Goal: Task Accomplishment & Management: Complete application form

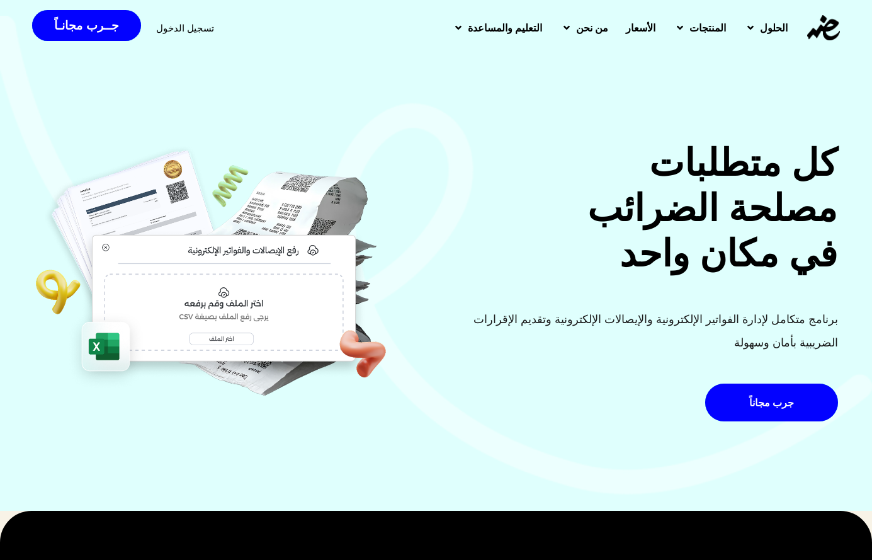
click at [168, 30] on span "تسجيل الدخول" at bounding box center [185, 27] width 58 height 9
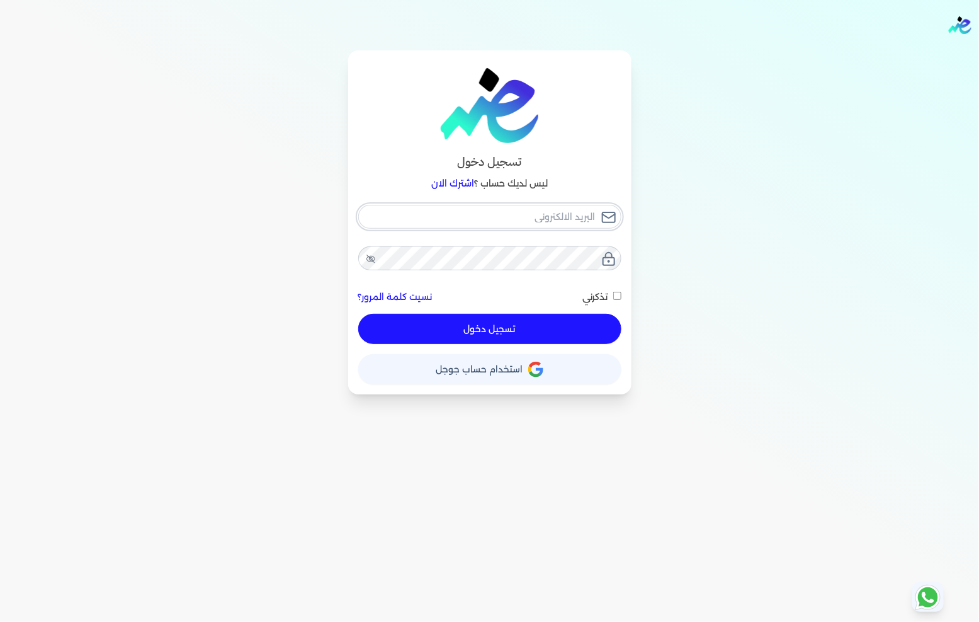
type input "[EMAIL_ADDRESS][DOMAIN_NAME]"
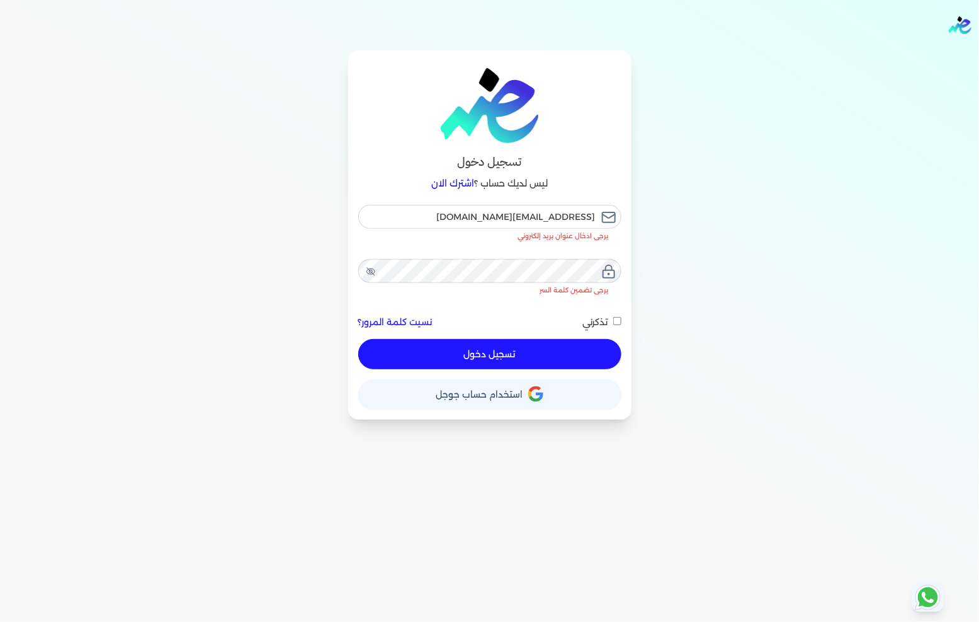
click at [416, 339] on button "تسجيل دخول" at bounding box center [489, 354] width 263 height 30
checkbox input "false"
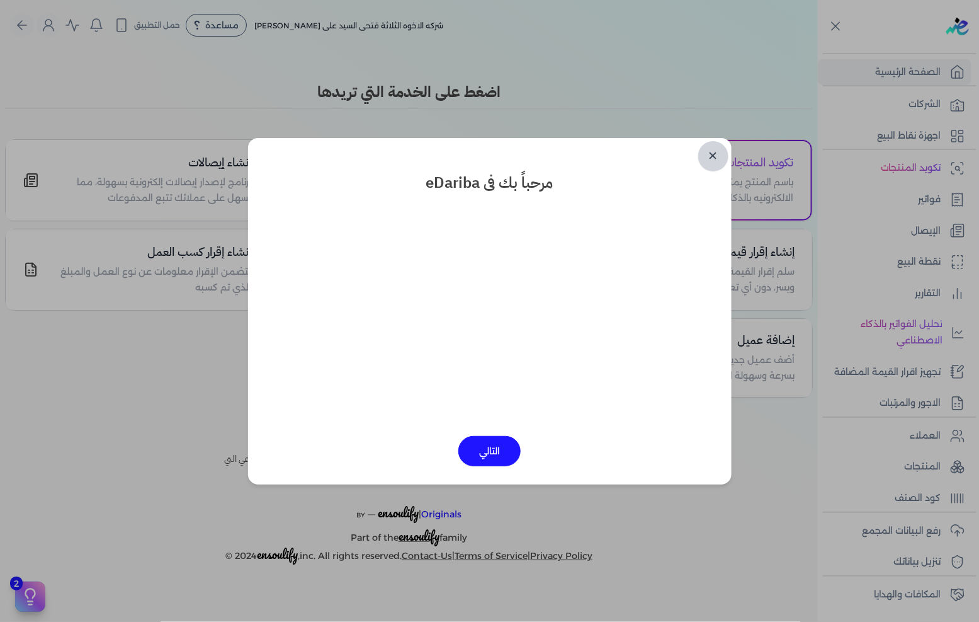
click at [716, 148] on link "✕" at bounding box center [714, 156] width 30 height 30
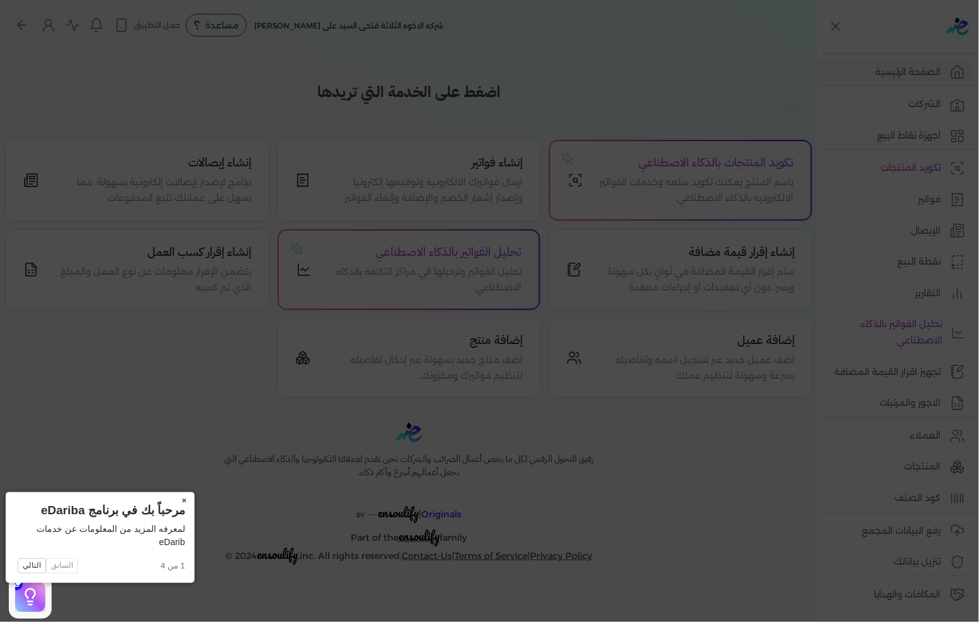
click at [174, 503] on button "×" at bounding box center [184, 501] width 20 height 18
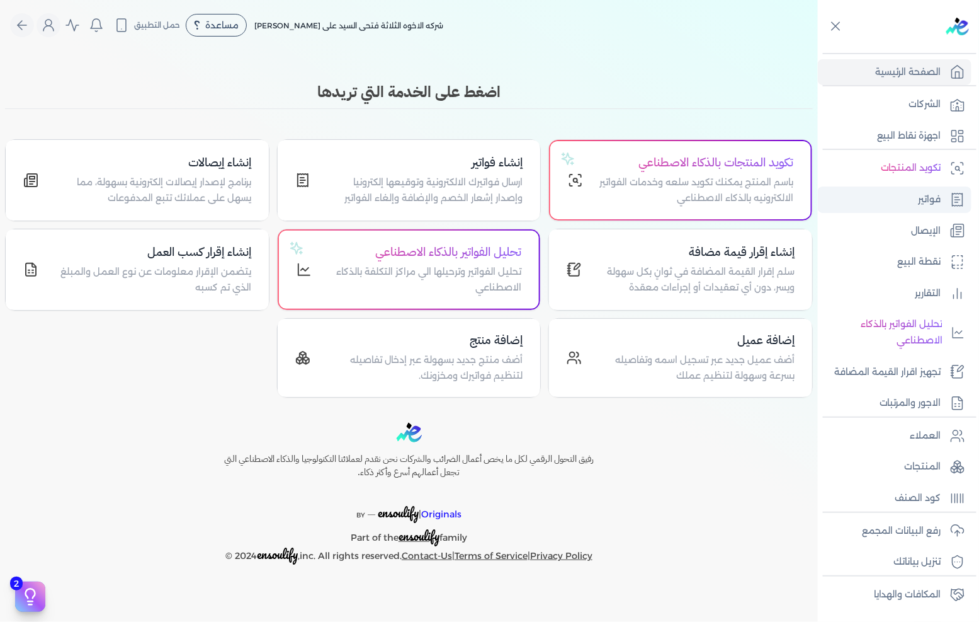
click at [930, 192] on p "فواتير" at bounding box center [930, 199] width 23 height 16
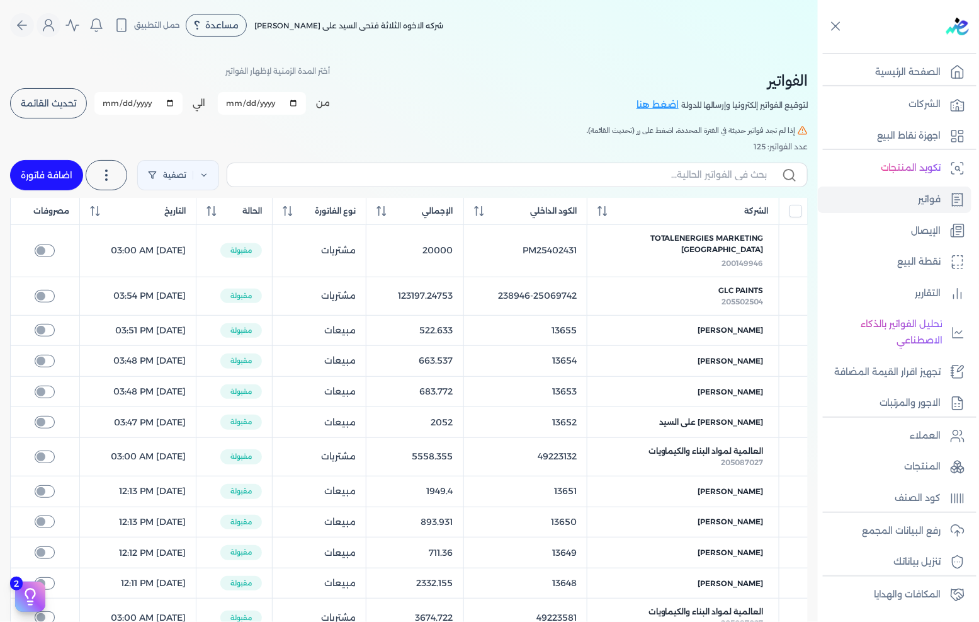
click at [71, 166] on link "اضافة فاتورة" at bounding box center [46, 175] width 73 height 30
select select "EGP"
select select "B"
select select "EGS"
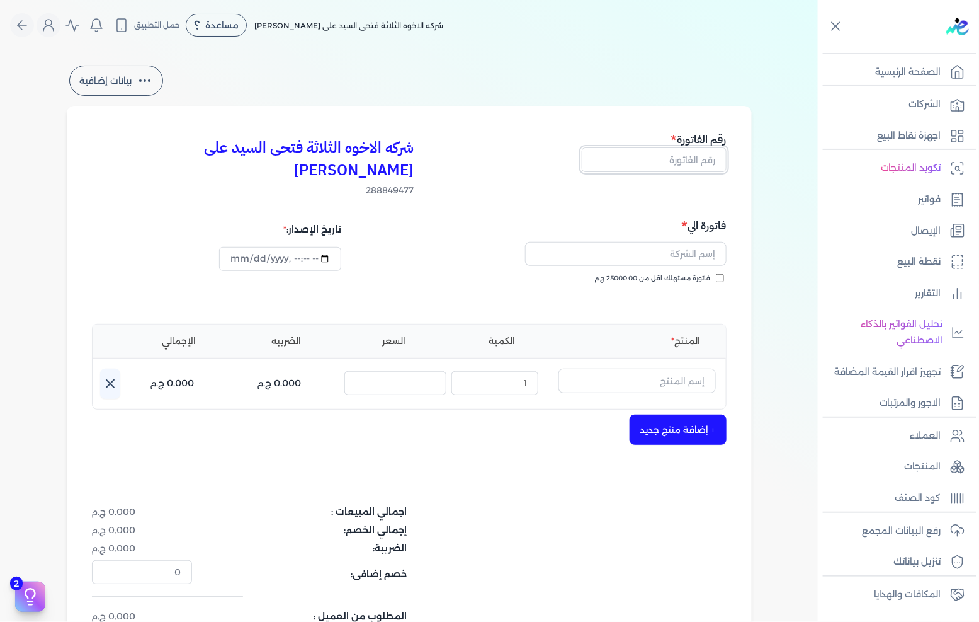
click at [675, 152] on input "text" at bounding box center [654, 159] width 145 height 24
type input "13656"
click at [709, 273] on span "فاتورة مستهلك اقل من 25000.00 ج.م" at bounding box center [653, 278] width 116 height 10
click at [716, 274] on input "فاتورة مستهلك اقل من 25000.00 ج.م" at bounding box center [720, 278] width 8 height 8
checkbox input "true"
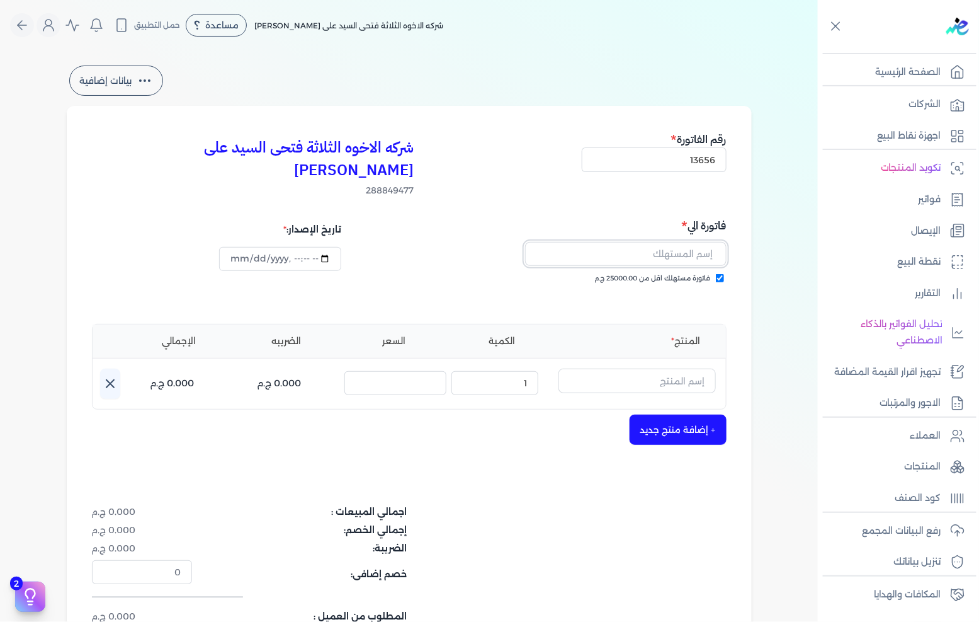
click at [694, 242] on input "text" at bounding box center [626, 254] width 202 height 24
type input "u"
type input "علي حسام اسامه"
click at [666, 368] on input "text" at bounding box center [637, 380] width 157 height 24
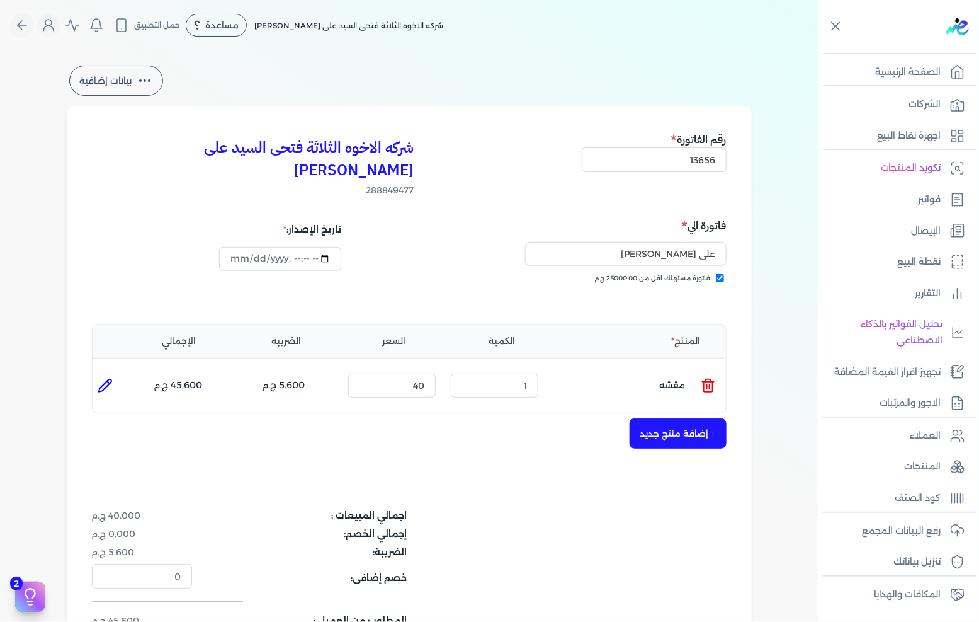
click at [707, 378] on icon at bounding box center [708, 385] width 15 height 15
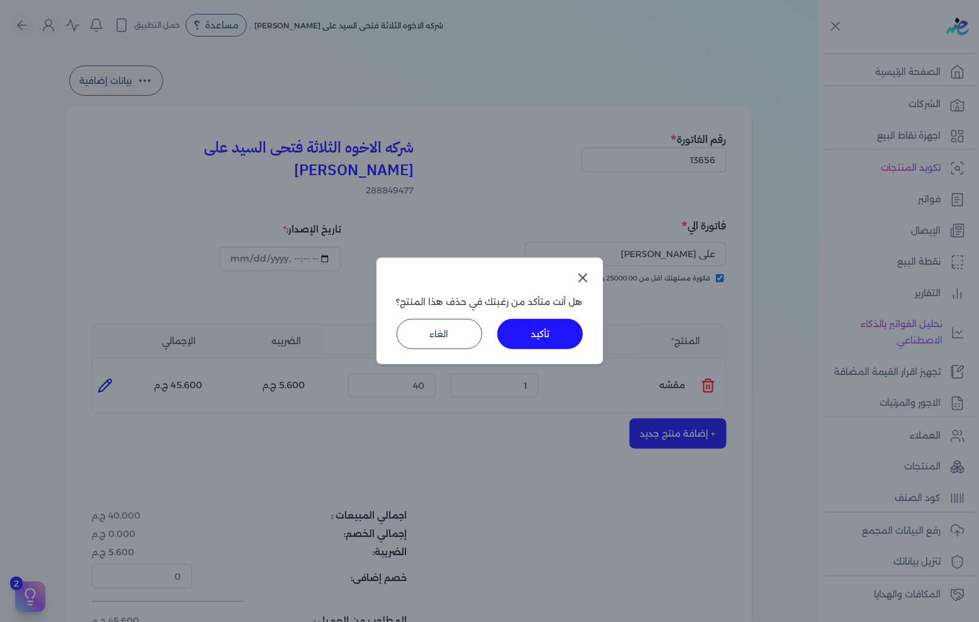
click at [569, 329] on button "تأكيد" at bounding box center [541, 334] width 86 height 30
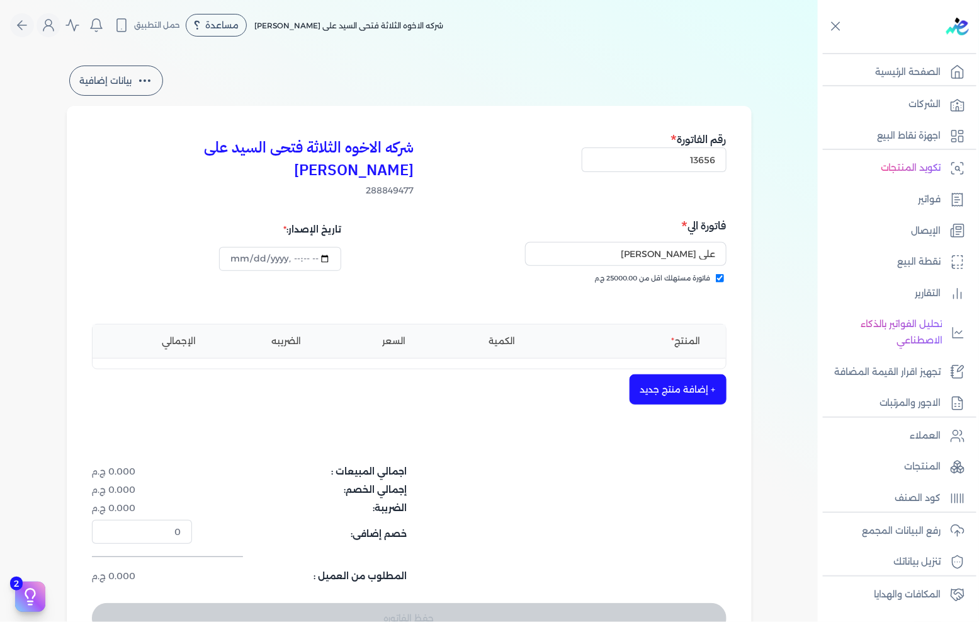
click at [690, 374] on button "+ إضافة منتج جديد" at bounding box center [678, 389] width 97 height 30
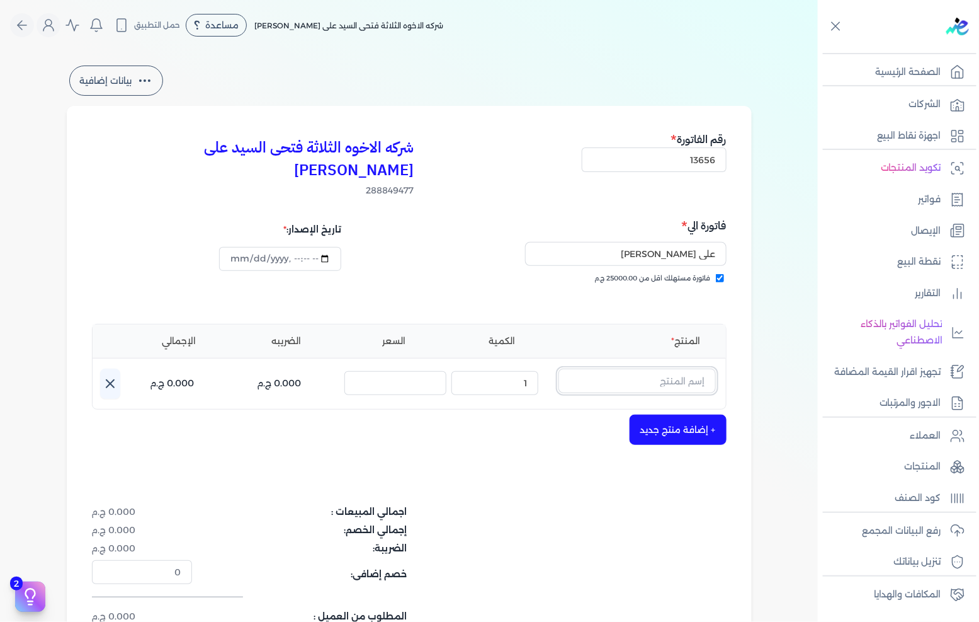
click at [702, 368] on input "text" at bounding box center [637, 380] width 157 height 24
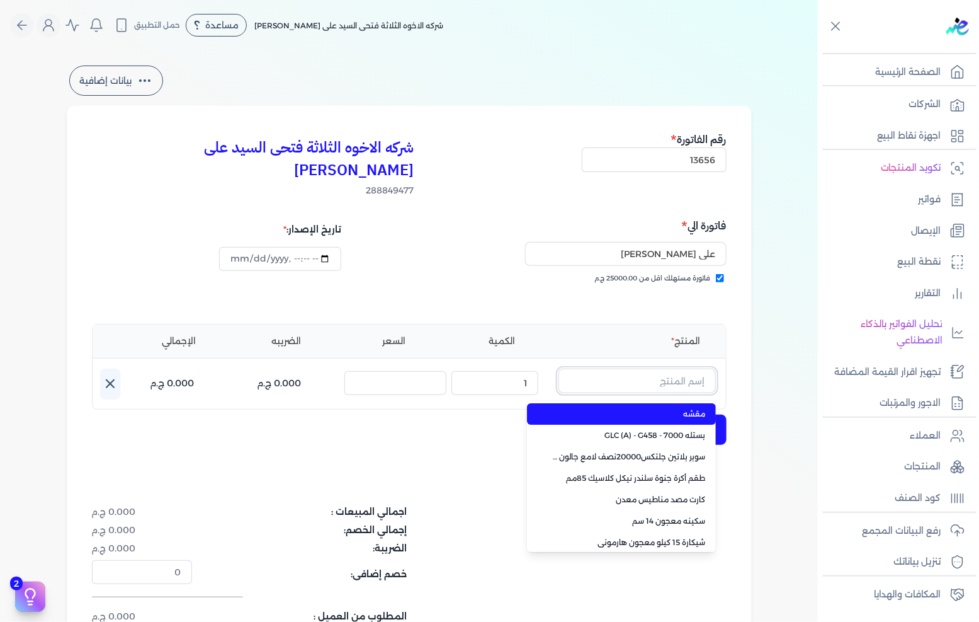
paste input "معجون داي تون 100 شيكارة 15 كجم"
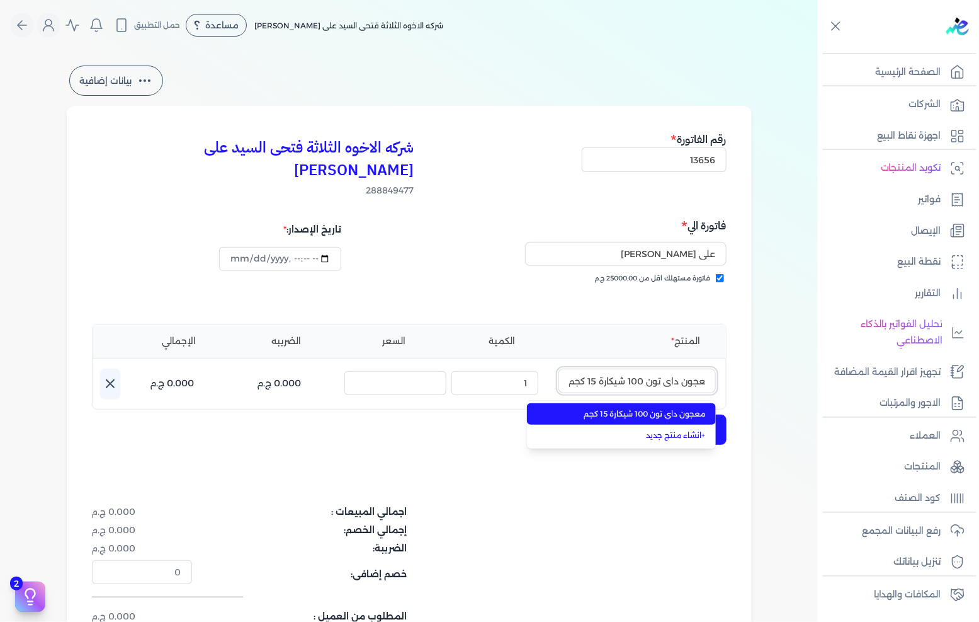
type input "معجون داي تون 100 شيكارة 15 كجم"
click at [694, 408] on span "معجون داي تون 100 شيكارة 15 كجم" at bounding box center [629, 413] width 154 height 11
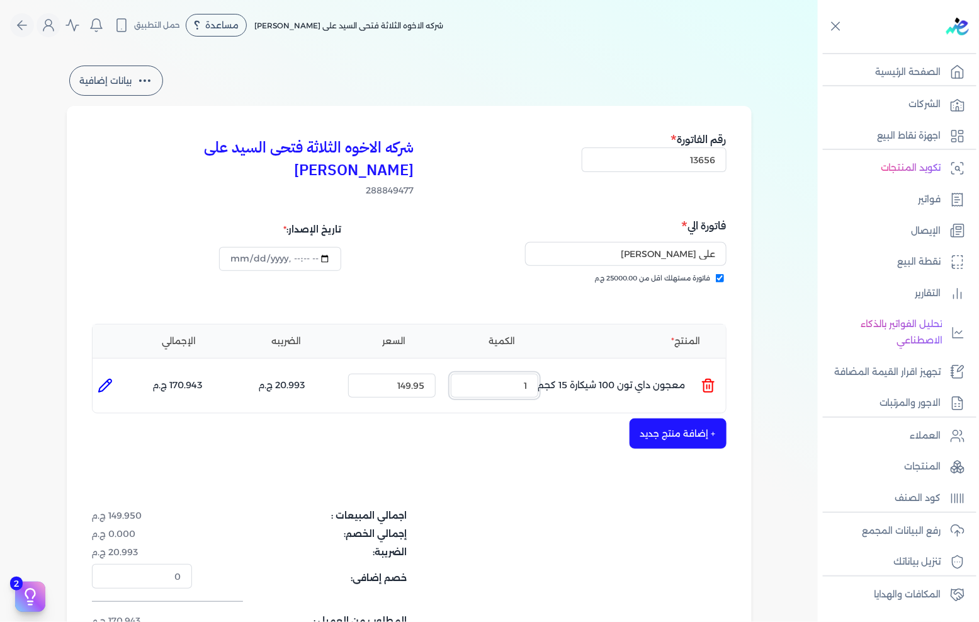
drag, startPoint x: 572, startPoint y: 354, endPoint x: 608, endPoint y: 346, distance: 37.3
click at [590, 368] on ul "المنتج : معجون داي تون 100 شيكارة 15 كجم الكمية : 1 السعر : 149.95 الضريبه : 20…" at bounding box center [410, 385] width 634 height 34
type input "3"
click at [660, 418] on button "+ إضافة منتج جديد" at bounding box center [678, 433] width 97 height 30
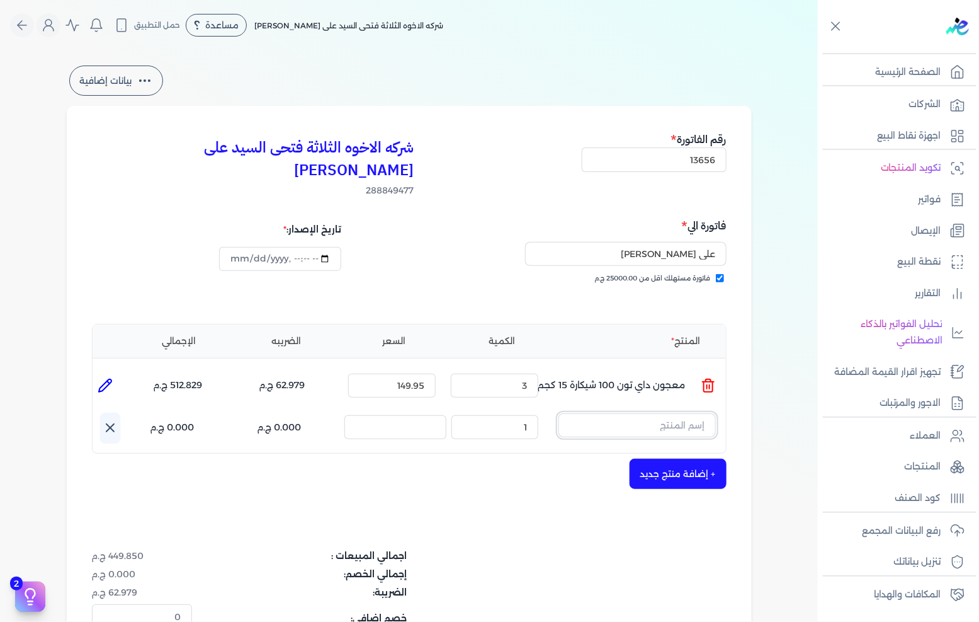
click at [619, 413] on input "text" at bounding box center [637, 425] width 157 height 24
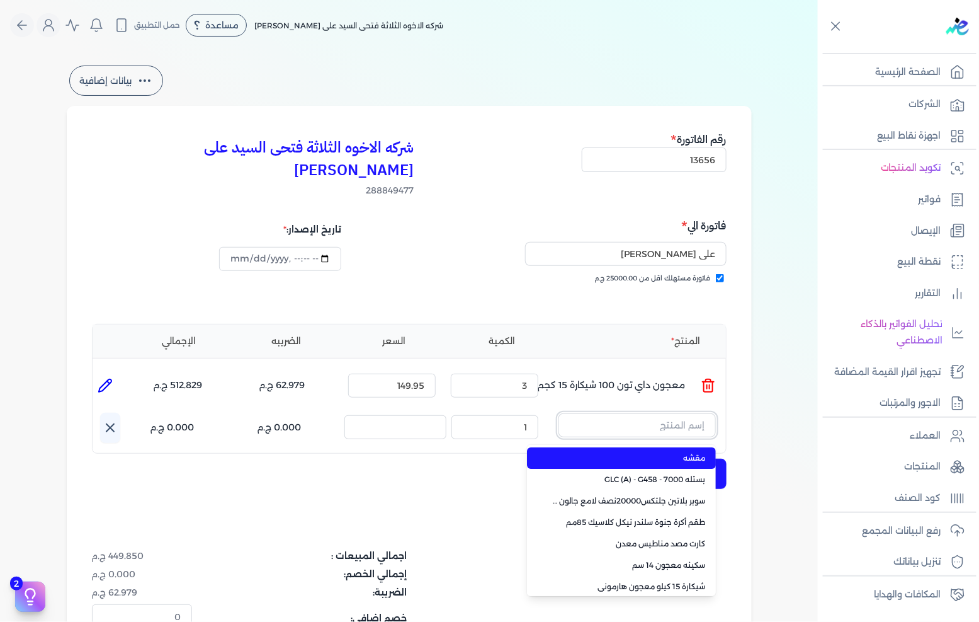
paste input "صبغات سي سي بني 610 عبوة 40 ملي"
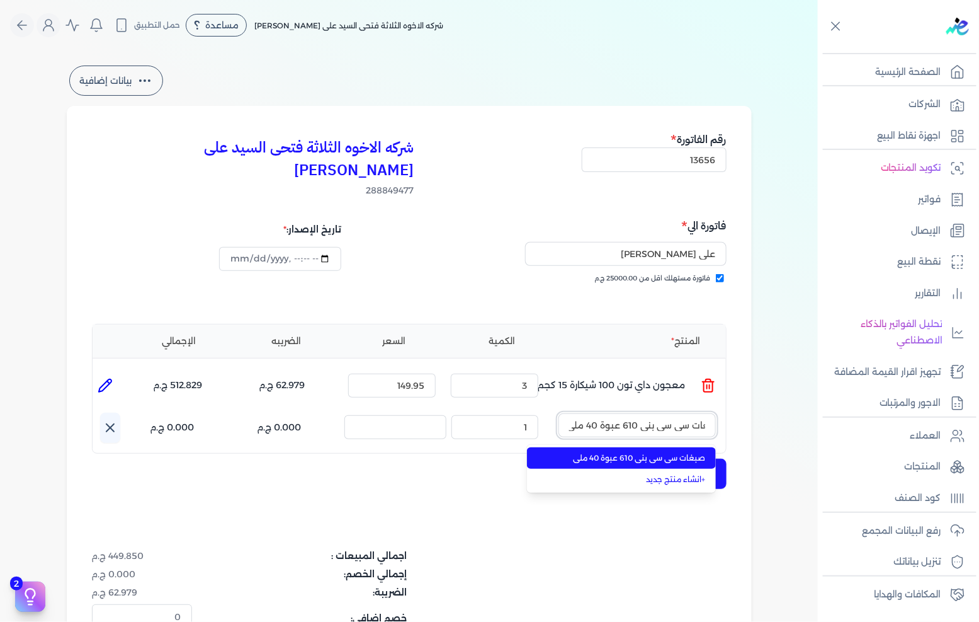
type input "صبغات سي سي بني 610 عبوة 40 ملي"
click at [639, 452] on span "صبغات سي سي بني 610 عبوة 40 ملي" at bounding box center [629, 457] width 154 height 11
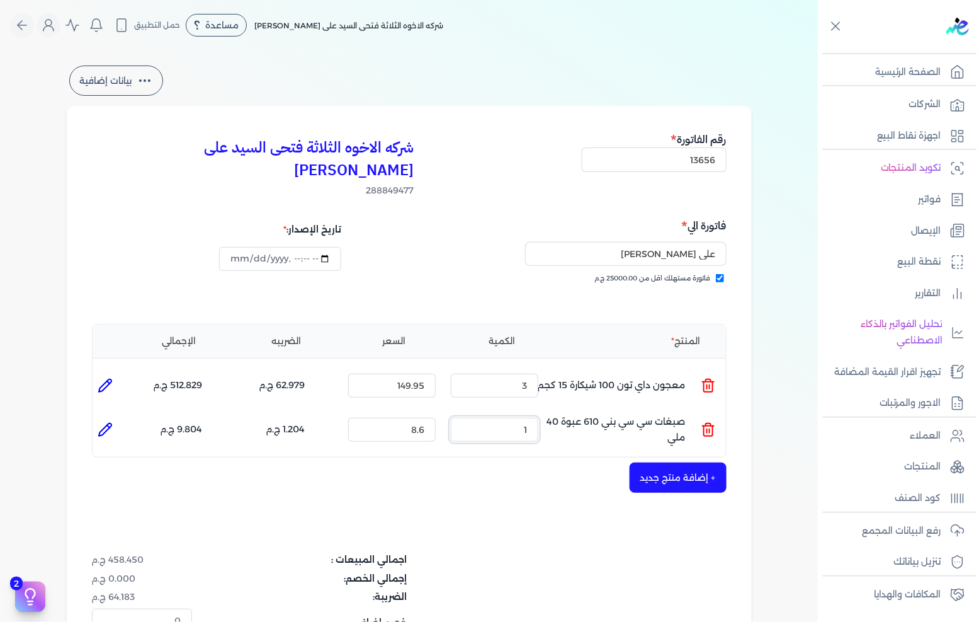
drag, startPoint x: 506, startPoint y: 409, endPoint x: 591, endPoint y: 385, distance: 88.3
click at [578, 388] on div "المنتج الكمية السعر الضريبه الإجمالي المنتج : معجون داي تون 100 شيكارة 15 كجم ا…" at bounding box center [409, 391] width 635 height 134
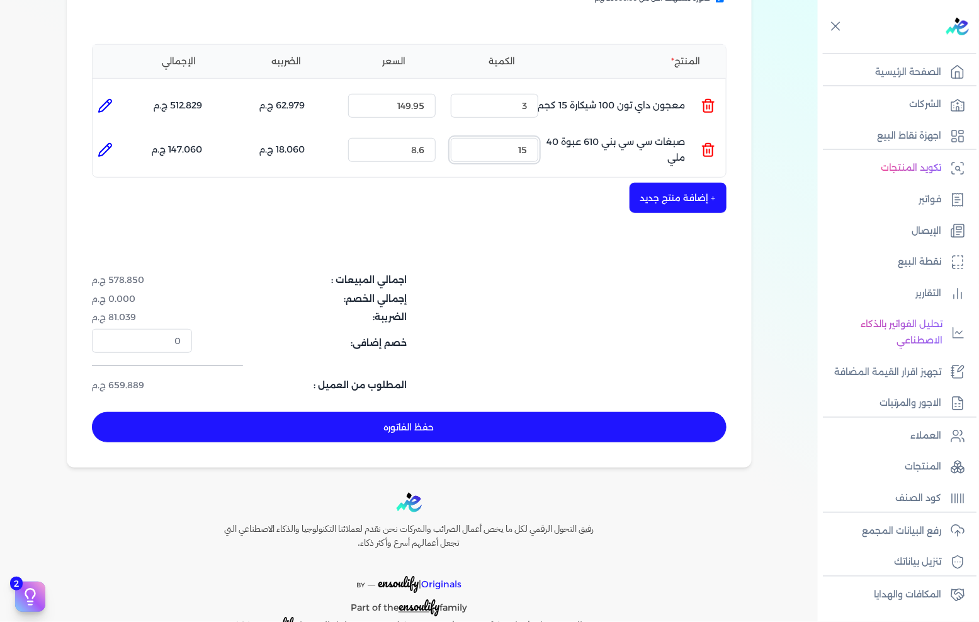
drag, startPoint x: 521, startPoint y: 127, endPoint x: 542, endPoint y: 121, distance: 21.5
click at [542, 133] on div "الكمية : 15" at bounding box center [495, 150] width 98 height 34
type input "30"
click at [682, 183] on button "+ إضافة منتج جديد" at bounding box center [678, 198] width 97 height 30
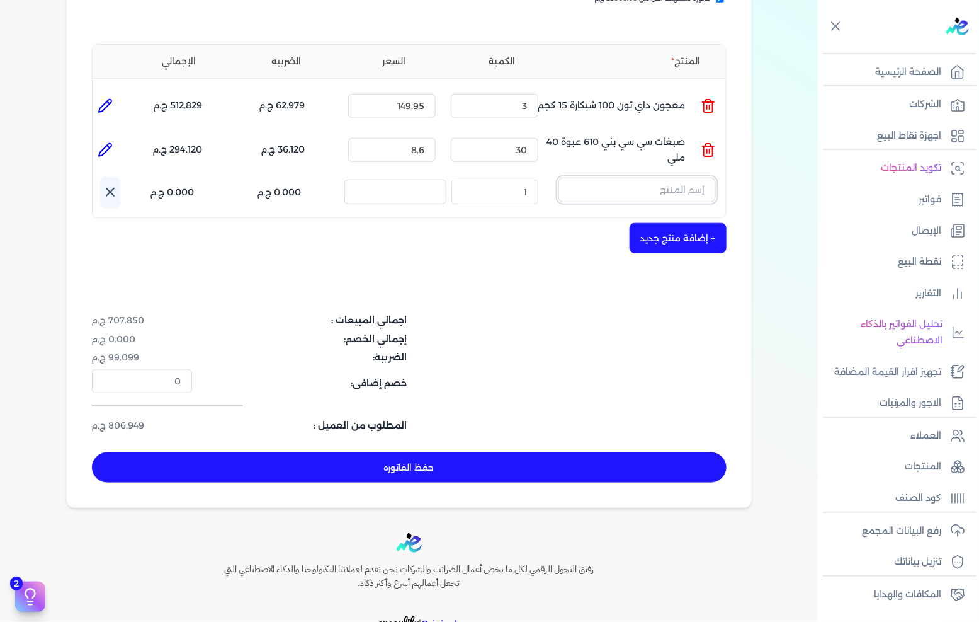
click at [665, 178] on input "text" at bounding box center [637, 190] width 157 height 24
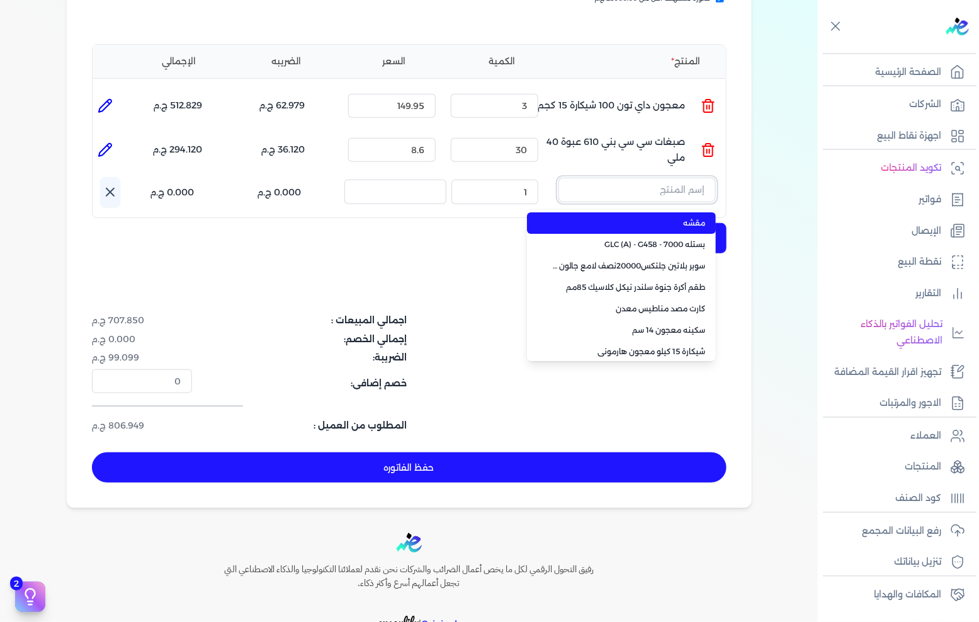
paste input "صبغات سي سي اسود 608 عبوة 40 ملي"
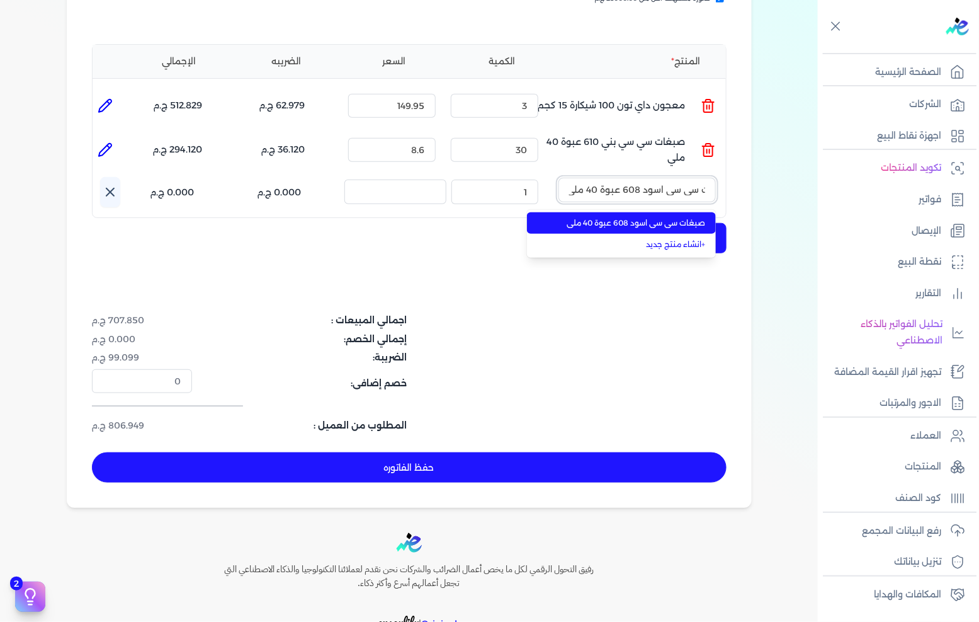
type input "صبغات سي سي اسود 608 عبوة 40 ملي"
click at [650, 217] on span "صبغات سي سي اسود 608 عبوة 40 ملي" at bounding box center [629, 222] width 154 height 11
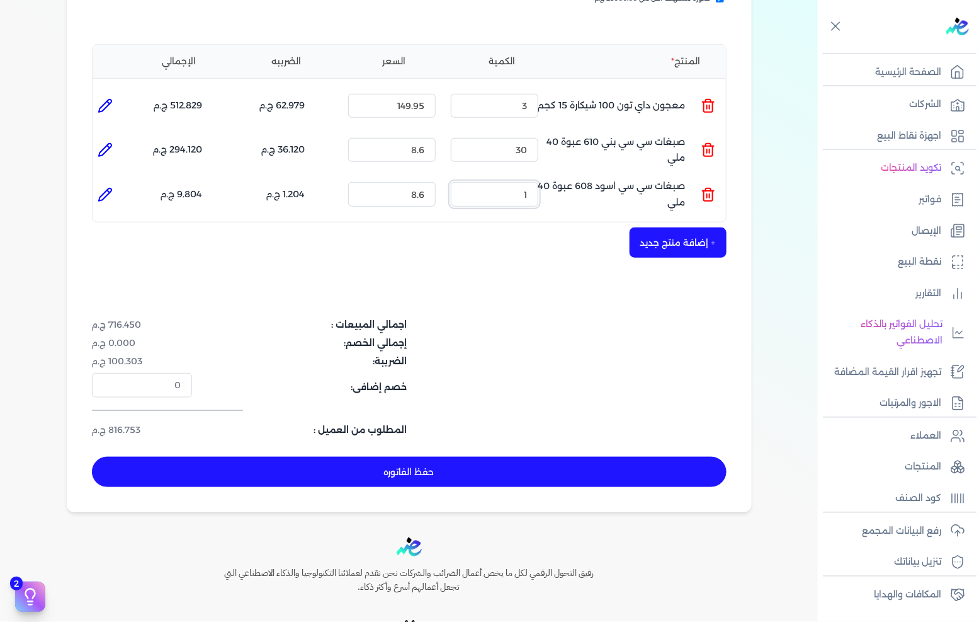
drag, startPoint x: 515, startPoint y: 170, endPoint x: 617, endPoint y: 166, distance: 102.7
click at [617, 177] on ul "المنتج : صبغات سي سي اسود 608 عبوة 40 ملي الكمية : 1 السعر : 8.6 الضريبه : 1.20…" at bounding box center [410, 194] width 634 height 34
click at [712, 187] on icon at bounding box center [708, 194] width 15 height 15
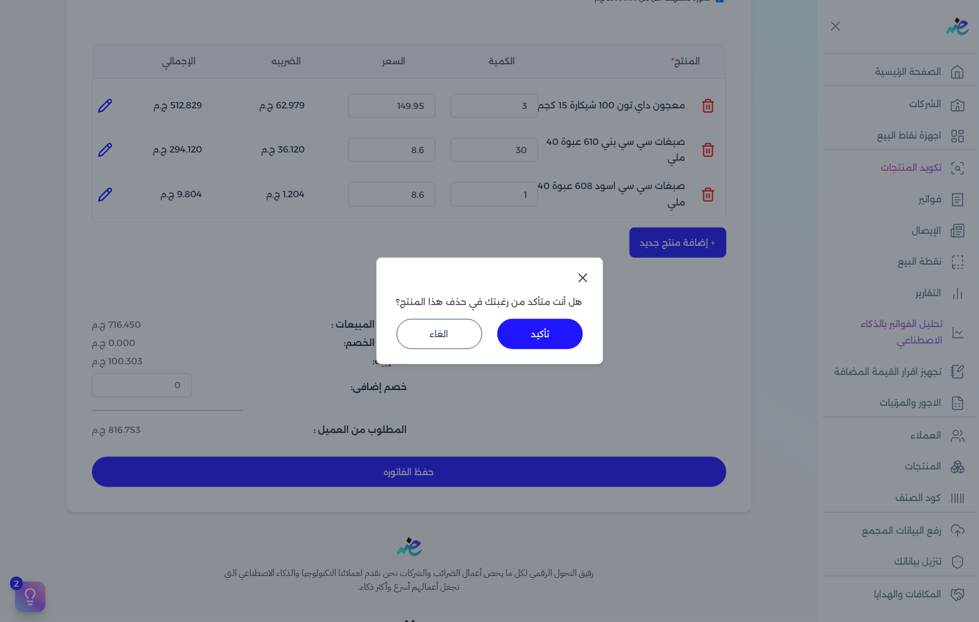
click at [550, 334] on button "تأكيد" at bounding box center [541, 334] width 86 height 30
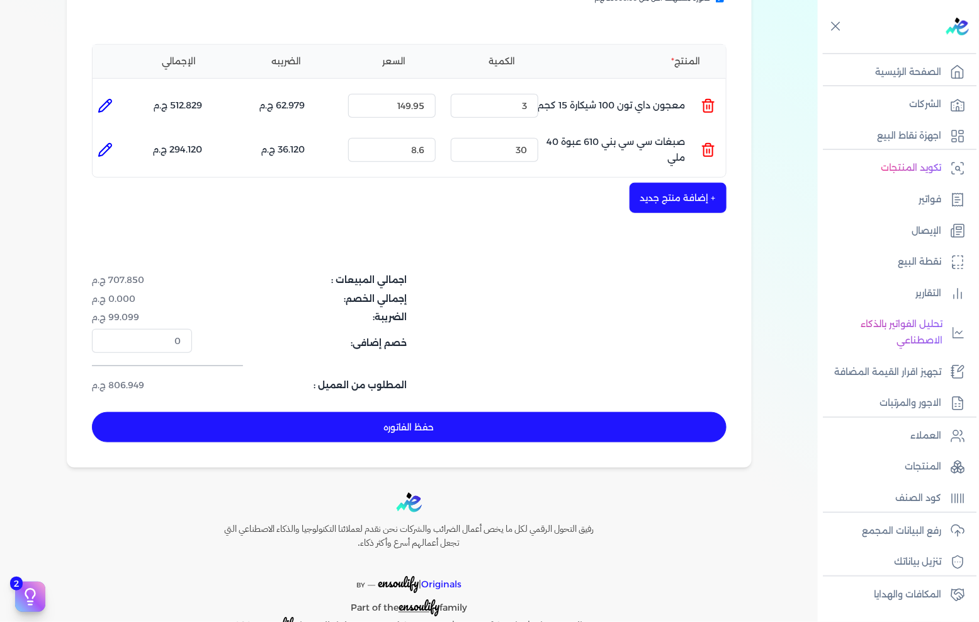
click at [661, 183] on button "+ إضافة منتج جديد" at bounding box center [678, 198] width 97 height 30
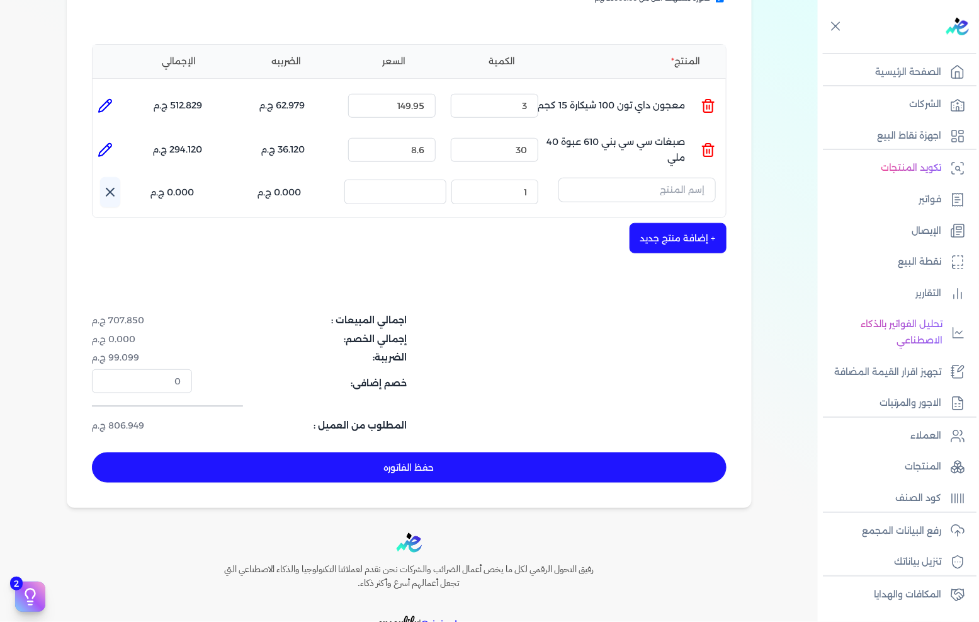
click at [661, 178] on input "text" at bounding box center [637, 190] width 157 height 24
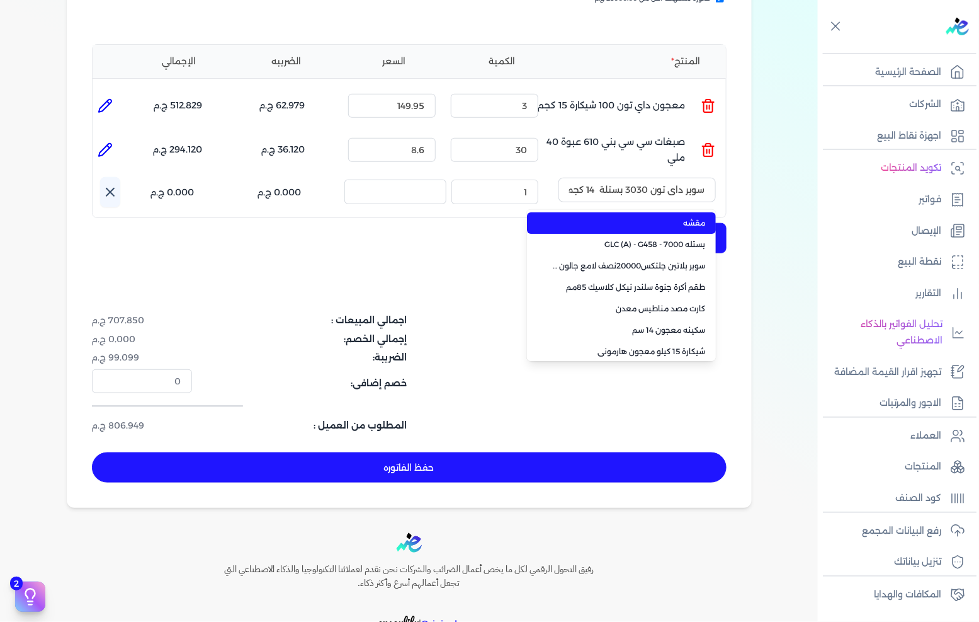
scroll to position [0, -1]
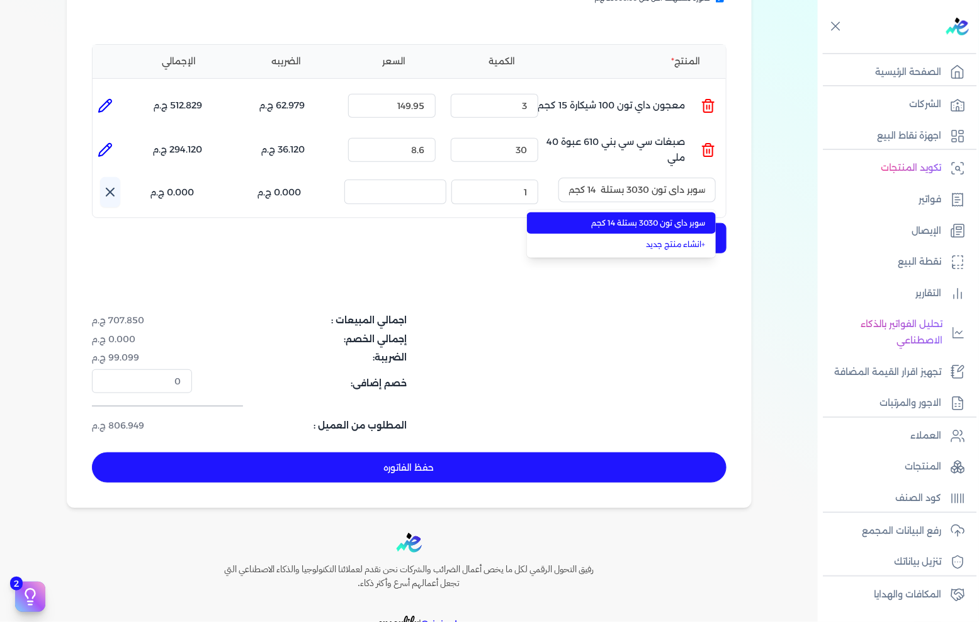
type input "سوبر داي تون 3030 بستلة 14 كجم"
click at [661, 217] on span "سوبر داي تون 3030 بستلة 14 كجم" at bounding box center [629, 222] width 154 height 11
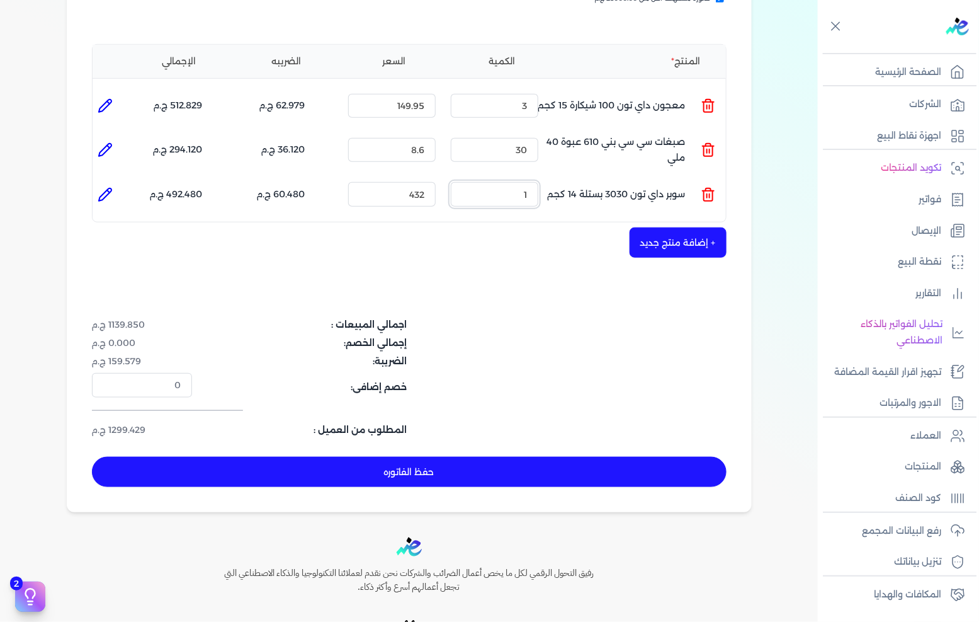
drag, startPoint x: 515, startPoint y: 174, endPoint x: 651, endPoint y: 145, distance: 138.5
click at [608, 146] on div "المنتج الكمية السعر الضريبه الإجمالي المنتج : معجون داي تون 100 شيكارة 15 كجم ا…" at bounding box center [409, 133] width 635 height 178
type input "2"
click at [547, 457] on button "حفظ الفاتوره" at bounding box center [409, 472] width 635 height 30
type input "2025-09-20"
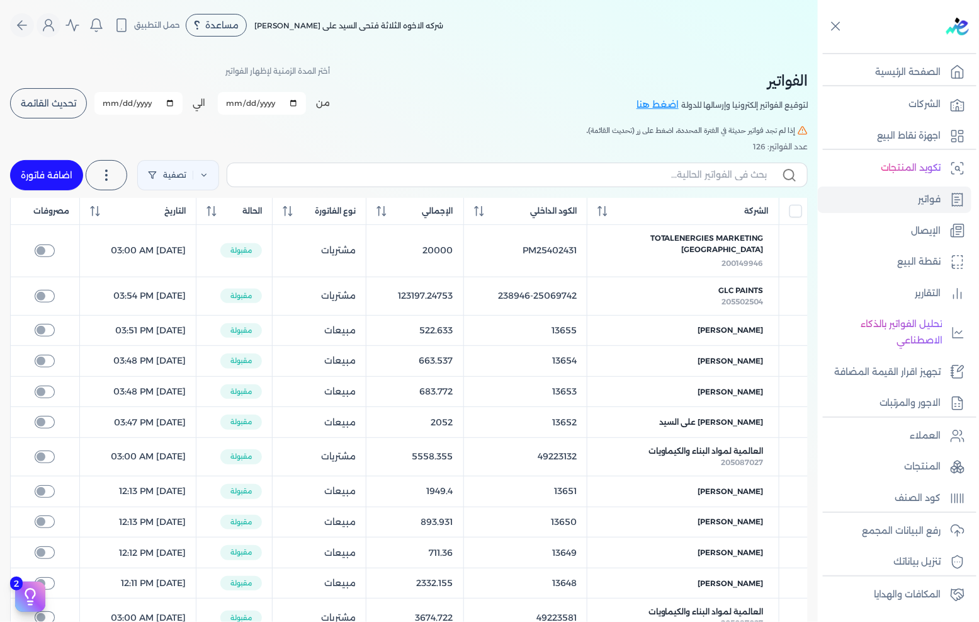
click at [59, 91] on button "تحديث القائمة" at bounding box center [48, 103] width 77 height 30
checkbox input "false"
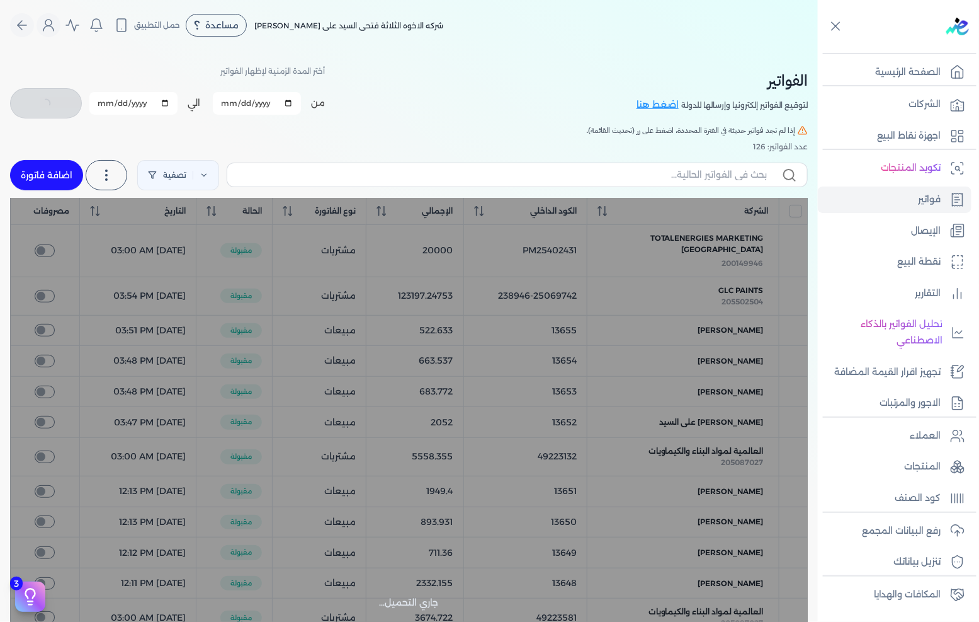
click at [61, 166] on link "اضافة فاتورة" at bounding box center [46, 175] width 73 height 30
select select "EGP"
select select "B"
select select "EGS"
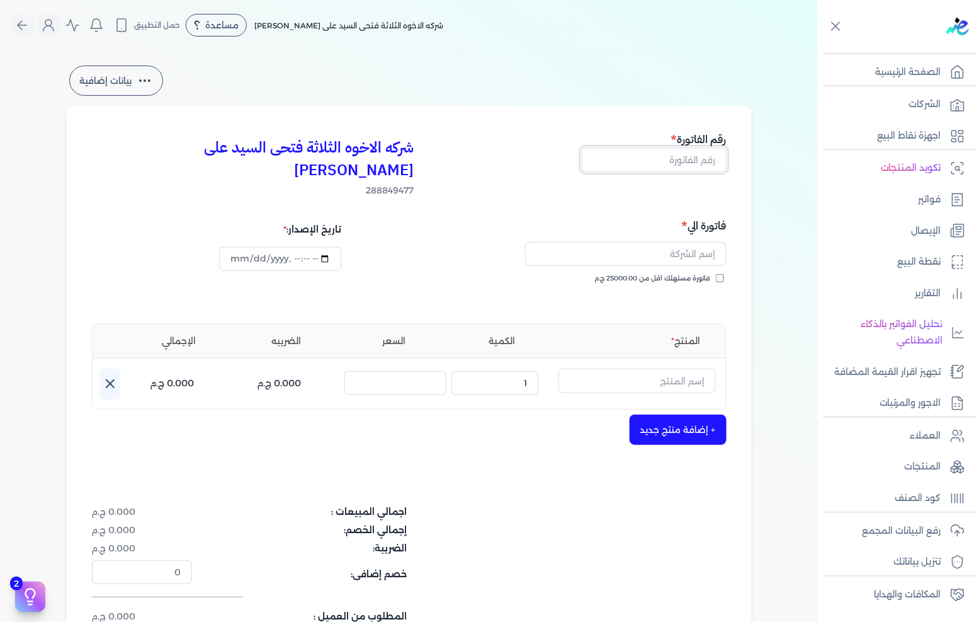
click at [629, 164] on input "text" at bounding box center [654, 159] width 145 height 24
type input "13657"
click at [675, 273] on span "فاتورة مستهلك اقل من 25000.00 ج.م" at bounding box center [653, 278] width 116 height 10
click at [716, 274] on input "فاتورة مستهلك اقل من 25000.00 ج.م" at bounding box center [720, 278] width 8 height 8
checkbox input "true"
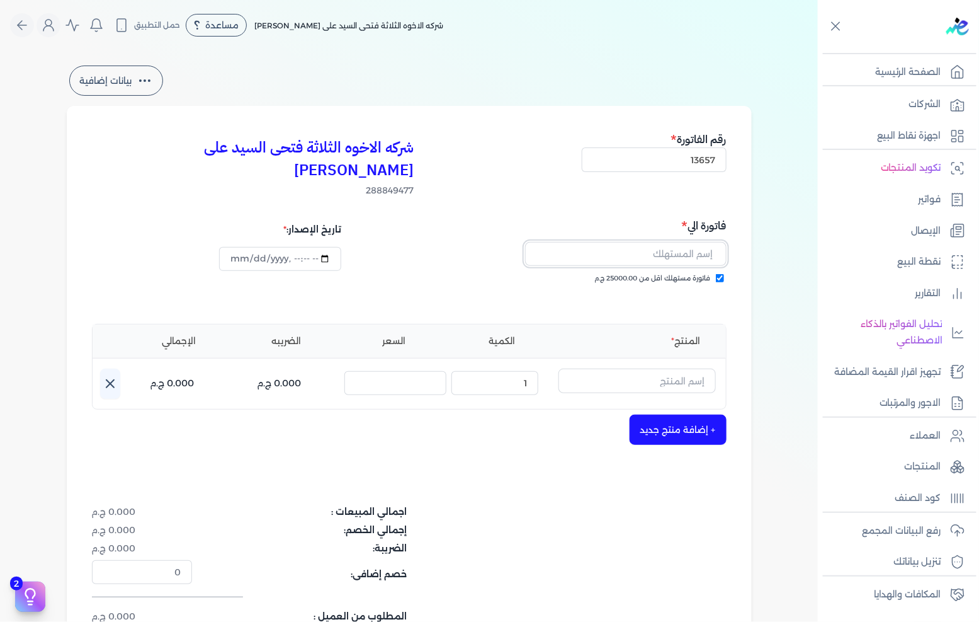
click at [705, 242] on input "text" at bounding box center [626, 254] width 202 height 24
type input "حسين محمد يوسف"
click at [622, 368] on input "text" at bounding box center [637, 380] width 157 height 24
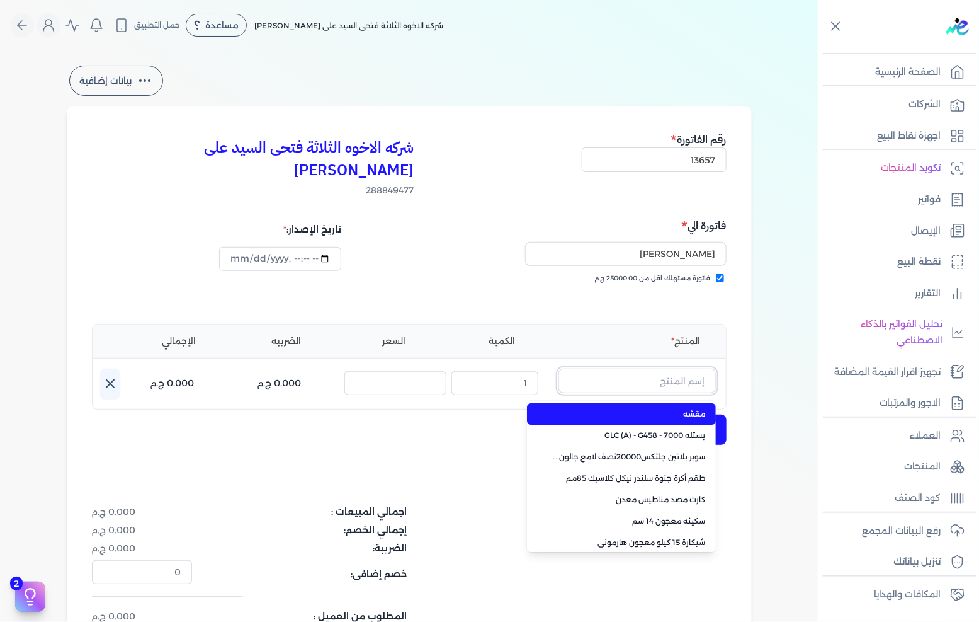
paste input "سوبر داي تون 3030 جالون 4.250 كجم قائم"
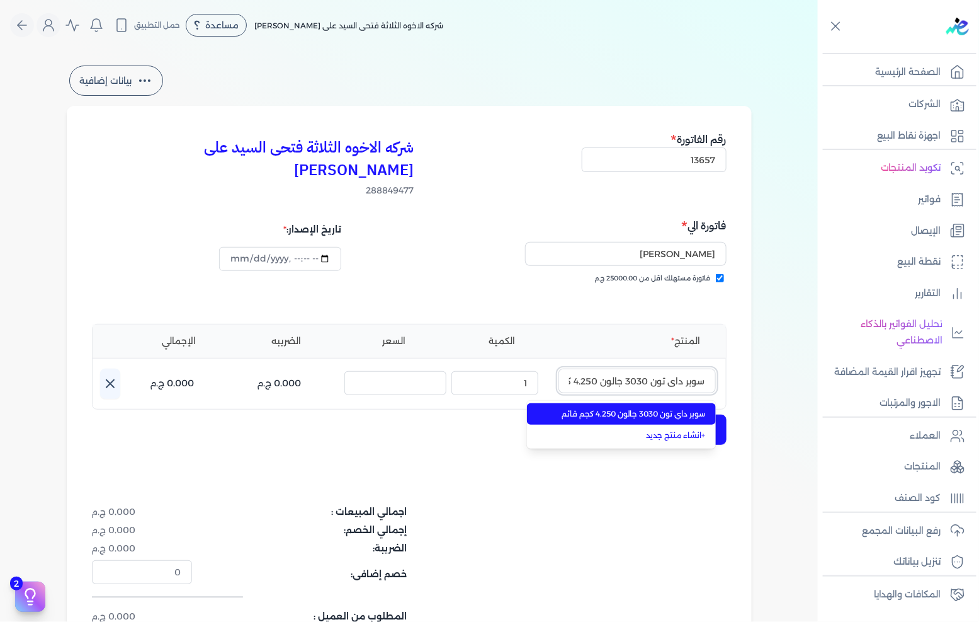
scroll to position [0, -34]
type input "سوبر داي تون 3030 جالون 4.250 كجم قائم"
click at [617, 408] on span "سوبر داي تون 3030 جالون 4.250 كجم قائم" at bounding box center [629, 413] width 154 height 11
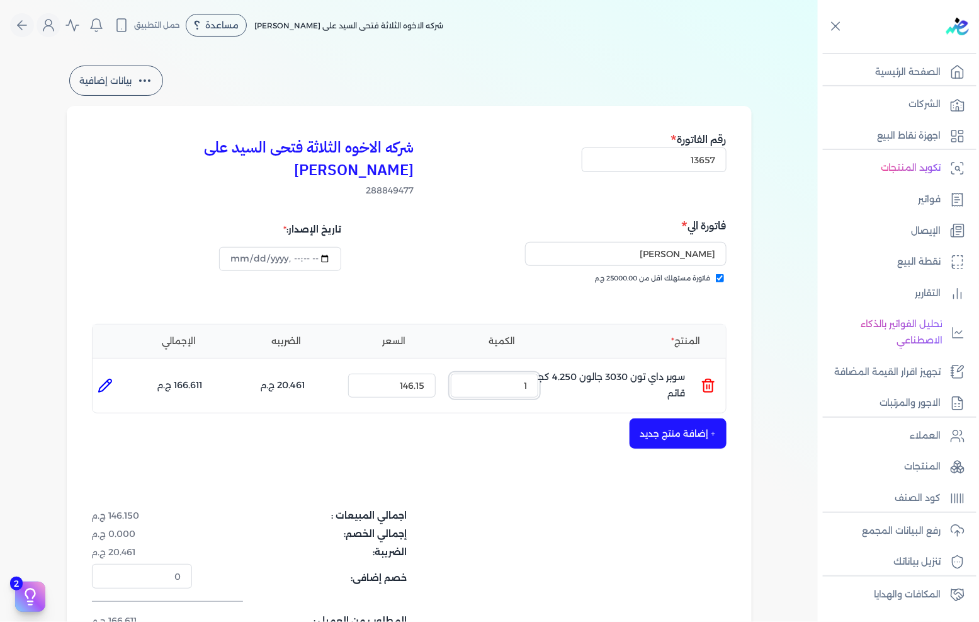
drag, startPoint x: 502, startPoint y: 359, endPoint x: 600, endPoint y: 359, distance: 98.3
click at [598, 368] on ul "المنتج : سوبر داي تون 3030 جالون 4.250 كجم قائم الكمية : 1 السعر : 146.15 الضري…" at bounding box center [410, 385] width 634 height 34
type input "3"
click at [647, 418] on button "+ إضافة منتج جديد" at bounding box center [678, 433] width 97 height 30
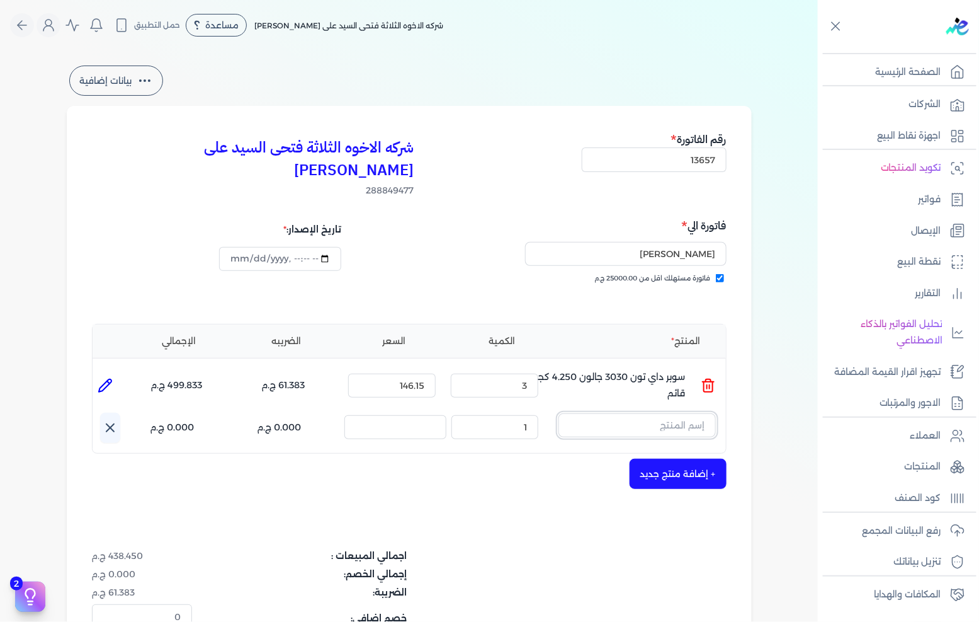
click at [664, 413] on input "text" at bounding box center [637, 425] width 157 height 24
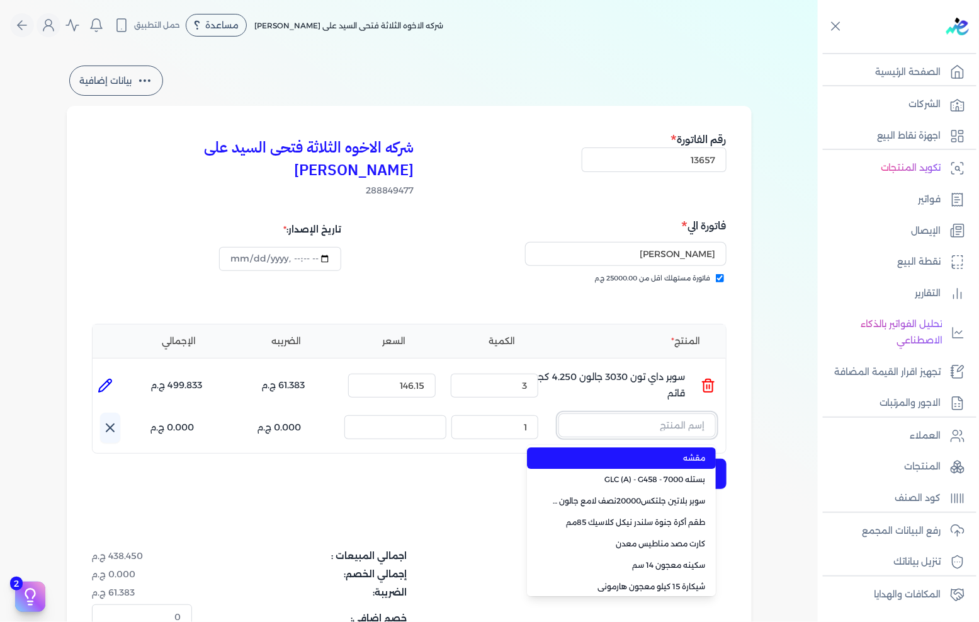
paste input "معجون داي تون 100 علبة 1 كجم"
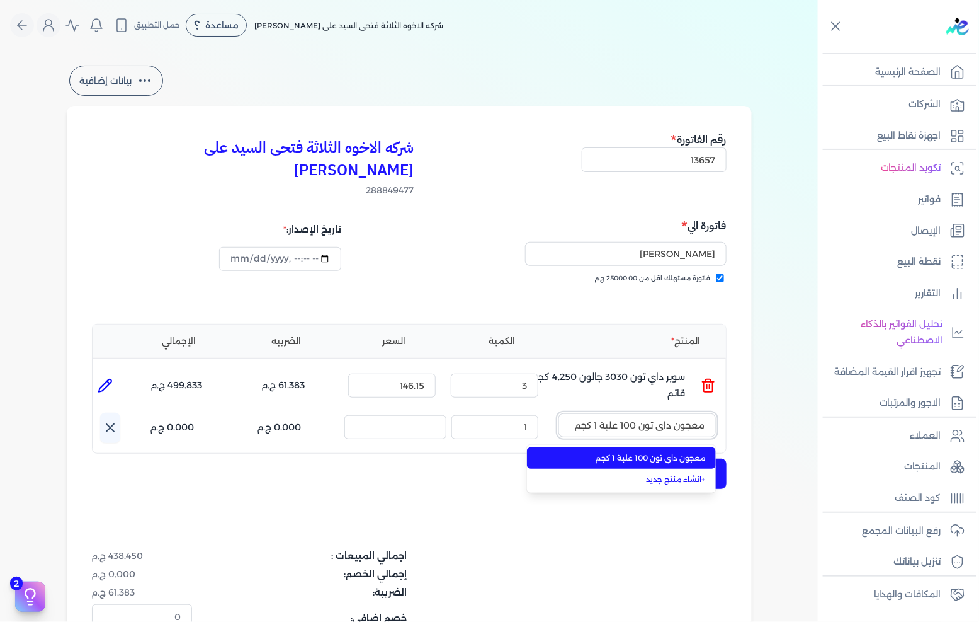
type input "معجون داي تون 100 علبة 1 كجم"
click at [661, 452] on span "معجون داي تون 100 علبة 1 كجم" at bounding box center [629, 457] width 154 height 11
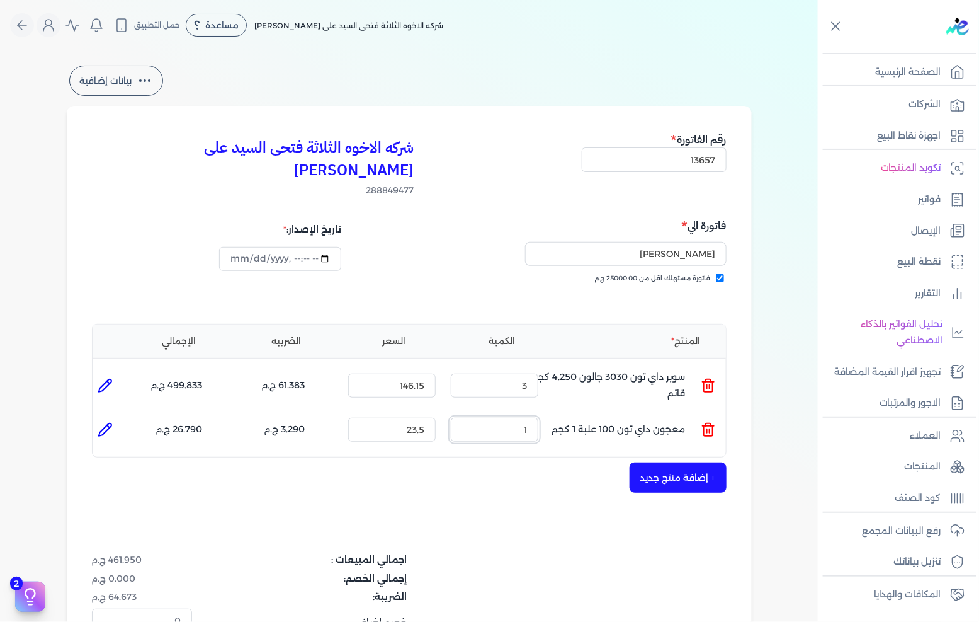
drag, startPoint x: 512, startPoint y: 404, endPoint x: 612, endPoint y: 391, distance: 101.1
click at [586, 413] on ul "المنتج : معجون داي تون 100 علبة 1 كجم الكمية : 1 السعر : 23.5 الضريبه : 3.290 ج…" at bounding box center [410, 430] width 634 height 34
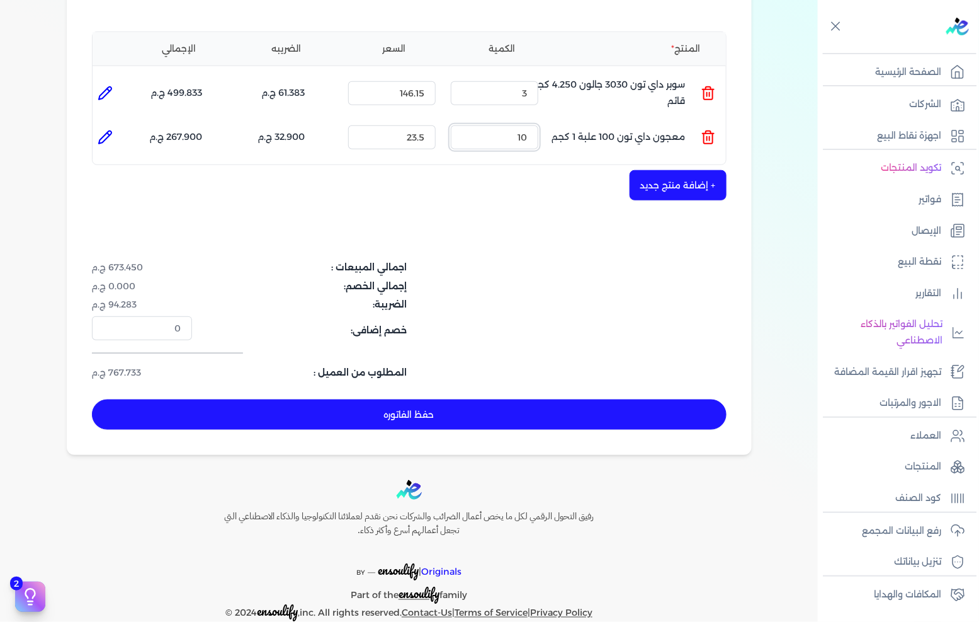
scroll to position [152, 0]
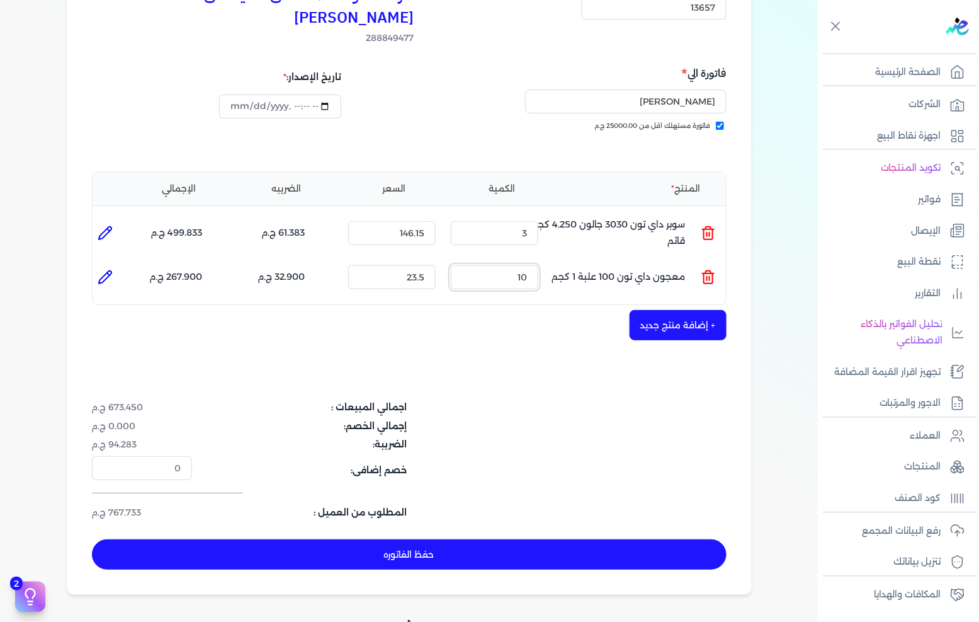
type input "10"
click at [701, 310] on button "+ إضافة منتج جديد" at bounding box center [678, 325] width 97 height 30
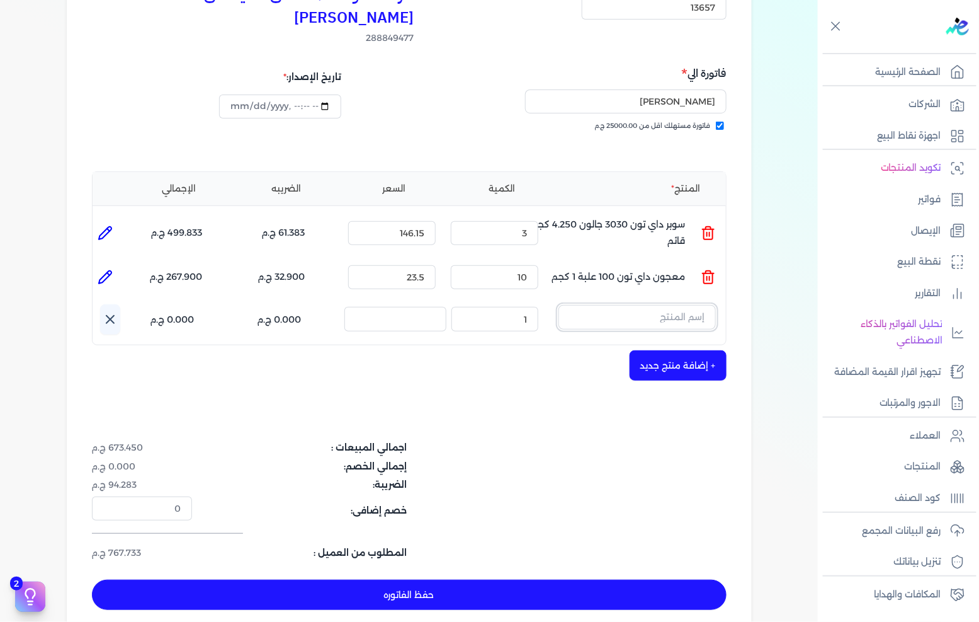
click at [693, 305] on input "text" at bounding box center [637, 317] width 157 height 24
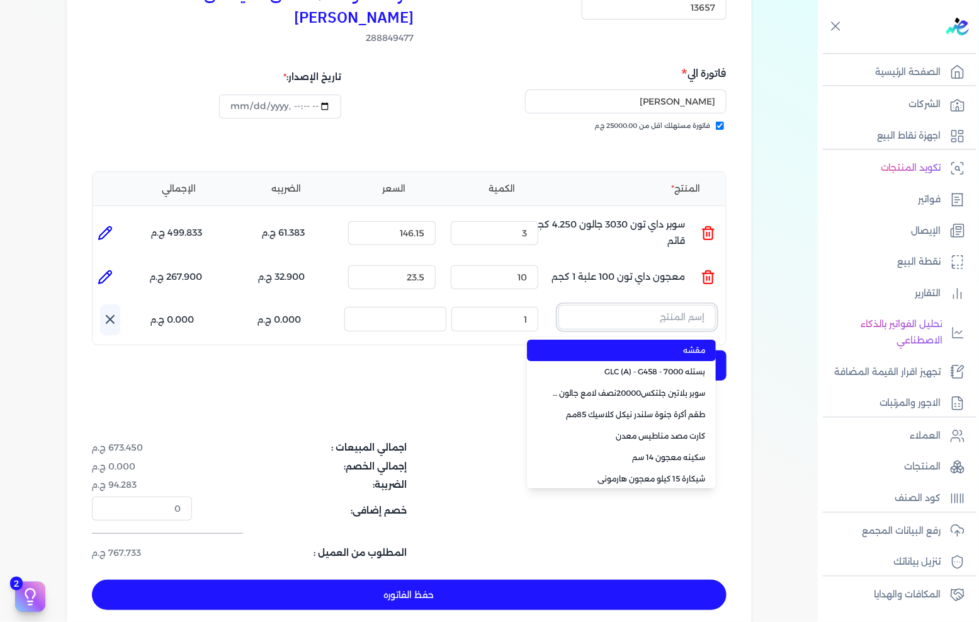
paste input "صبغات سي سي ازرق 602 عبوة 40 ملي"
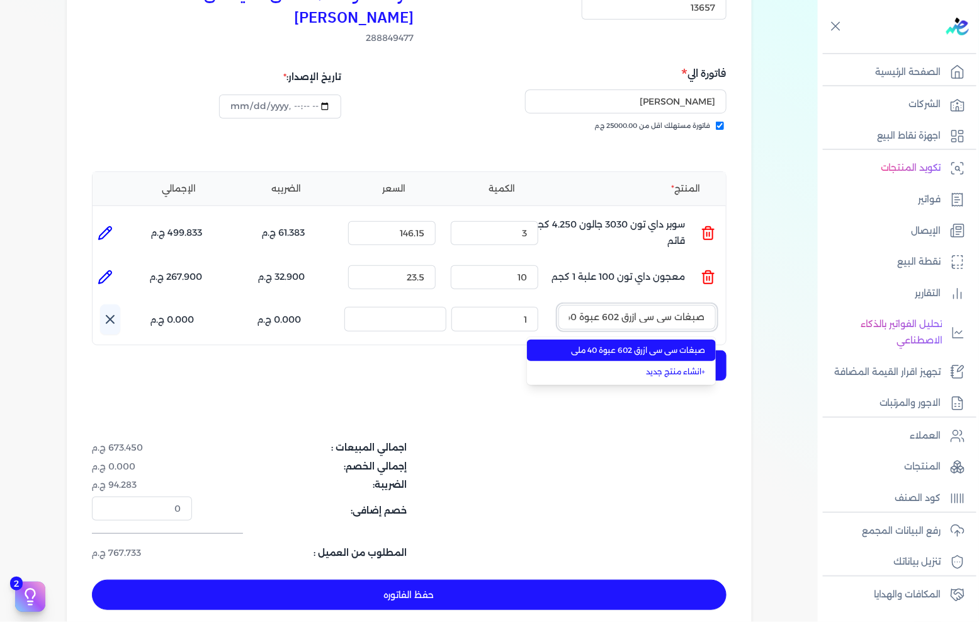
scroll to position [0, -21]
type input "صبغات سي سي ازرق 602 عبوة 40 ملي"
click at [691, 345] on span "صبغات سي سي ازرق 602 عبوة 40 ملي" at bounding box center [629, 350] width 154 height 11
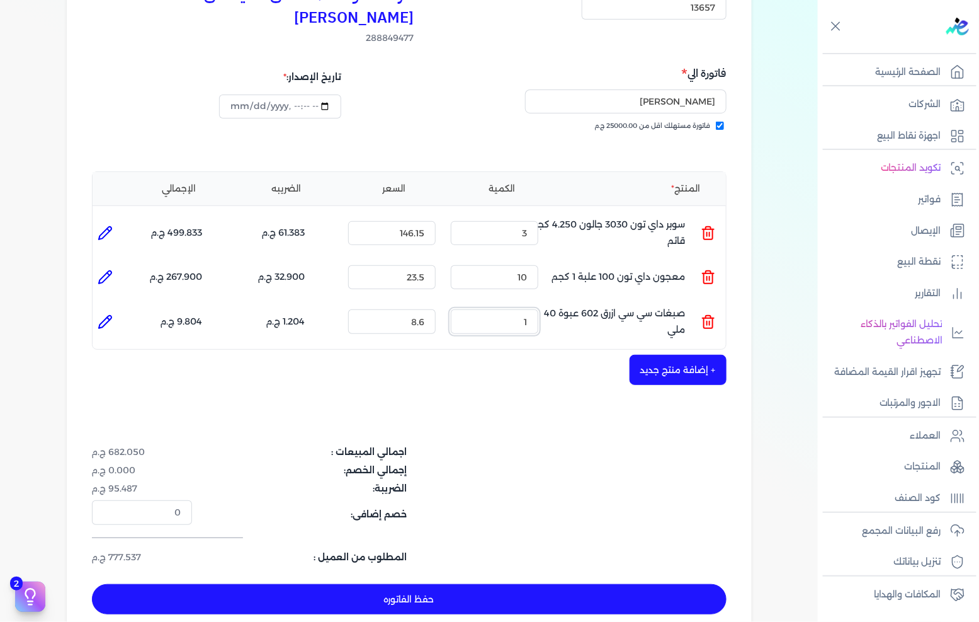
drag, startPoint x: 501, startPoint y: 302, endPoint x: 796, endPoint y: 255, distance: 299.2
click at [770, 263] on div "بيانات إضافية شركه الاخوه الثلاثة فتحى السيد على عمران وشركاه 288849477 رقم الف…" at bounding box center [410, 275] width 726 height 729
type input "3"
type input "0"
type input "15"
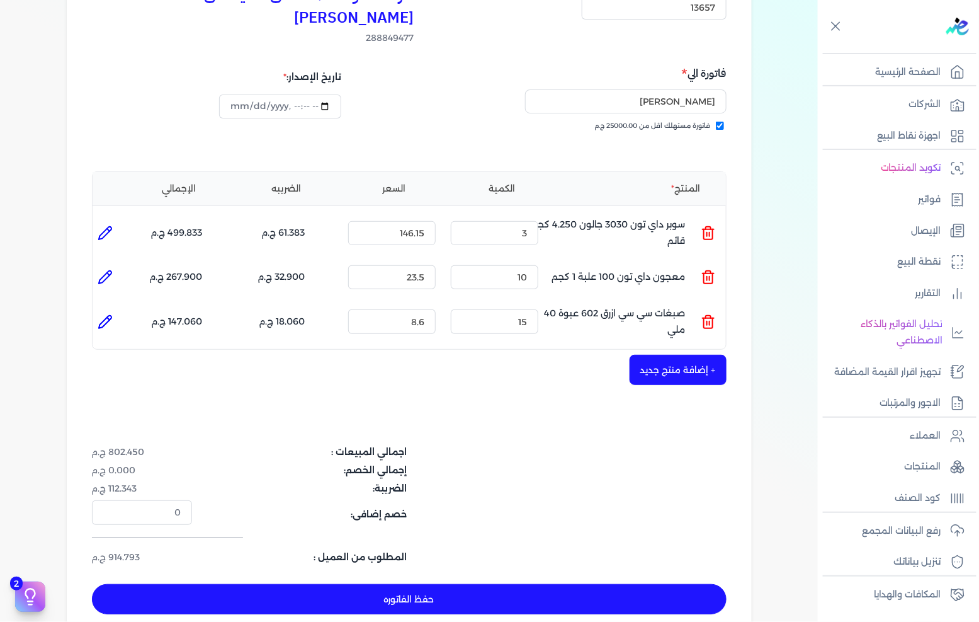
click at [676, 445] on div "اجمالي المبيعات : 802.450 ج.م إجمالي الخصم: 0.000 ج.م الضريبة: 112.343 ج.م خصم …" at bounding box center [409, 504] width 635 height 118
click at [687, 355] on button "+ إضافة منتج جديد" at bounding box center [678, 370] width 97 height 30
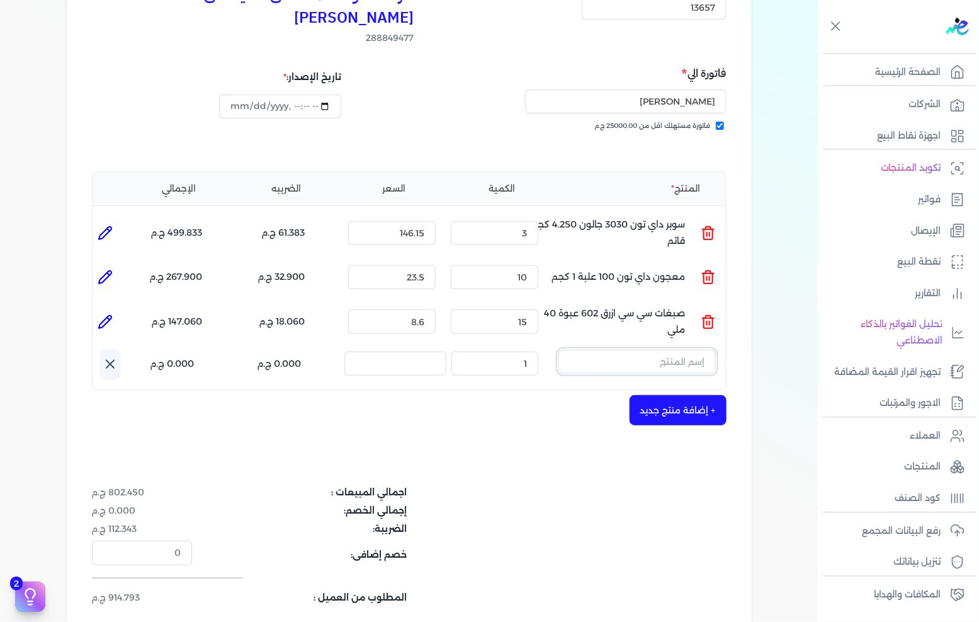
click at [701, 350] on input "text" at bounding box center [637, 362] width 157 height 24
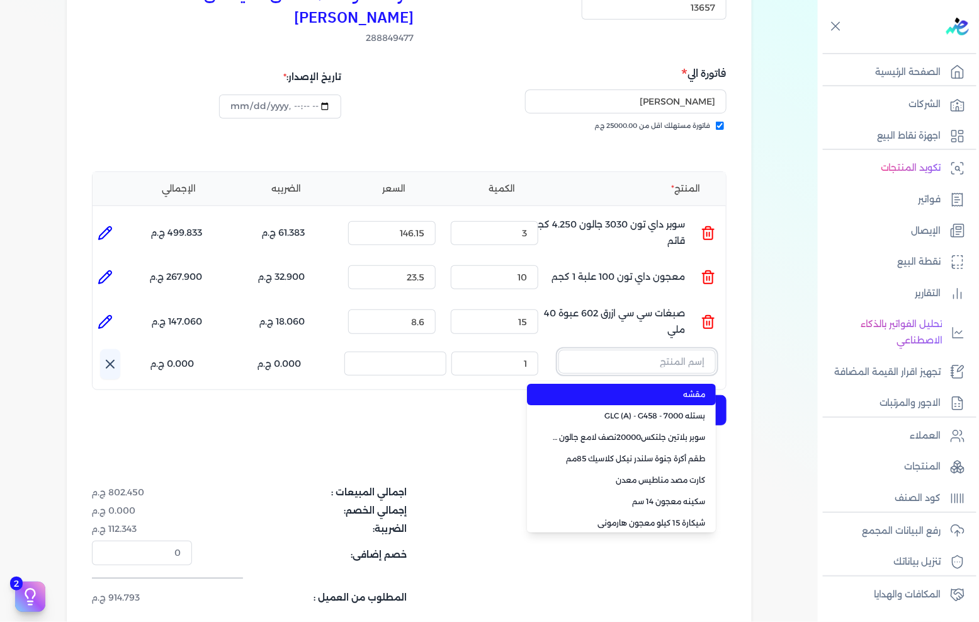
paste input "سيلر المقاوم 0017 بستلة 9 لتر"
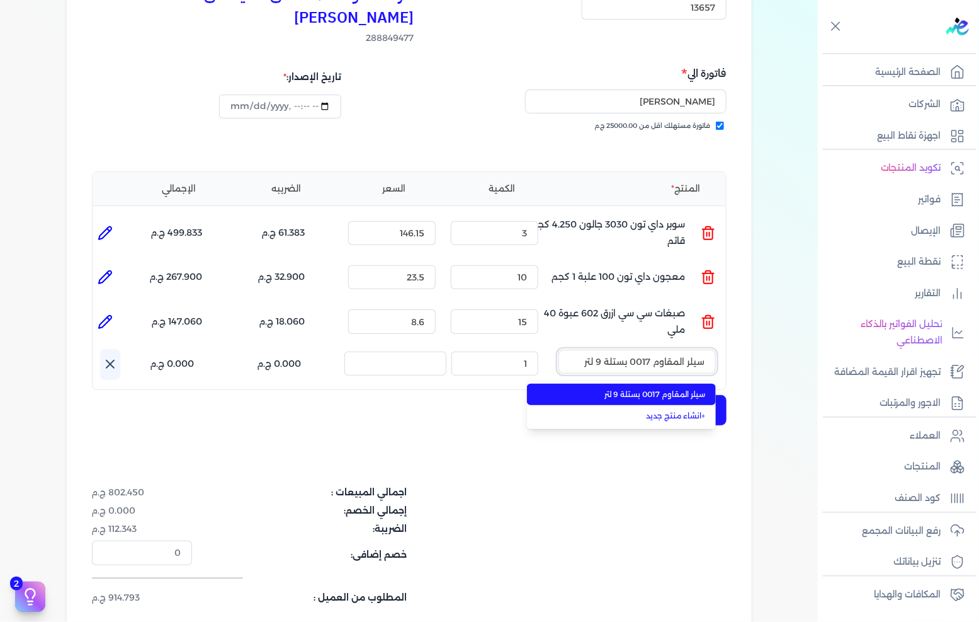
type input "سيلر المقاوم 0017 بستلة 9 لتر"
click at [656, 389] on span "سيلر المقاوم 0017 بستلة 9 لتر" at bounding box center [629, 394] width 154 height 11
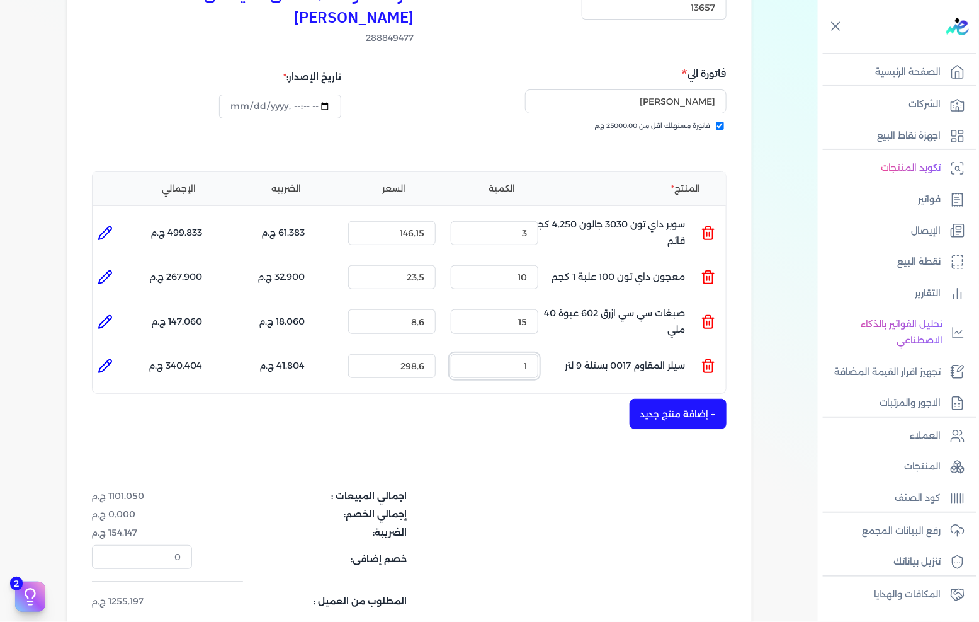
drag, startPoint x: 511, startPoint y: 341, endPoint x: 786, endPoint y: 323, distance: 275.2
click at [766, 329] on div "بيانات إضافية شركه الاخوه الثلاثة فتحى السيد على عمران وشركاه 288849477 رقم الف…" at bounding box center [410, 297] width 726 height 773
type input "2"
click at [523, 504] on div "اجمالي المبيعات : 1399.650 ج.م إجمالي الخصم: 0.000 ج.م الضريبة: 195.951 ج.م خصم…" at bounding box center [409, 548] width 635 height 118
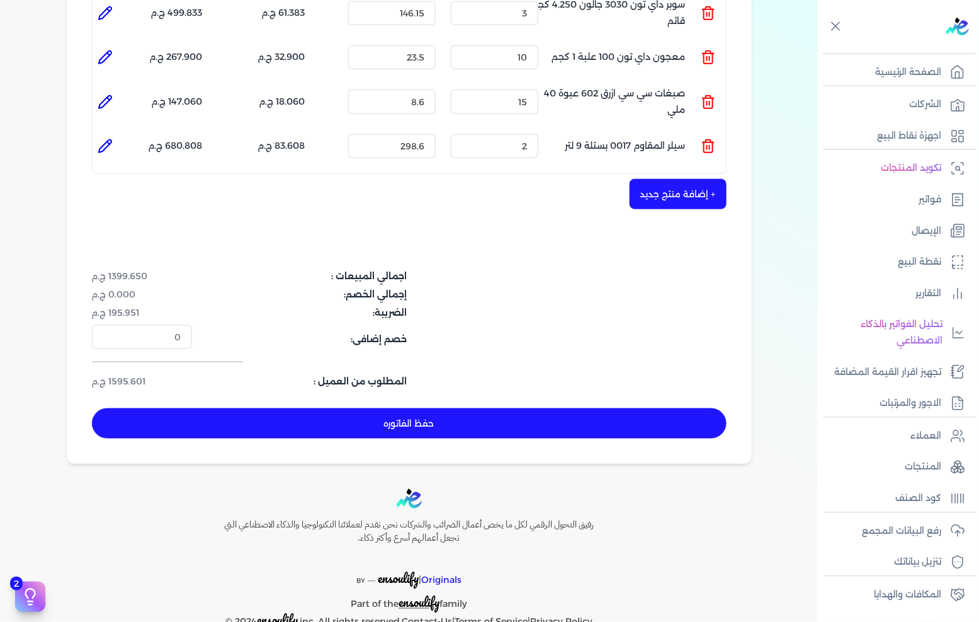
scroll to position [381, 0]
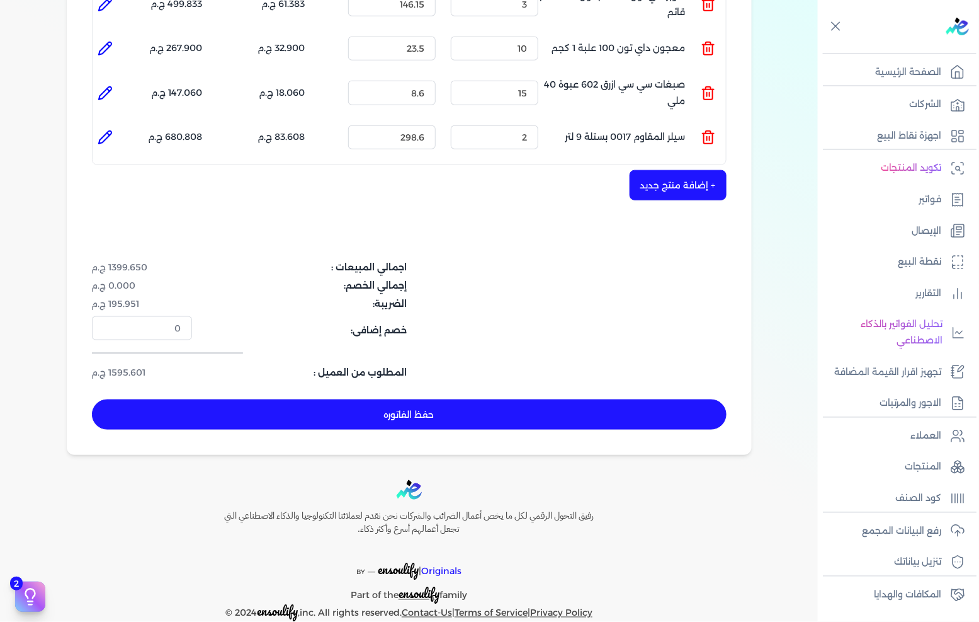
click at [511, 399] on button "حفظ الفاتوره" at bounding box center [409, 414] width 635 height 30
type input "2025-09-20"
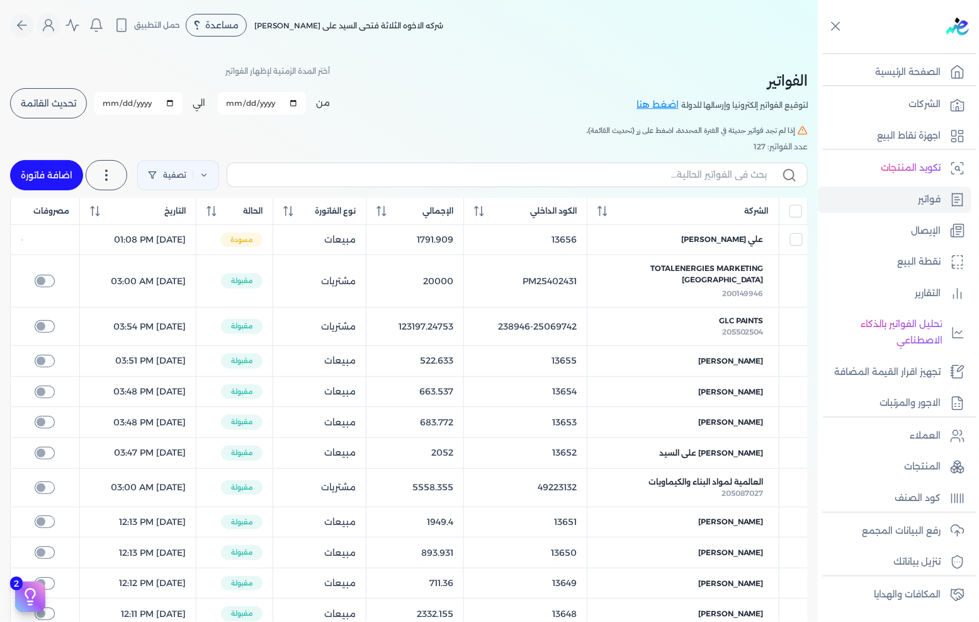
click at [59, 172] on link "اضافة فاتورة" at bounding box center [46, 175] width 73 height 30
select select "EGP"
select select "B"
select select "EGS"
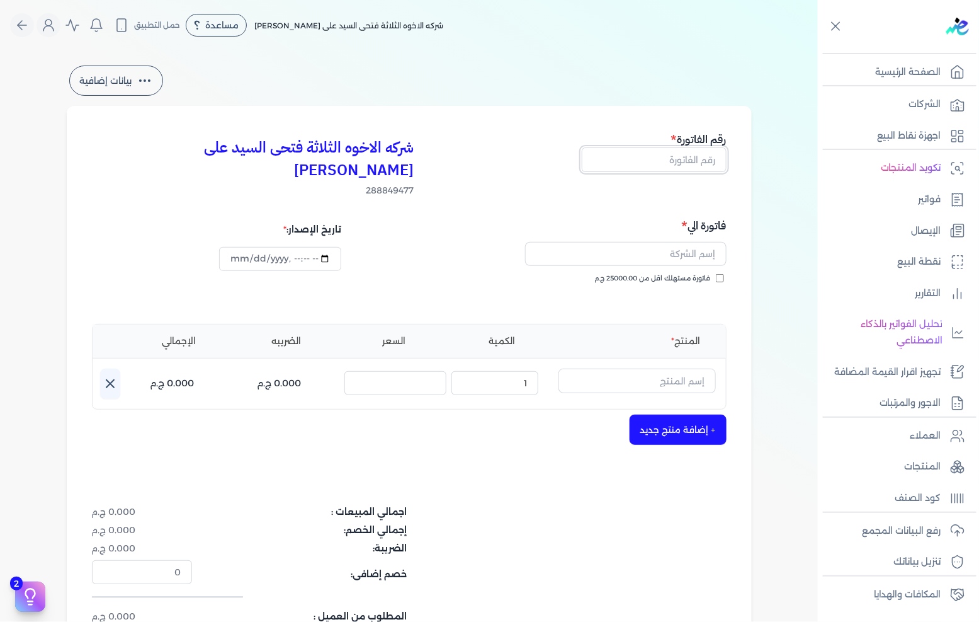
click at [672, 160] on input "text" at bounding box center [654, 159] width 145 height 24
type input "13658"
click at [688, 273] on span "فاتورة مستهلك اقل من 25000.00 ج.م" at bounding box center [653, 278] width 116 height 10
click at [716, 274] on input "فاتورة مستهلك اقل من 25000.00 ج.م" at bounding box center [720, 278] width 8 height 8
checkbox input "true"
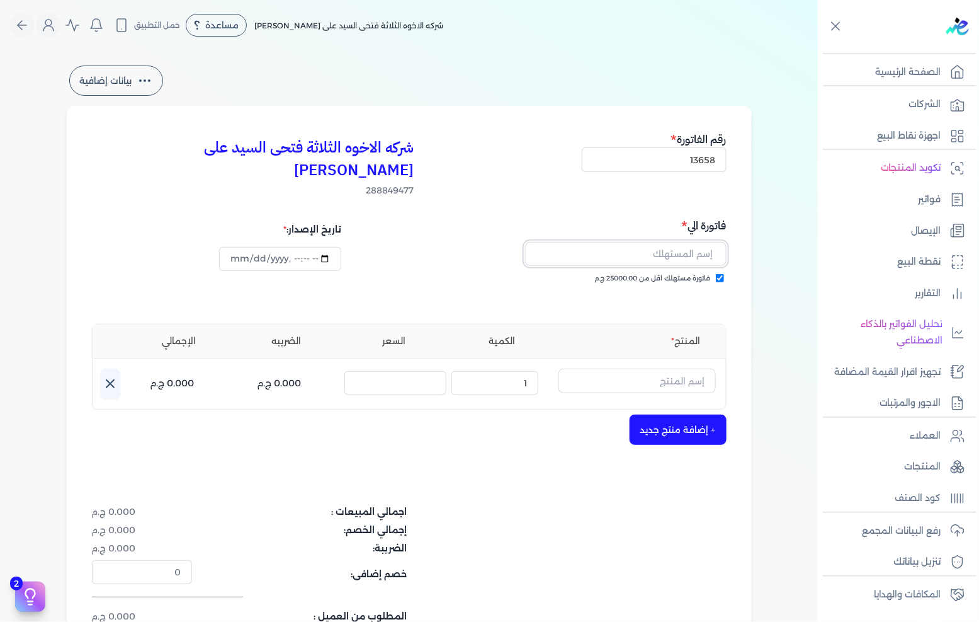
click at [681, 242] on input "text" at bounding box center [626, 254] width 202 height 24
type input "يوسف وليد خالد"
click at [563, 285] on div "فاتورة مستهلك اقل من 25000.00 ج.م" at bounding box center [570, 290] width 309 height 35
click at [645, 368] on input "text" at bounding box center [637, 380] width 157 height 24
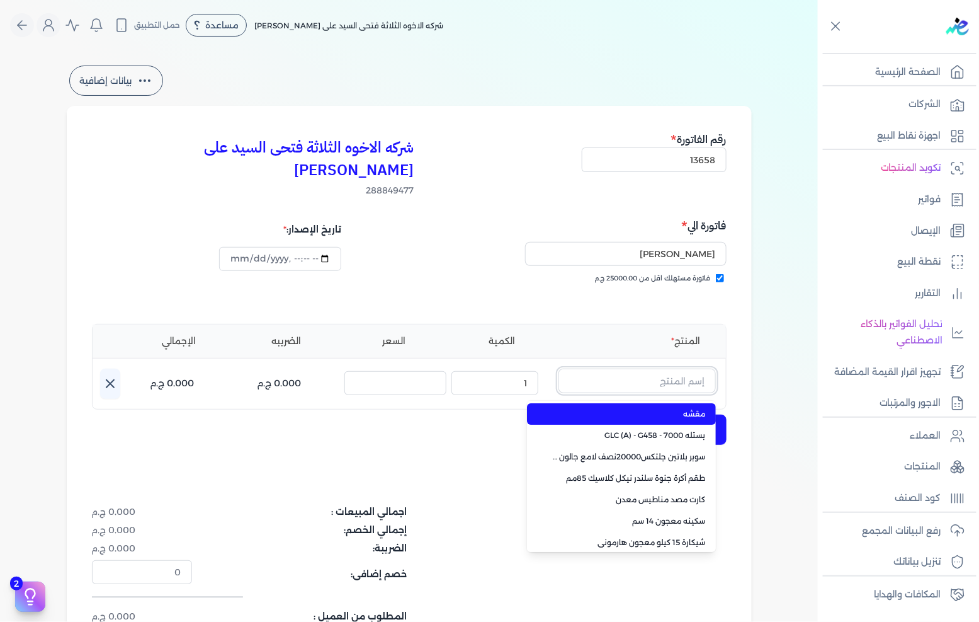
paste input "معجون داي تون 100 جالون 4 كجم قائم"
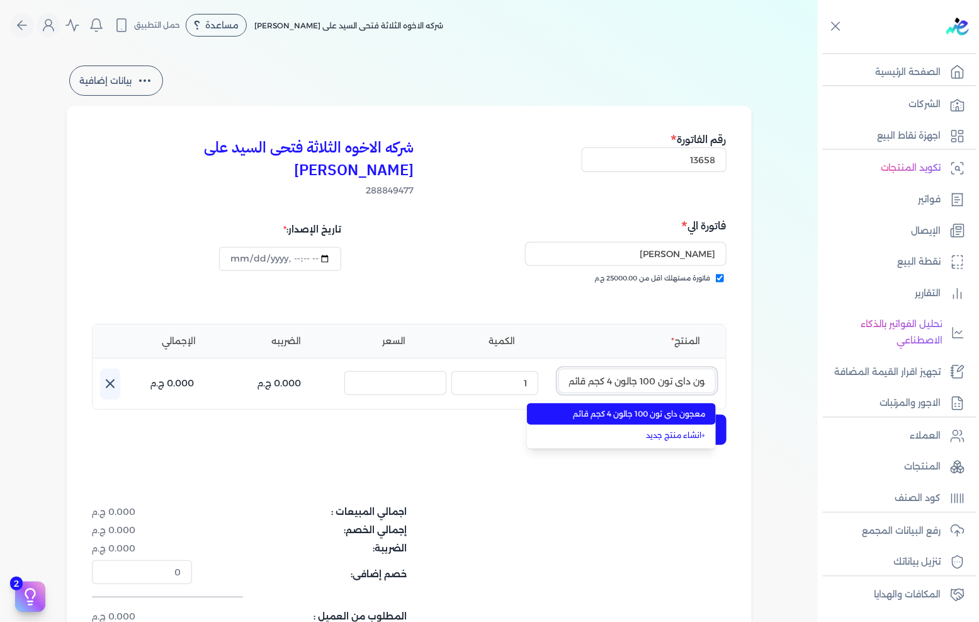
type input "معجون داي تون 100 جالون 4 كجم قائم"
click at [656, 408] on span "معجون داي تون 100 جالون 4 كجم قائم" at bounding box center [629, 413] width 154 height 11
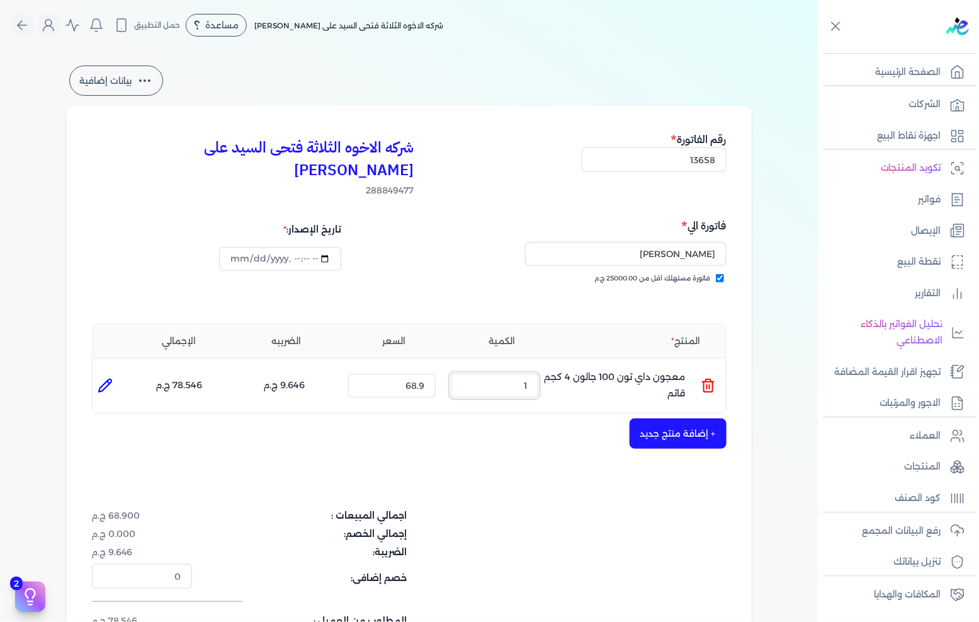
drag, startPoint x: 506, startPoint y: 364, endPoint x: 688, endPoint y: 362, distance: 182.0
click at [688, 368] on ul "المنتج : معجون داي تون 100 جالون 4 كجم قائم الكمية : 1 السعر : 68.9 الضريبه : 9…" at bounding box center [410, 385] width 634 height 34
type input "17"
click at [694, 418] on button "+ إضافة منتج جديد" at bounding box center [678, 433] width 97 height 30
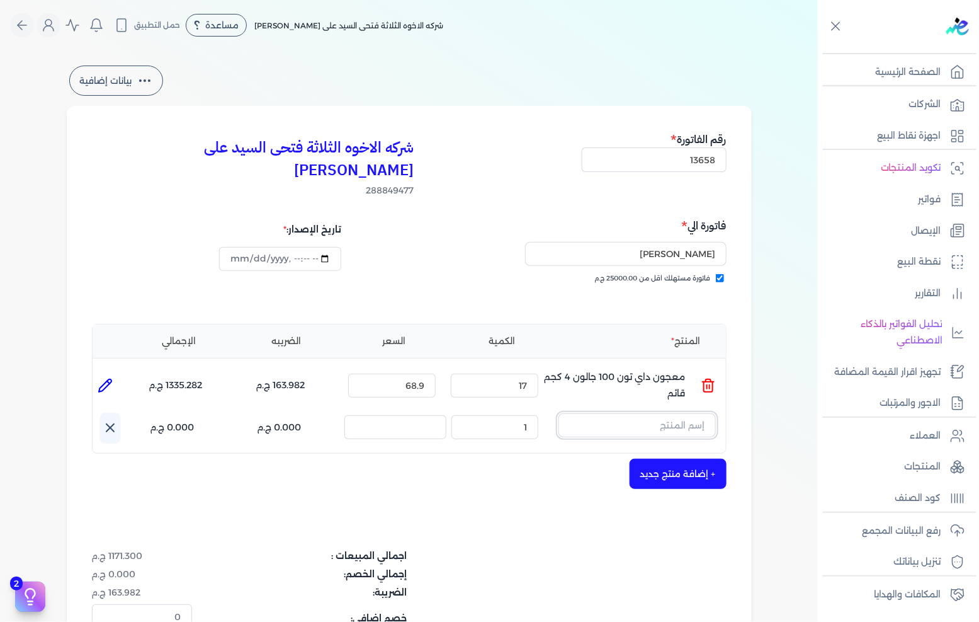
click at [662, 413] on input "text" at bounding box center [637, 425] width 157 height 24
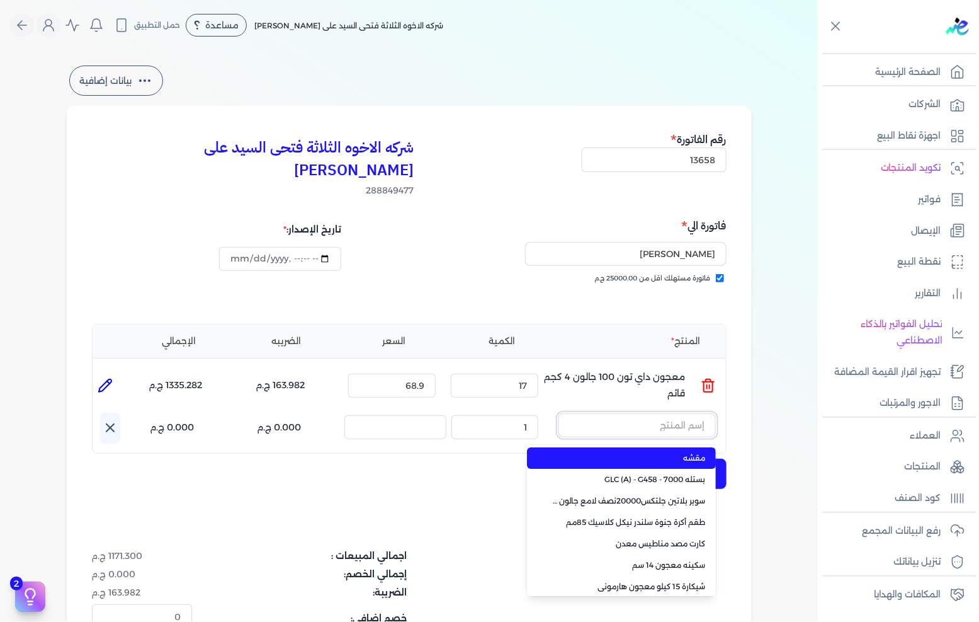
paste input "سوبر داي تون 3030 علبة 1 كجم"
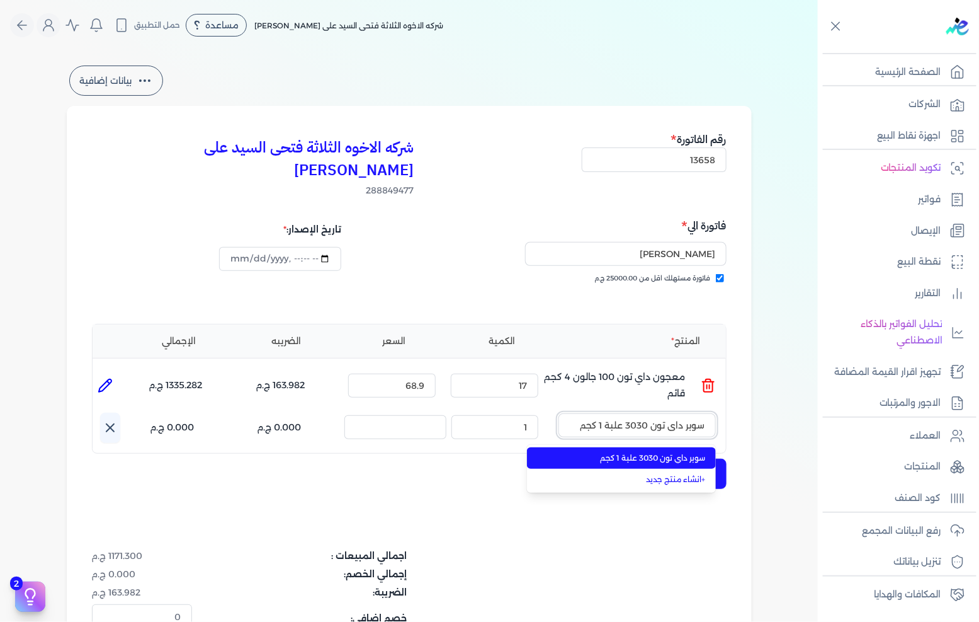
type input "سوبر داي تون 3030 علبة 1 كجم"
click at [653, 452] on span "سوبر داي تون 3030 علبة 1 كجم" at bounding box center [629, 457] width 154 height 11
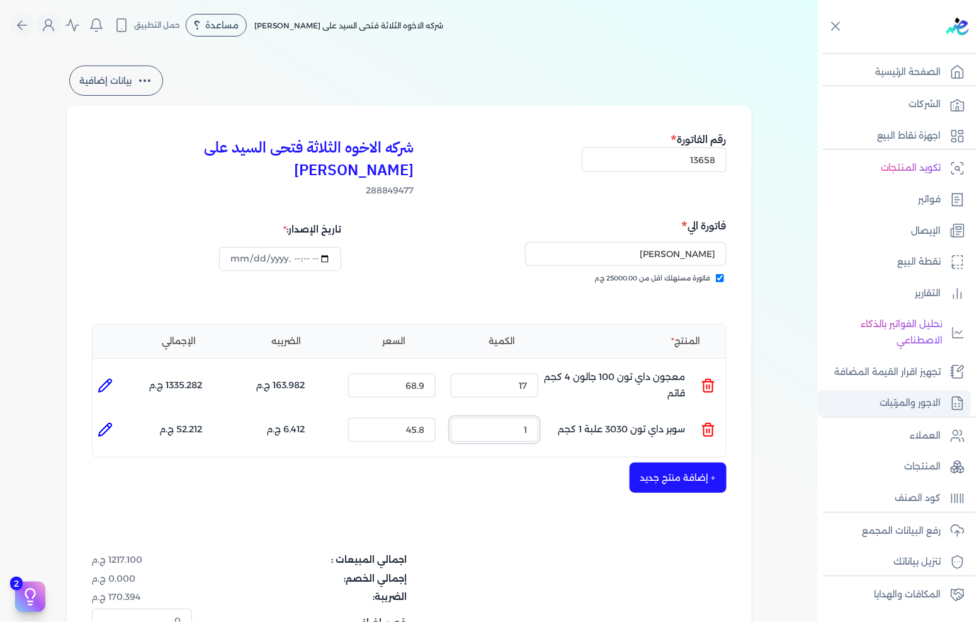
drag, startPoint x: 565, startPoint y: 408, endPoint x: 941, endPoint y: 391, distance: 376.4
click at [671, 413] on ul "المنتج : سوبر داي تون 3030 علبة 1 كجم الكمية : 1 السعر : 45.8 الضريبه : 6.412 ج…" at bounding box center [410, 430] width 634 height 34
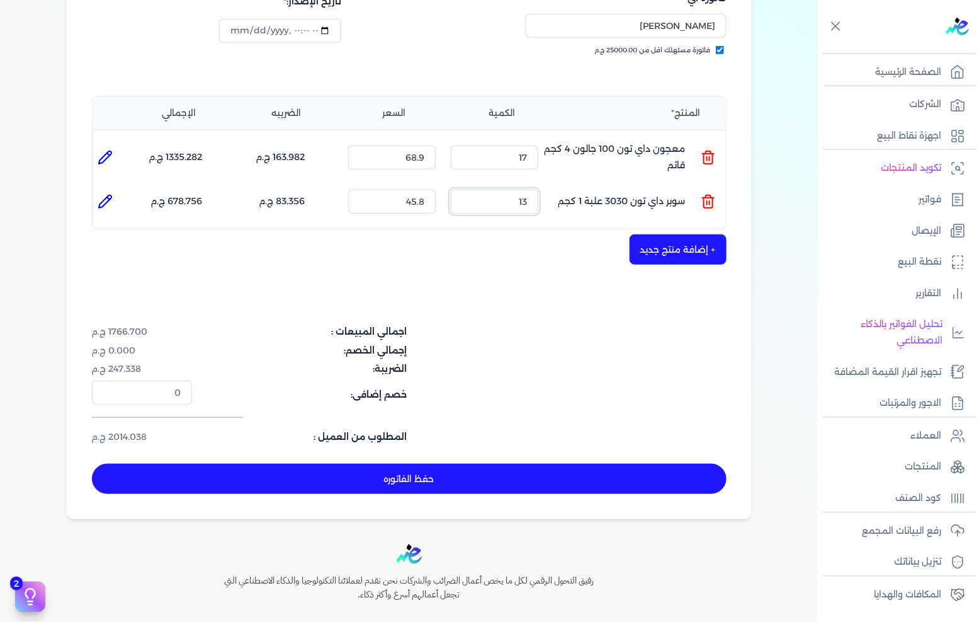
scroll to position [280, 0]
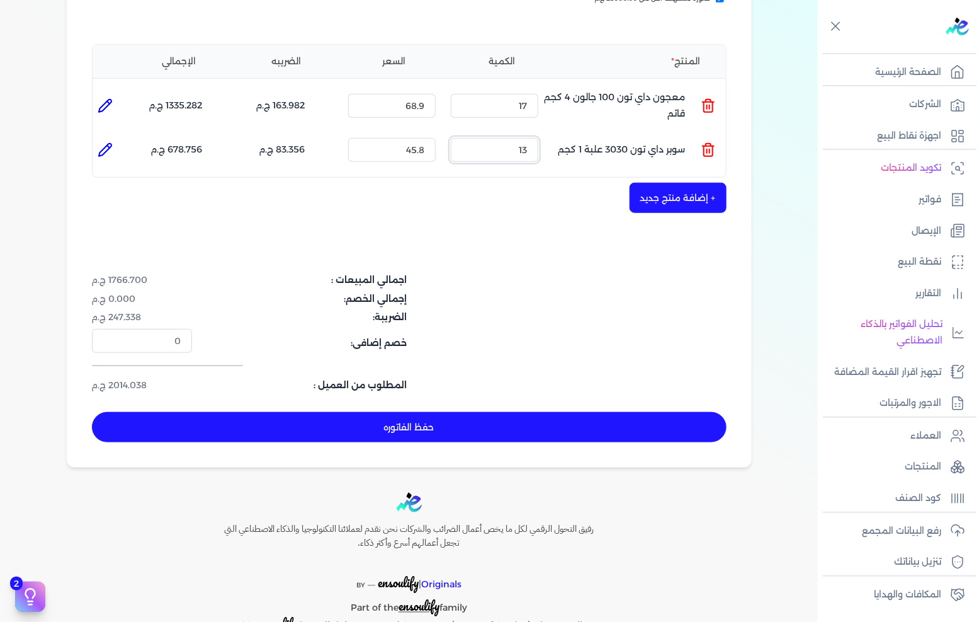
type input "13"
click at [678, 183] on button "+ إضافة منتج جديد" at bounding box center [678, 198] width 97 height 30
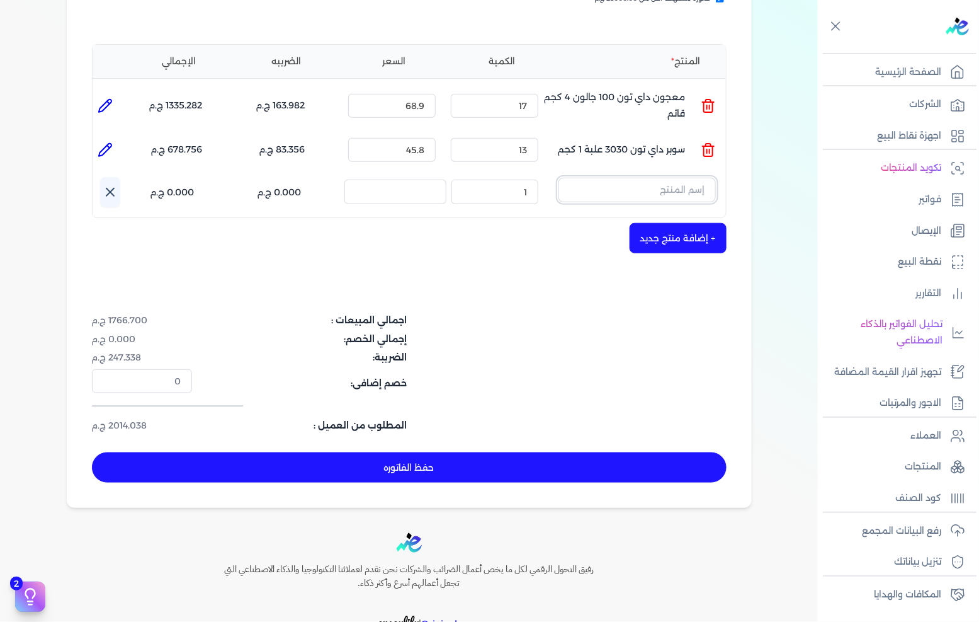
click at [655, 178] on input "text" at bounding box center [637, 190] width 157 height 24
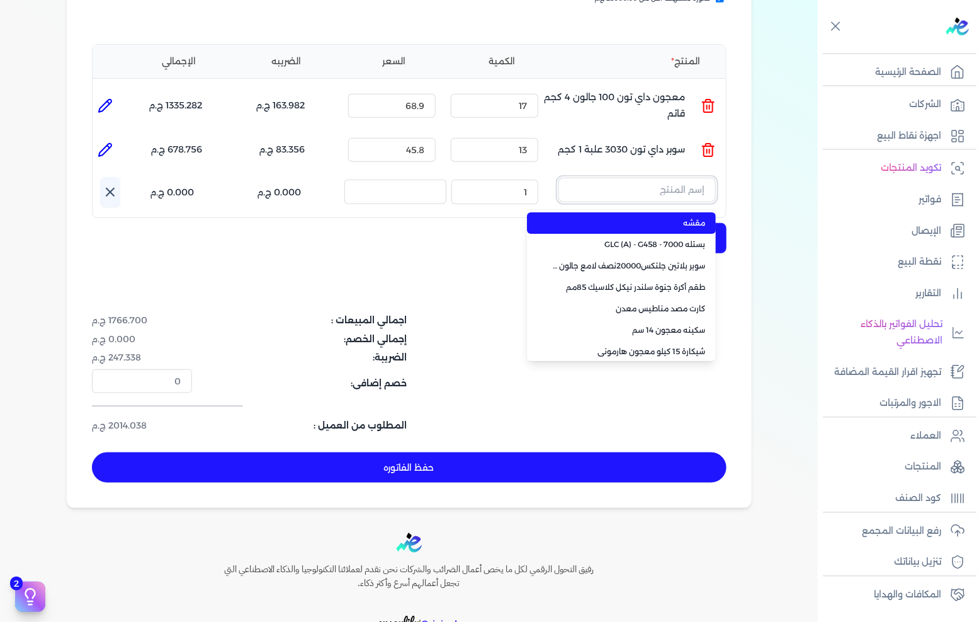
paste input "معجون اكريليك 900 شيكارة 15 كجم"
type input "معجون اكريليك 900 شيكارة 15 كجم"
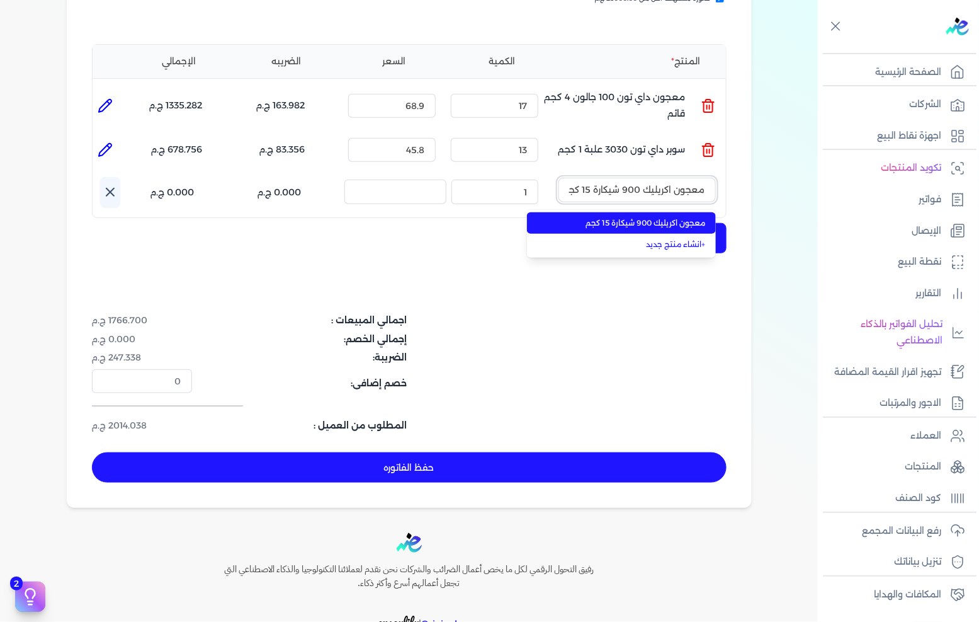
scroll to position [0, -4]
click at [651, 217] on span "معجون اكريليك 900 شيكارة 15 كجم" at bounding box center [629, 222] width 154 height 11
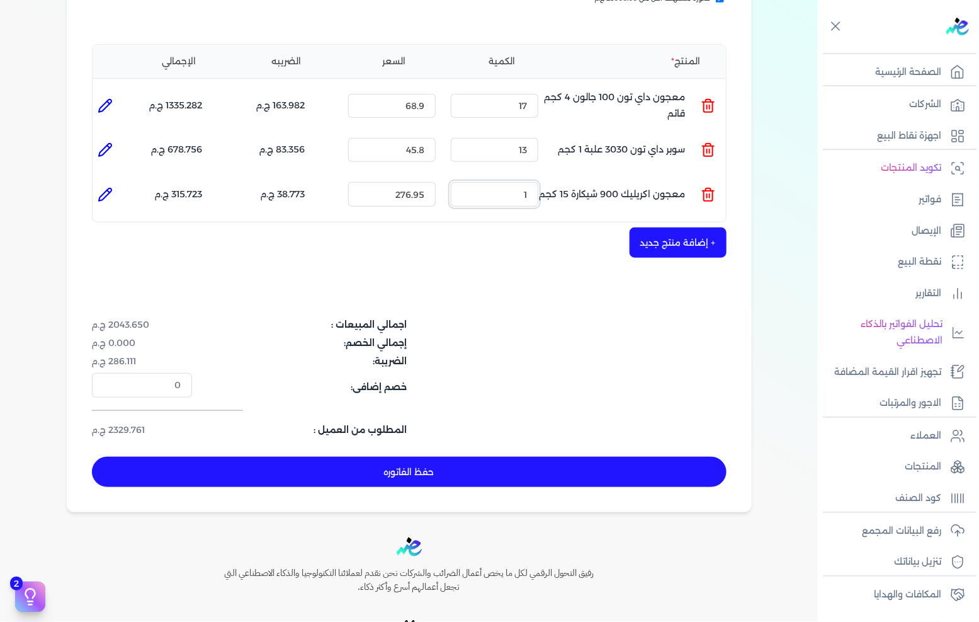
drag, startPoint x: 510, startPoint y: 170, endPoint x: 663, endPoint y: 168, distance: 153.1
click at [663, 177] on ul "المنتج : معجون اكريليك 900 شيكارة 15 كجم الكمية : 1 السعر : 276.95 الضريبه : 38…" at bounding box center [410, 194] width 634 height 34
drag, startPoint x: 523, startPoint y: 128, endPoint x: 554, endPoint y: 127, distance: 30.9
click at [554, 133] on ul "المنتج : سوبر داي تون 3030 علبة 1 كجم الكمية : 13 السعر : 45.8 الضريبه : 83.356…" at bounding box center [410, 150] width 634 height 34
type input "10"
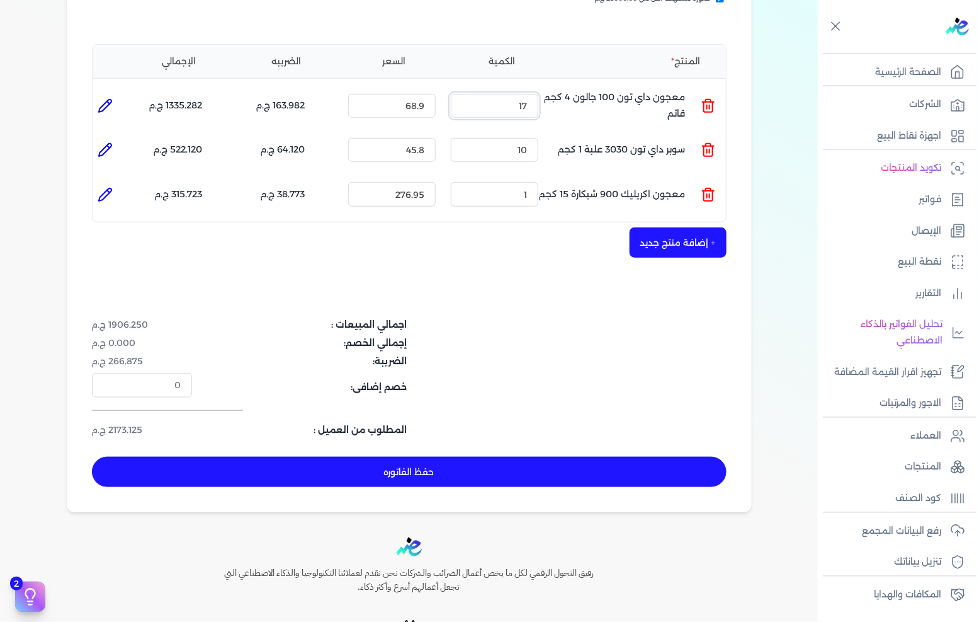
drag, startPoint x: 525, startPoint y: 79, endPoint x: 539, endPoint y: 77, distance: 14.0
click at [539, 94] on input "17" at bounding box center [495, 106] width 88 height 24
type input "15"
drag, startPoint x: 490, startPoint y: 127, endPoint x: 638, endPoint y: 111, distance: 148.9
click at [593, 133] on ul "المنتج : سوبر داي تون 3030 علبة 1 كجم الكمية : 10 السعر : 45.8 الضريبه : 64.120…" at bounding box center [410, 150] width 634 height 34
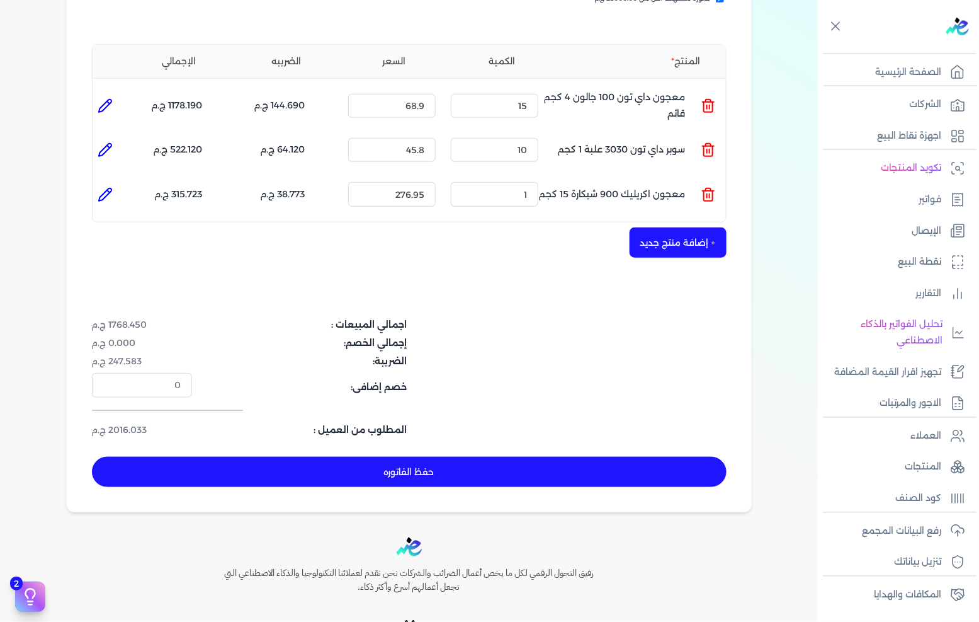
click at [476, 227] on div "+ إضافة منتج جديد" at bounding box center [409, 242] width 635 height 30
drag, startPoint x: 513, startPoint y: 123, endPoint x: 574, endPoint y: 110, distance: 62.5
click at [573, 133] on ul "المنتج : سوبر داي تون 3030 علبة 1 كجم الكمية : 10 السعر : 45.8 الضريبه : 64.120…" at bounding box center [410, 150] width 634 height 34
type input "9"
drag, startPoint x: 516, startPoint y: 84, endPoint x: 617, endPoint y: 70, distance: 101.7
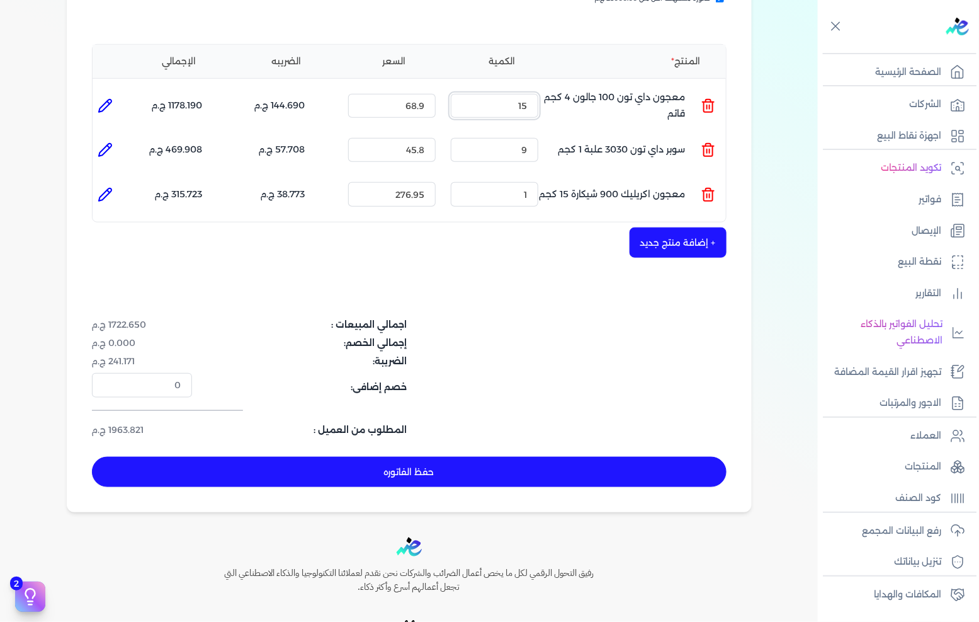
click at [608, 89] on ul "المنتج : معجون داي تون 100 جالون 4 كجم قائم الكمية : 15 السعر : 68.9 الضريبه : …" at bounding box center [410, 106] width 634 height 34
drag, startPoint x: 523, startPoint y: 87, endPoint x: 535, endPoint y: 85, distance: 12.1
click at [531, 94] on input "10" at bounding box center [495, 106] width 88 height 24
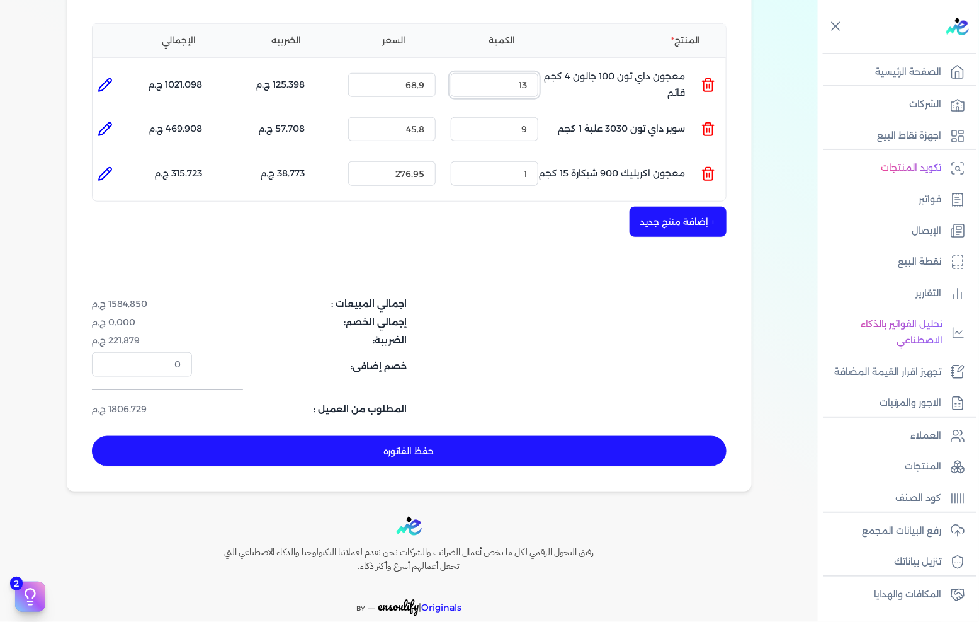
scroll to position [337, 0]
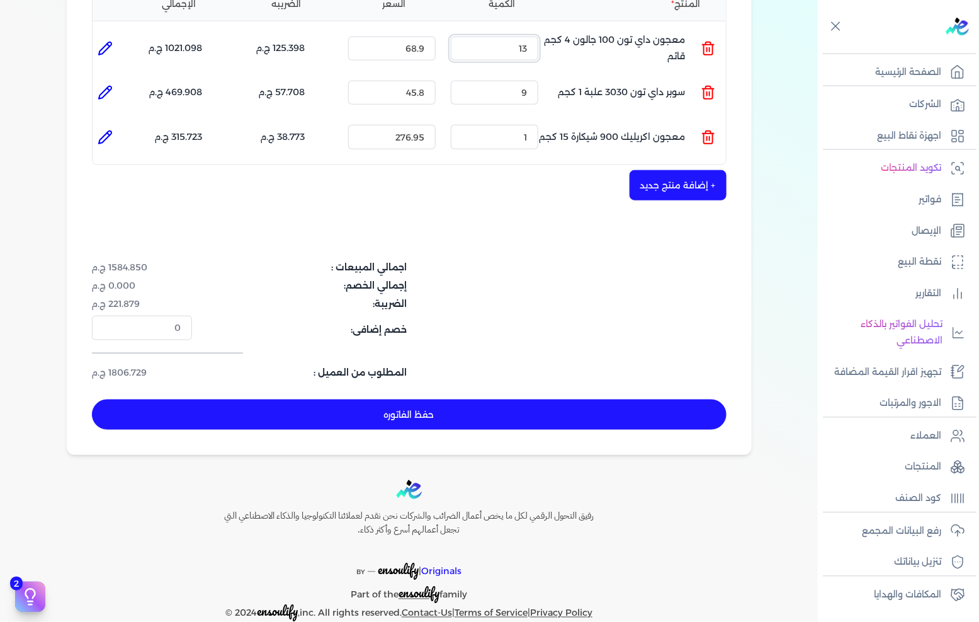
type input "13"
click at [503, 399] on button "حفظ الفاتوره" at bounding box center [409, 414] width 635 height 30
type input "2025-09-20"
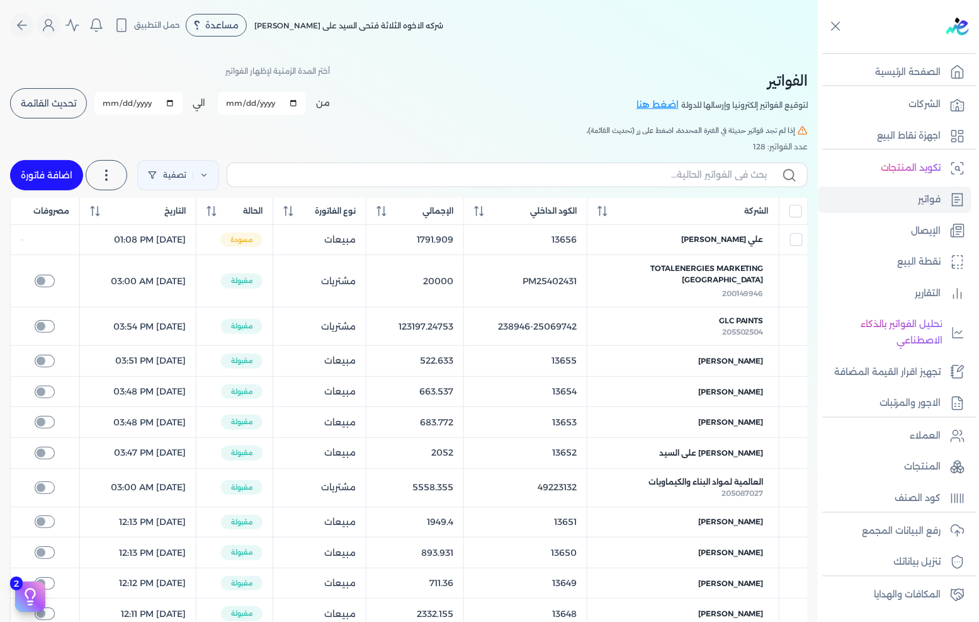
click at [51, 165] on link "اضافة فاتورة" at bounding box center [46, 175] width 73 height 30
select select "EGP"
select select "B"
select select "EGS"
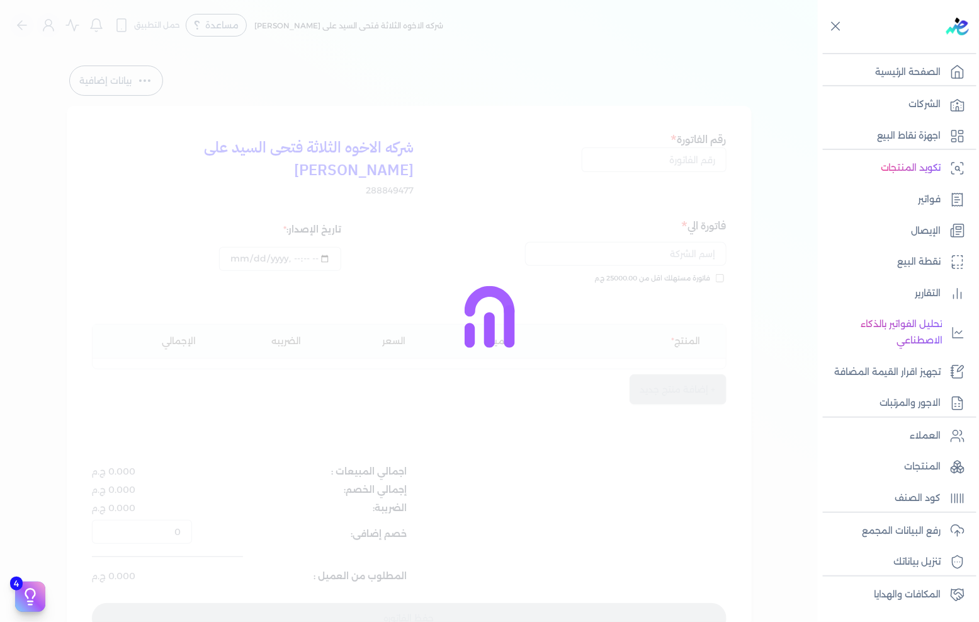
click at [642, 162] on div at bounding box center [489, 311] width 979 height 622
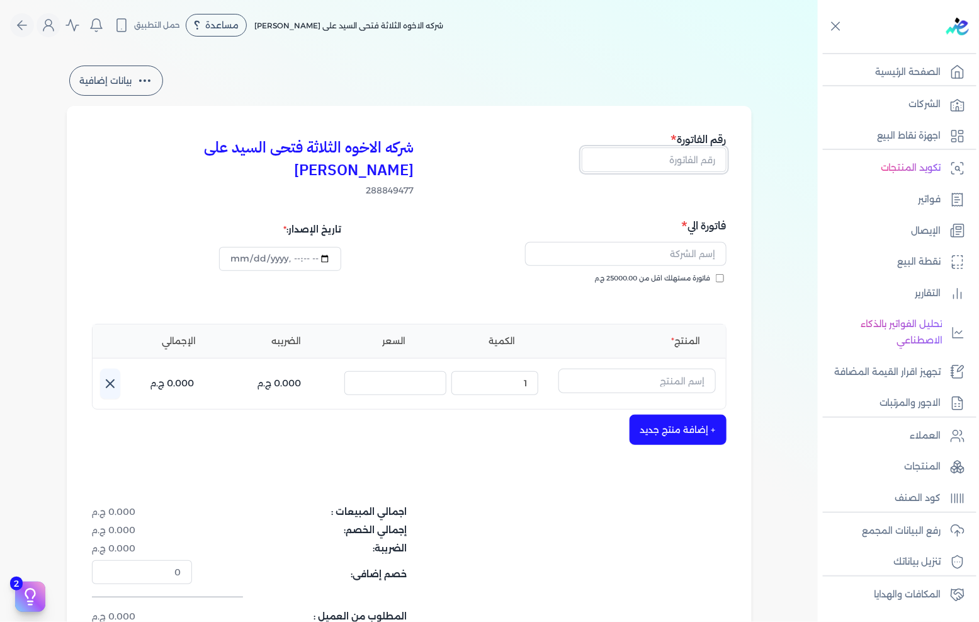
drag, startPoint x: 668, startPoint y: 160, endPoint x: 693, endPoint y: 168, distance: 26.3
click at [668, 160] on input "text" at bounding box center [654, 159] width 145 height 24
type input "13659"
click at [672, 273] on span "فاتورة مستهلك اقل من 25000.00 ج.م" at bounding box center [653, 278] width 116 height 10
click at [716, 274] on input "فاتورة مستهلك اقل من 25000.00 ج.م" at bounding box center [720, 278] width 8 height 8
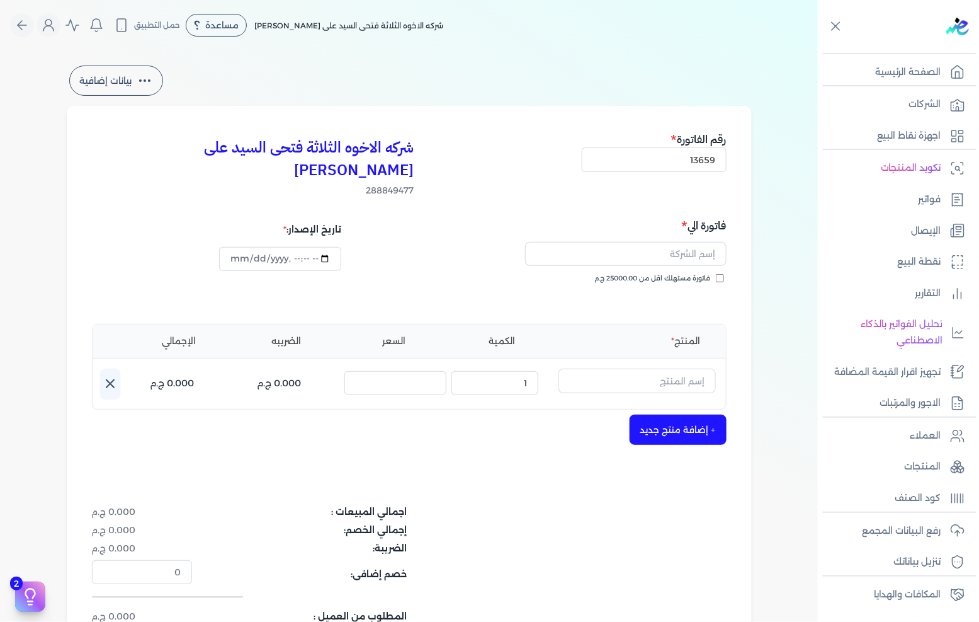
checkbox input "true"
click at [665, 242] on input "text" at bounding box center [626, 254] width 202 height 24
type input "عمر محمود احمد"
click at [586, 280] on div "فاتورة مستهلك اقل من 25000.00 ج.م" at bounding box center [570, 290] width 309 height 35
click at [632, 368] on input "text" at bounding box center [637, 380] width 157 height 24
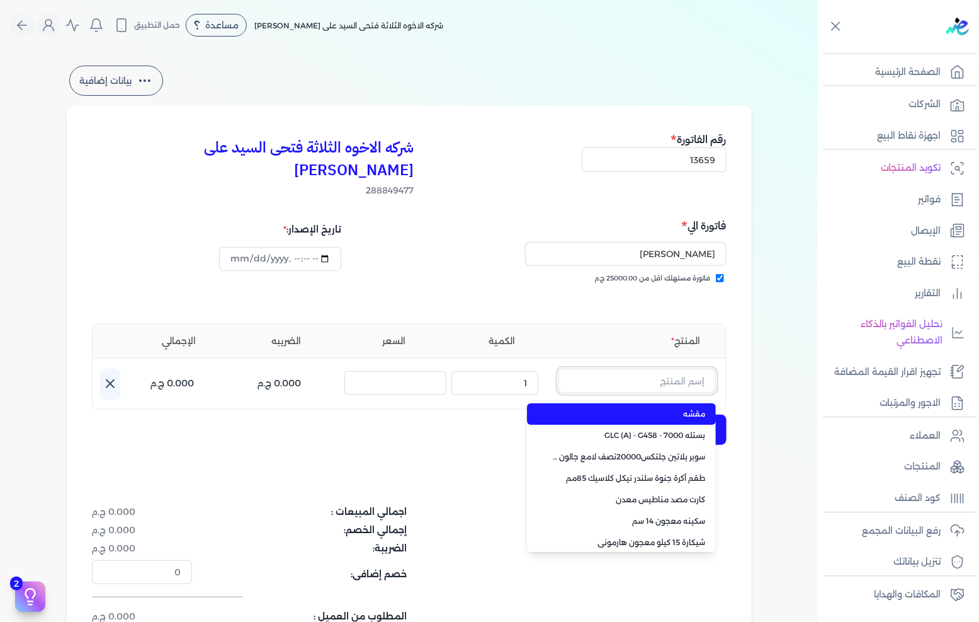
paste input "سيلر المقاوم 0017 جالون 2,400 لتر"
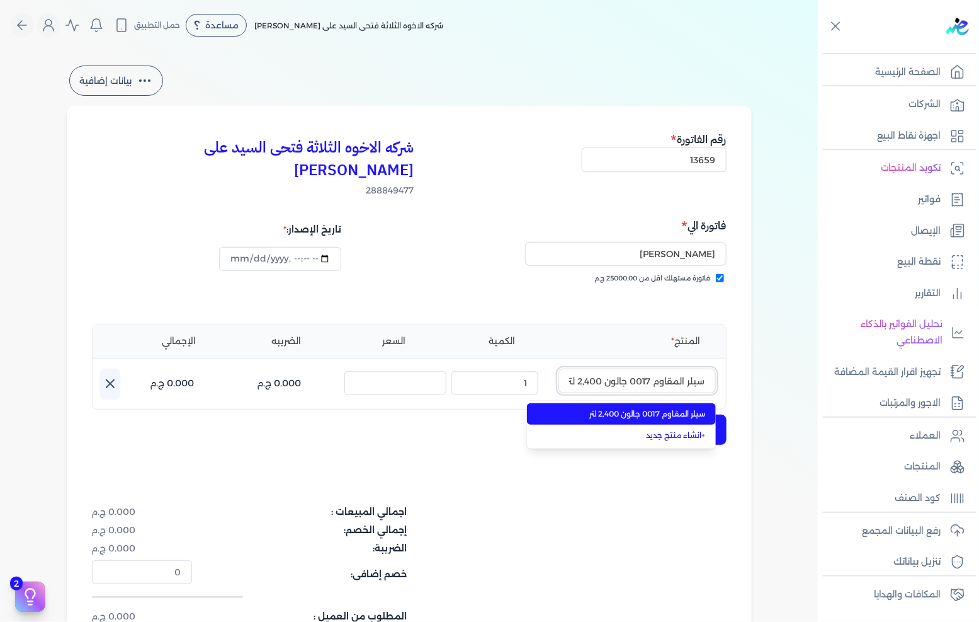
scroll to position [0, -1]
type input "سيلر المقاوم 0017 جالون 2,400 لتر"
click at [673, 408] on span "سيلر المقاوم 0017 جالون 2,400 لتر" at bounding box center [629, 413] width 154 height 11
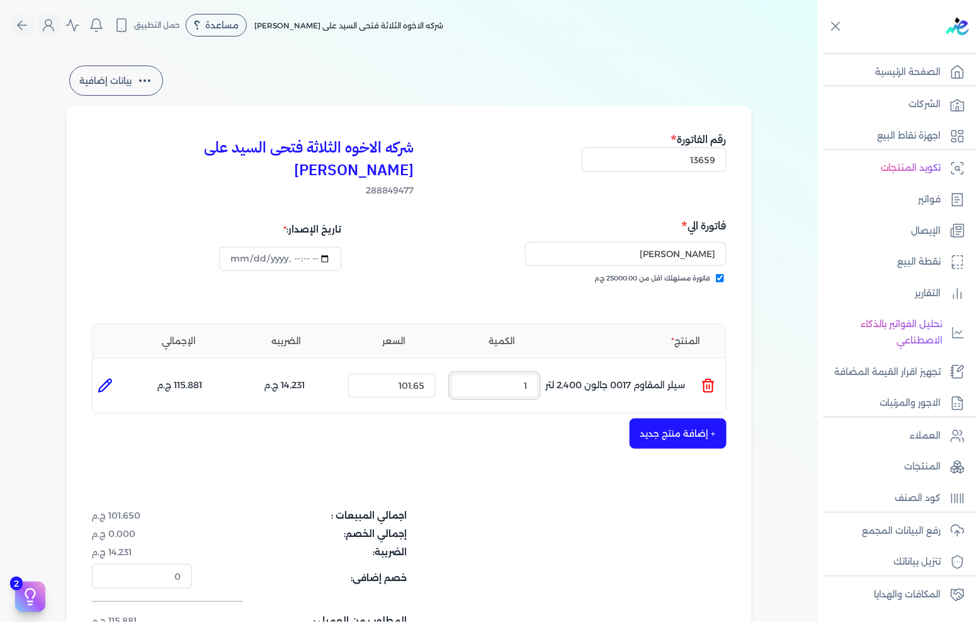
drag, startPoint x: 498, startPoint y: 367, endPoint x: 739, endPoint y: 356, distance: 241.5
click at [707, 368] on ul "المنتج : سيلر المقاوم 0017 جالون 2,400 لتر الكمية : 1 السعر : 101.65 الضريبه : …" at bounding box center [410, 385] width 634 height 34
drag, startPoint x: 520, startPoint y: 362, endPoint x: 796, endPoint y: 322, distance: 278.6
click at [765, 329] on div "بيانات إضافية شركه الاخوه الثلاثة فتحى السيد على عمران وشركاه 288849477 رقم الف…" at bounding box center [410, 383] width 726 height 640
type input "4"
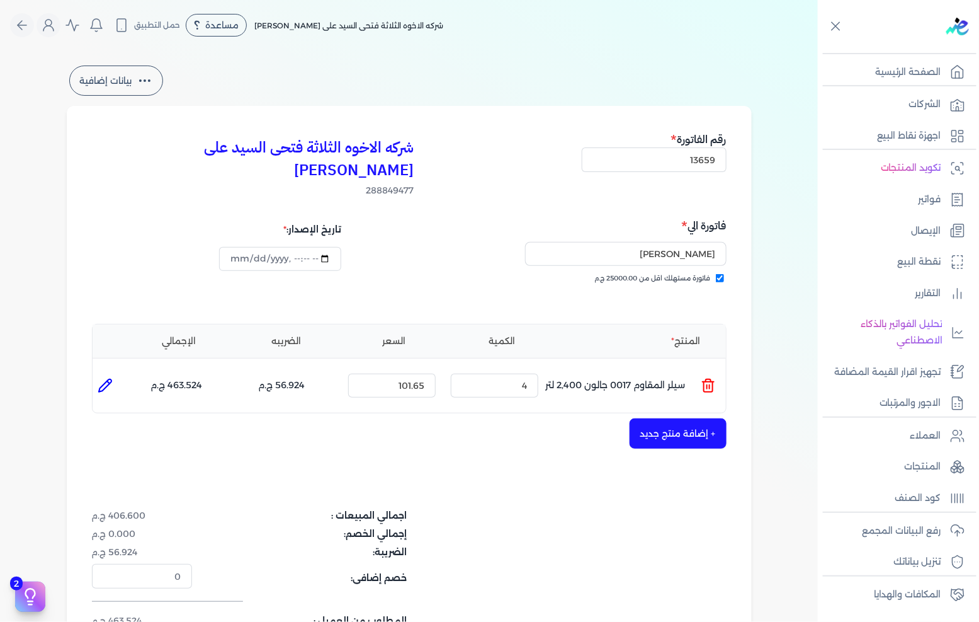
click at [650, 418] on button "+ إضافة منتج جديد" at bounding box center [678, 433] width 97 height 30
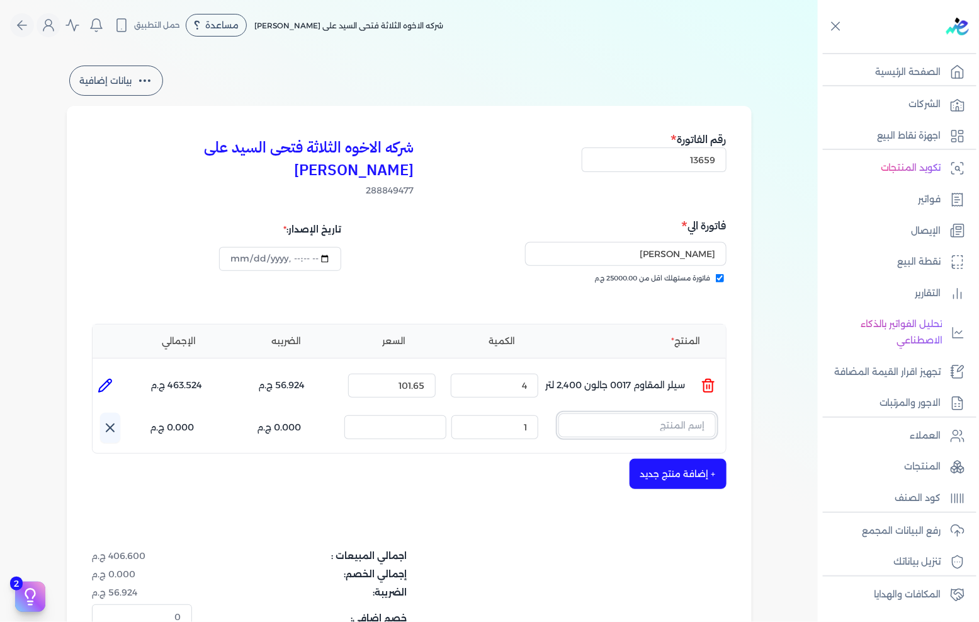
click at [639, 413] on input "text" at bounding box center [637, 425] width 157 height 24
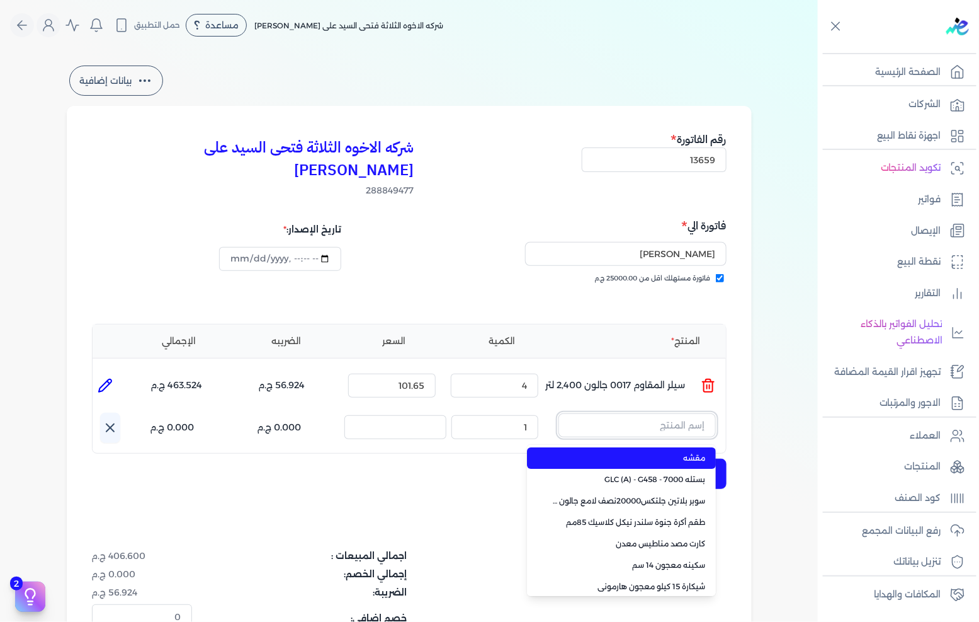
paste input "معجون داي تون 100 بستلة 15 كجم"
type input "معجون داي تون 100 بستلة 15 كجم"
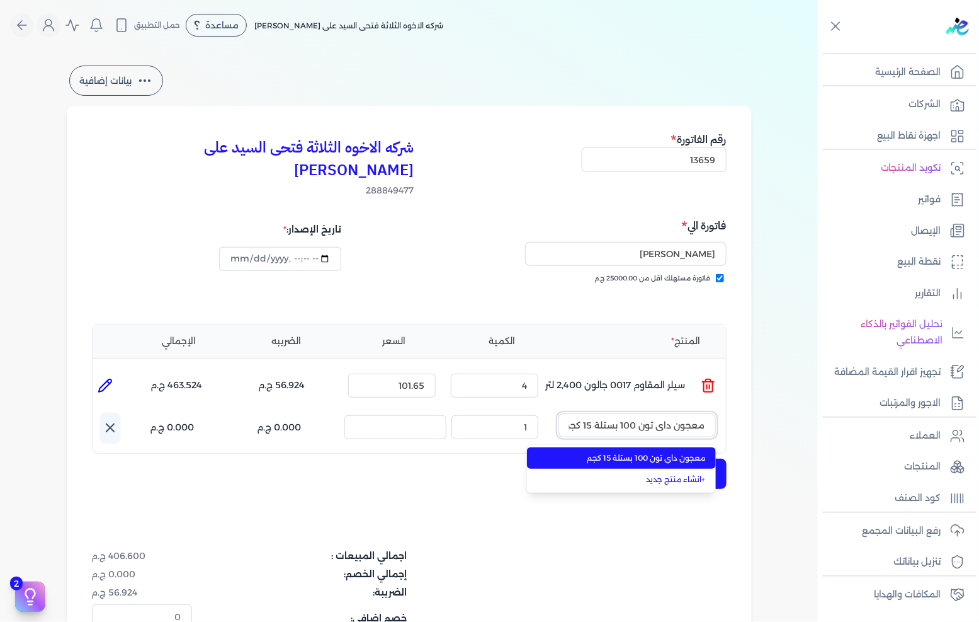
scroll to position [0, -4]
click at [659, 452] on span "معجون داي تون 100 بستلة 15 كجم" at bounding box center [629, 457] width 154 height 11
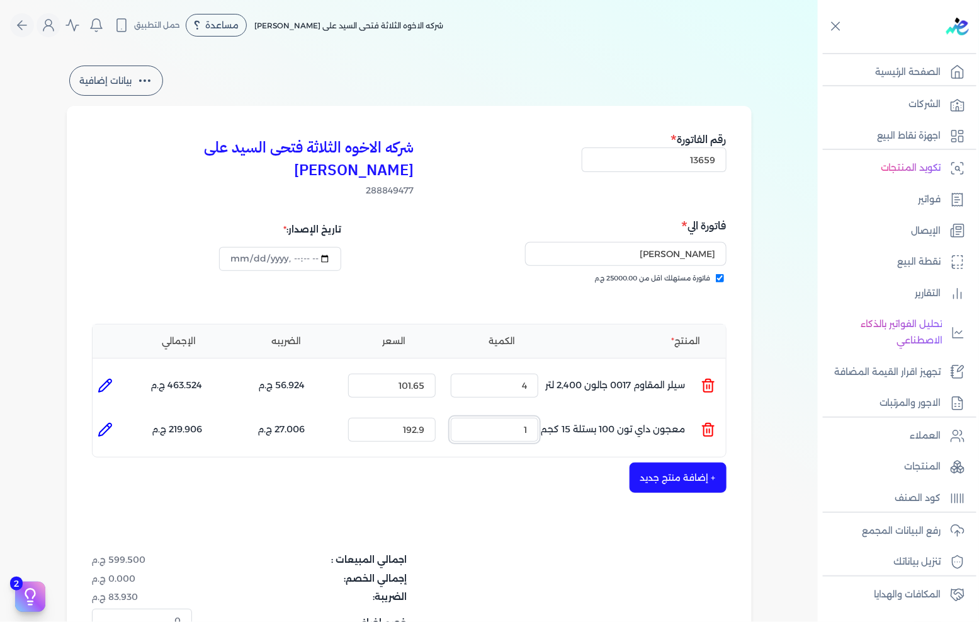
drag, startPoint x: 508, startPoint y: 408, endPoint x: 703, endPoint y: 381, distance: 197.1
click at [688, 383] on div "المنتج الكمية السعر الضريبه الإجمالي المنتج : سيلر المقاوم 0017 جالون 2,400 لتر…" at bounding box center [409, 391] width 635 height 134
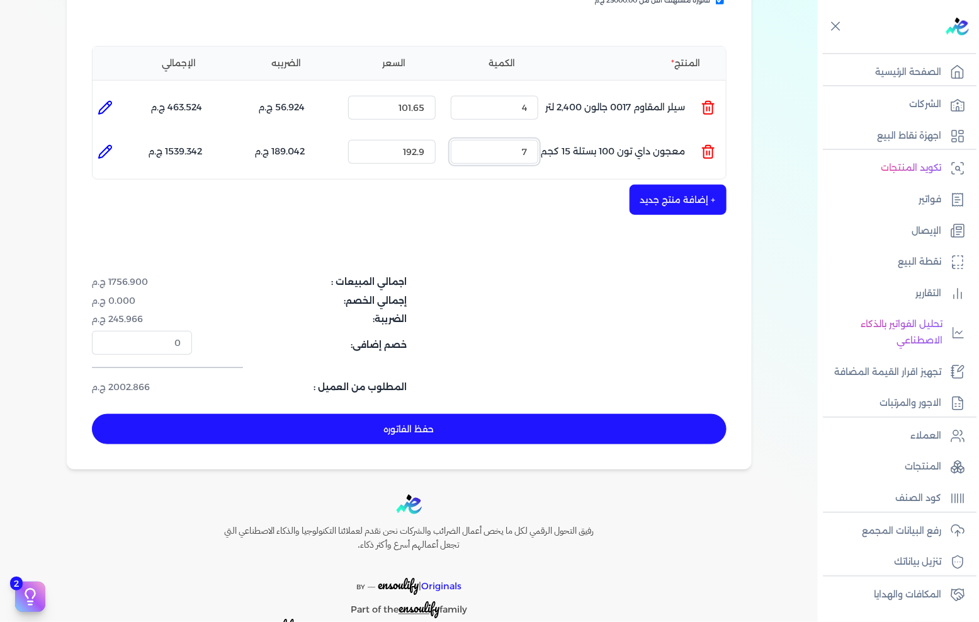
scroll to position [280, 0]
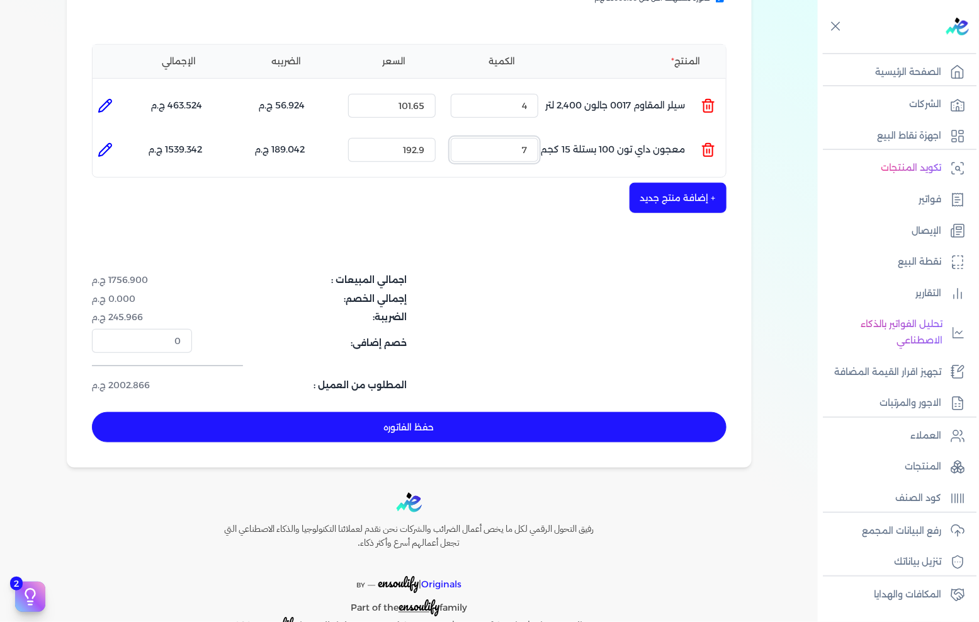
drag, startPoint x: 513, startPoint y: 137, endPoint x: 665, endPoint y: 123, distance: 151.8
click at [663, 133] on ul "المنتج : معجون داي تون 100 بستلة 15 كجم الكمية : 7 السعر : 192.9 الضريبه : 189.…" at bounding box center [410, 150] width 634 height 34
drag, startPoint x: 511, startPoint y: 123, endPoint x: 679, endPoint y: 115, distance: 167.7
click at [672, 133] on ul "المنتج : معجون داي تون 100 بستلة 15 كجم الكمية : 5 السعر : 192.9 الضريبه : 135.…" at bounding box center [410, 150] width 634 height 34
type input "4"
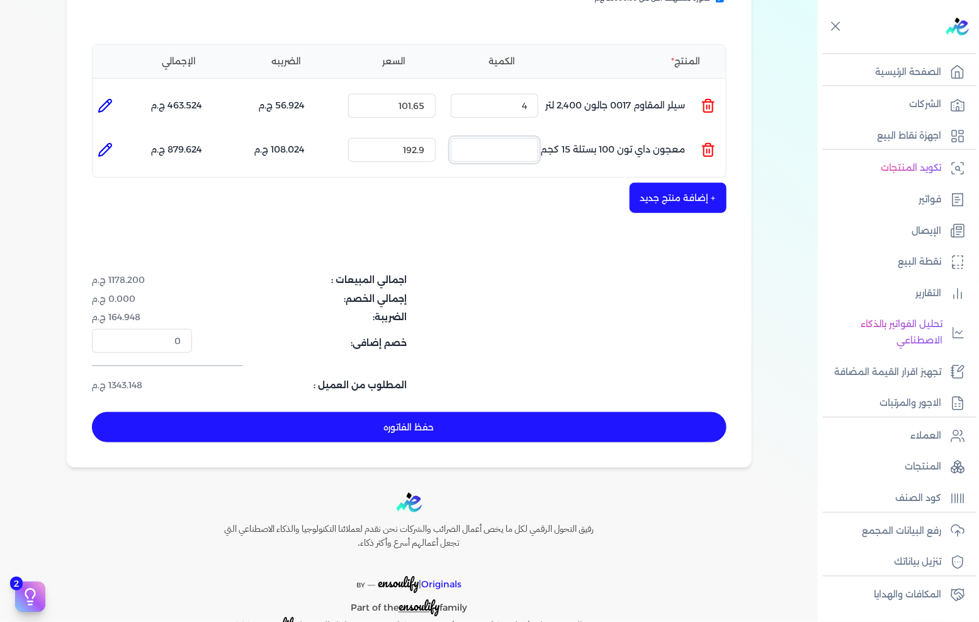
type input "0"
type input "8"
type input "0"
type input "7"
type input "0"
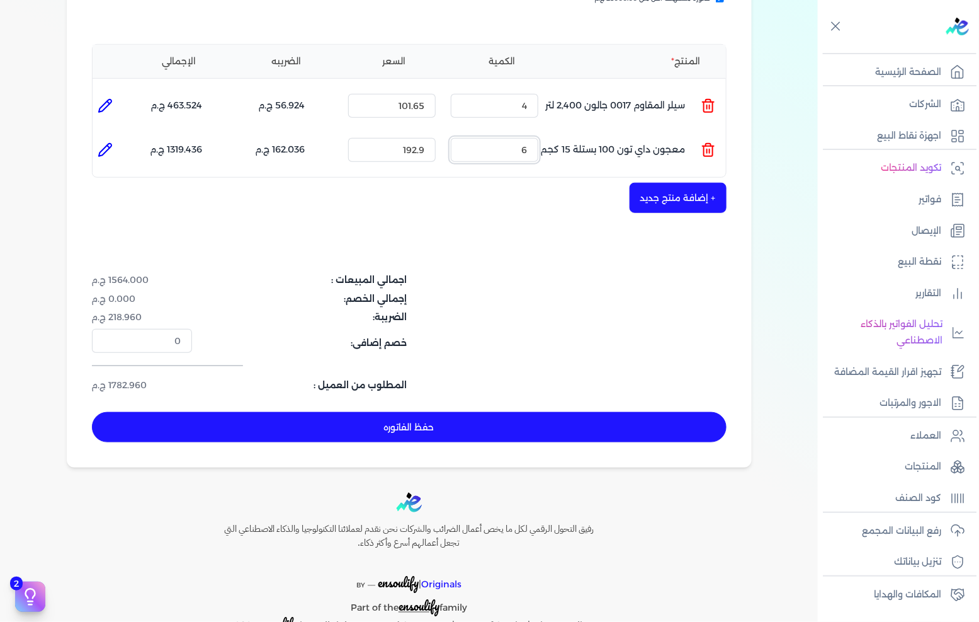
type input "6"
click at [558, 382] on div "شركه الاخوه الثلاثة فتحى السيد على عمران وشركاه 288849477 رقم الفاتورة 13659 فا…" at bounding box center [409, 146] width 685 height 641
click at [564, 412] on button "حفظ الفاتوره" at bounding box center [409, 427] width 635 height 30
type input "2025-09-20"
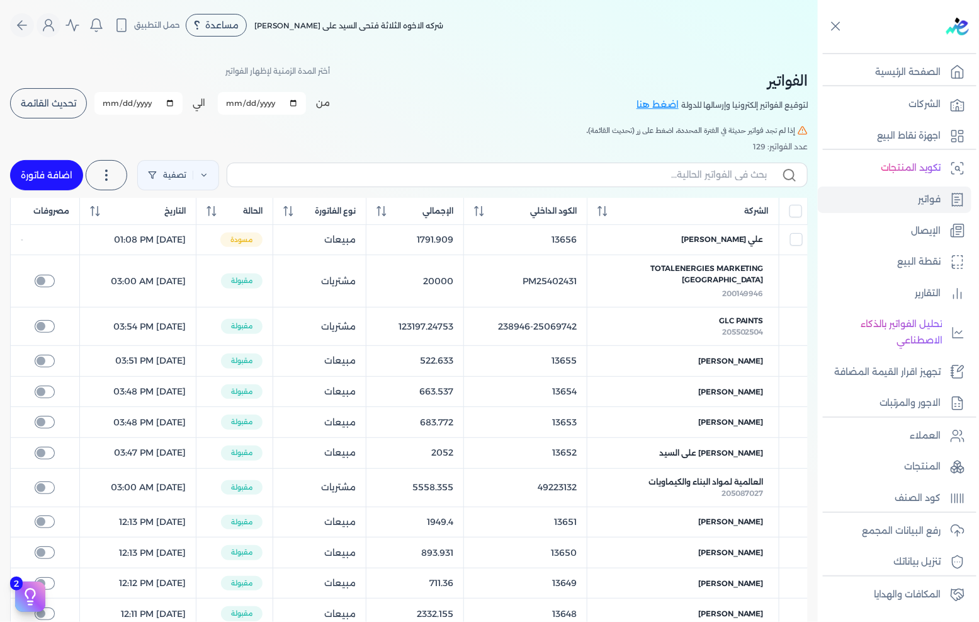
click at [38, 165] on link "اضافة فاتورة" at bounding box center [46, 175] width 73 height 30
select select "EGP"
select select "B"
select select "EGS"
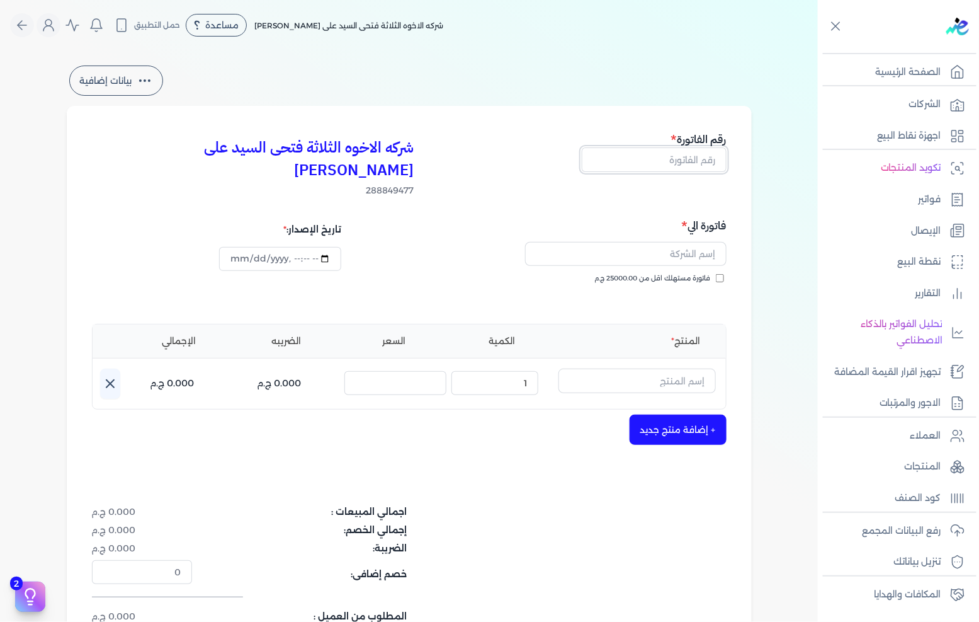
click at [683, 158] on input "text" at bounding box center [654, 159] width 145 height 24
type input "13660"
click at [674, 273] on span "فاتورة مستهلك اقل من 25000.00 ج.م" at bounding box center [653, 278] width 116 height 10
click at [716, 274] on input "فاتورة مستهلك اقل من 25000.00 ج.م" at bounding box center [720, 278] width 8 height 8
checkbox input "true"
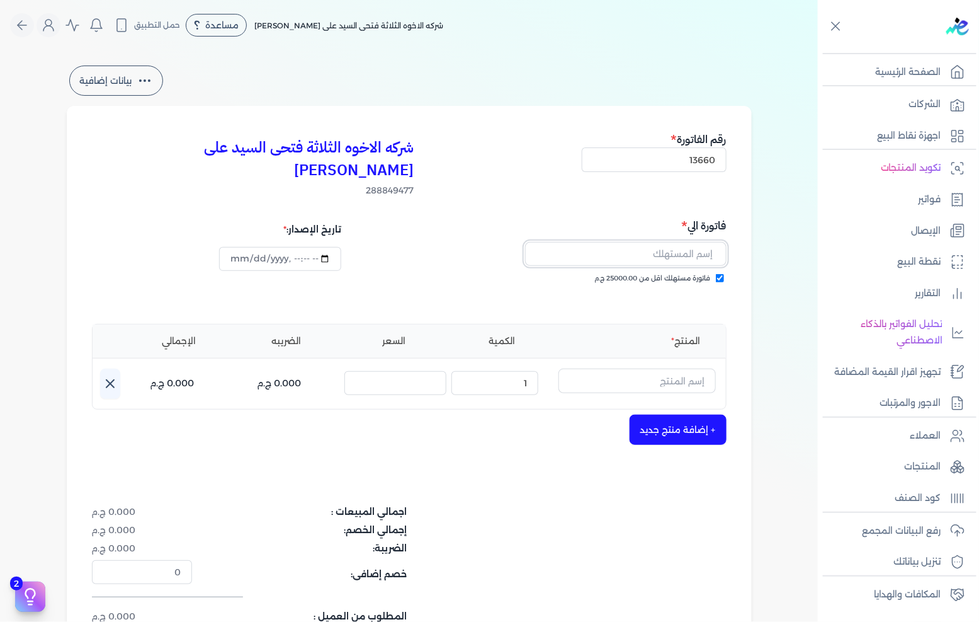
click at [665, 242] on input "text" at bounding box center [626, 254] width 202 height 24
type input "احمد ابراهيم مجدي"
click at [609, 419] on div "+ إضافة منتج جديد" at bounding box center [409, 429] width 635 height 30
click at [610, 368] on input "text" at bounding box center [637, 380] width 157 height 24
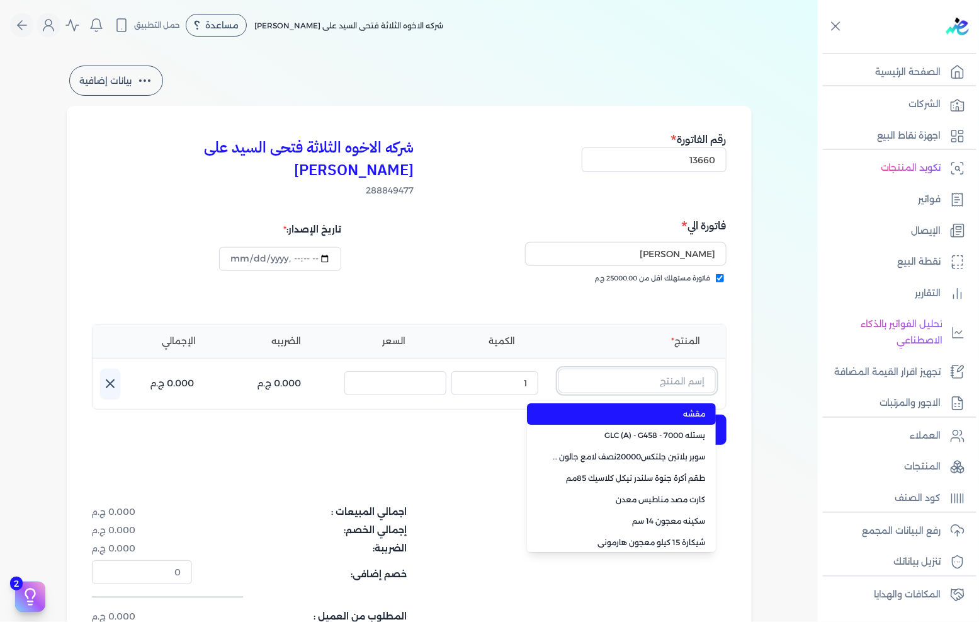
paste input "معجون شروخ فل تايم 013 علبة 1 لتر"
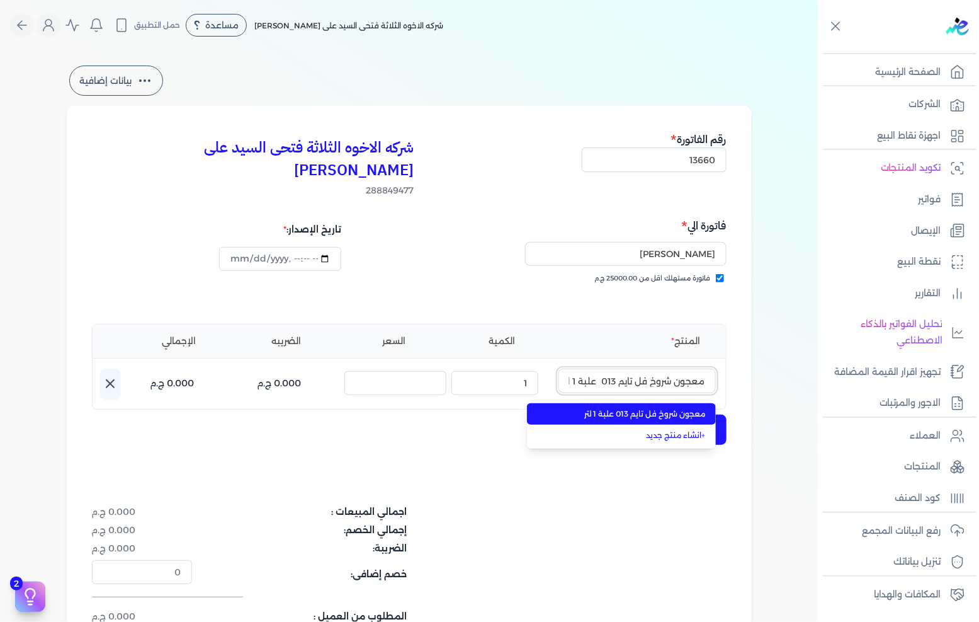
scroll to position [0, -7]
type input "معجون شروخ فل تايم 013 علبة 1 لتر"
click at [633, 408] on span "معجون شروخ فل تايم 013 علبة 1 لتر" at bounding box center [629, 413] width 154 height 11
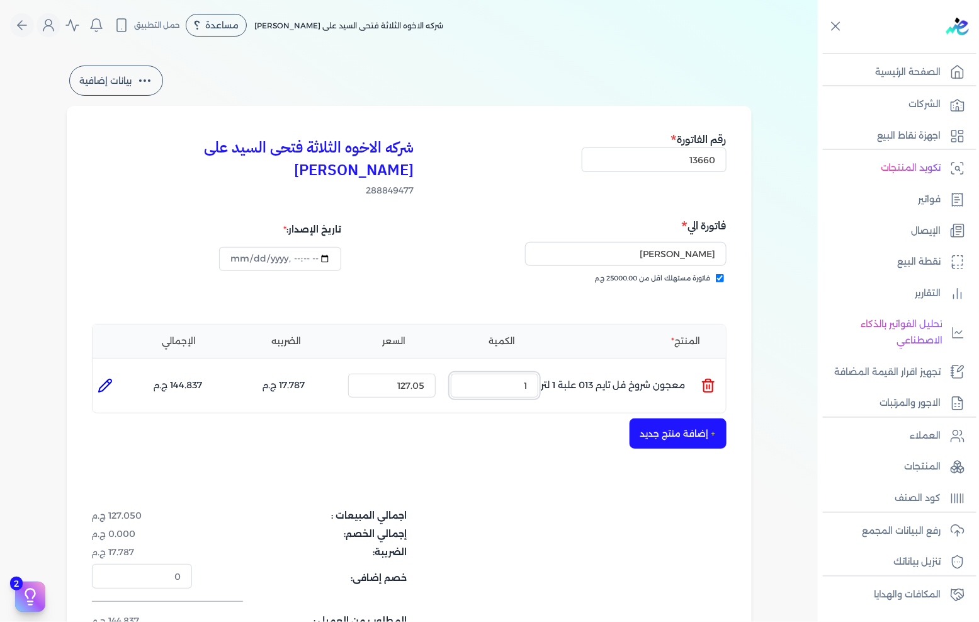
drag, startPoint x: 499, startPoint y: 367, endPoint x: 702, endPoint y: 368, distance: 202.8
click at [693, 368] on ul "المنتج : معجون شروخ فل تايم 013 علبة 1 لتر الكمية : 1 السعر : 127.05 الضريبه : …" at bounding box center [410, 385] width 634 height 34
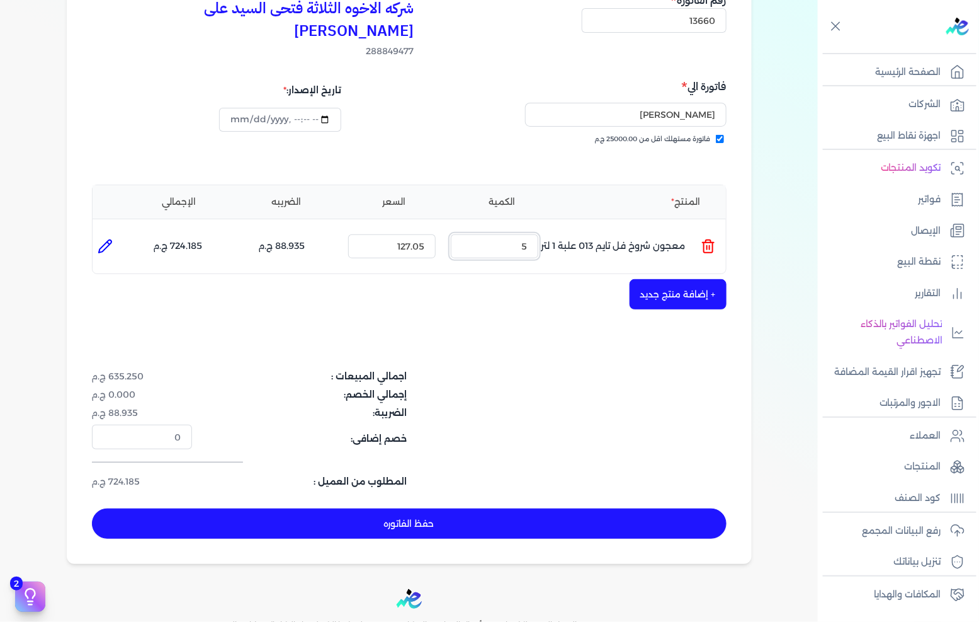
scroll to position [140, 0]
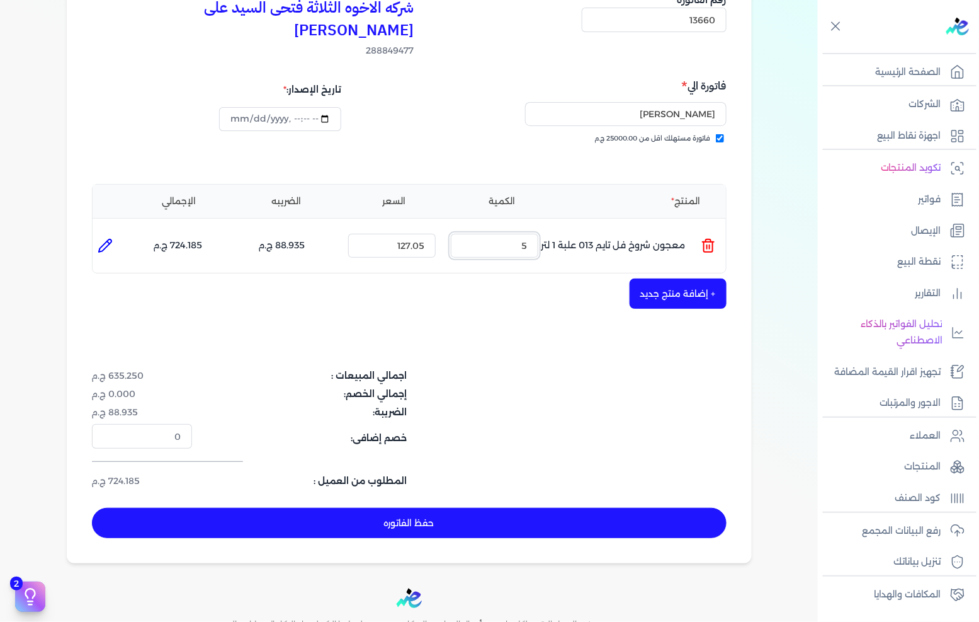
type input "5"
click at [661, 278] on button "+ إضافة منتج جديد" at bounding box center [678, 293] width 97 height 30
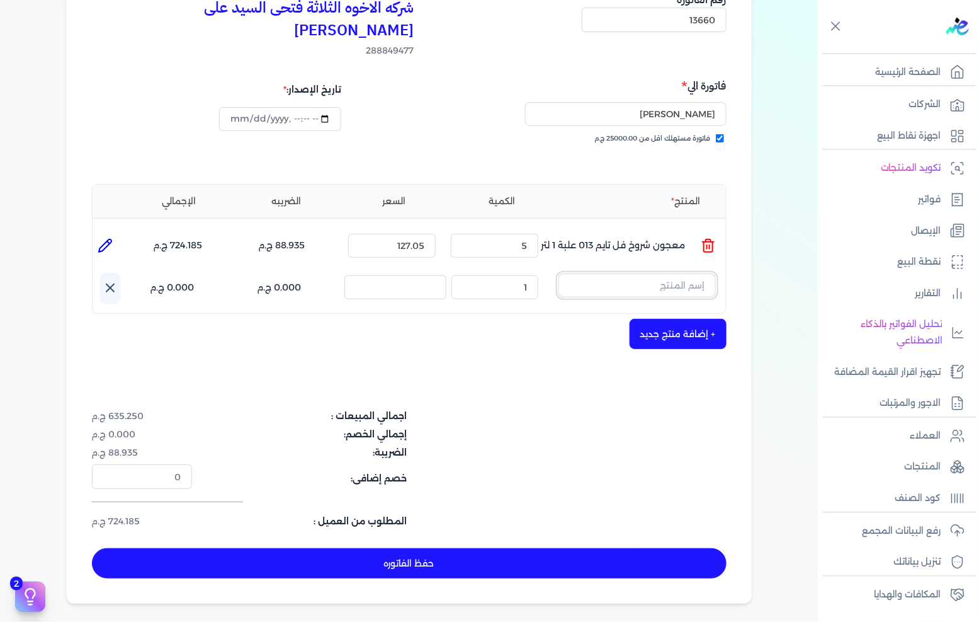
click at [632, 273] on input "text" at bounding box center [637, 285] width 157 height 24
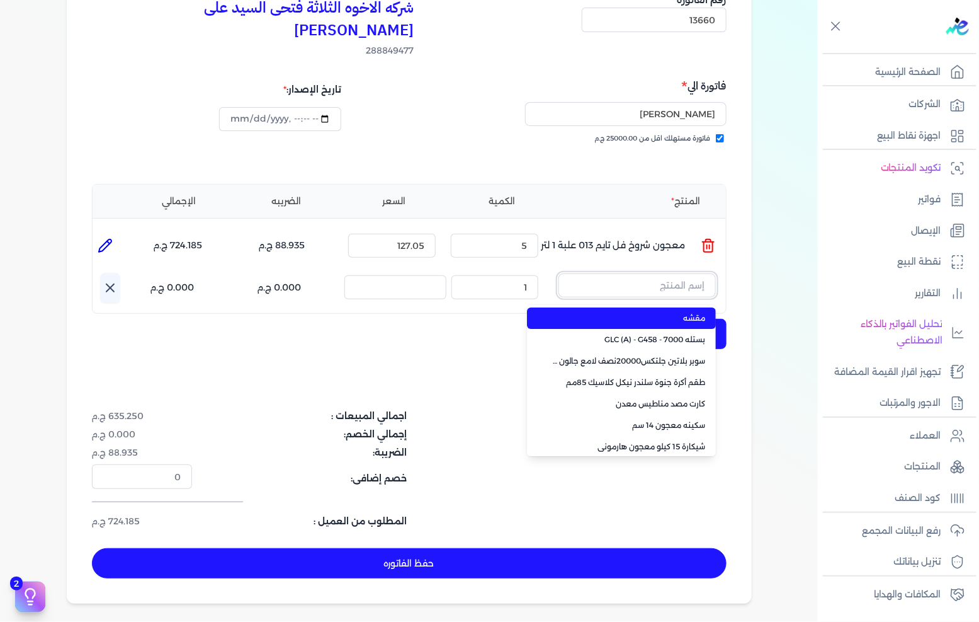
paste input "ورنيش بيور 1901 علبة 0.900 لتر"
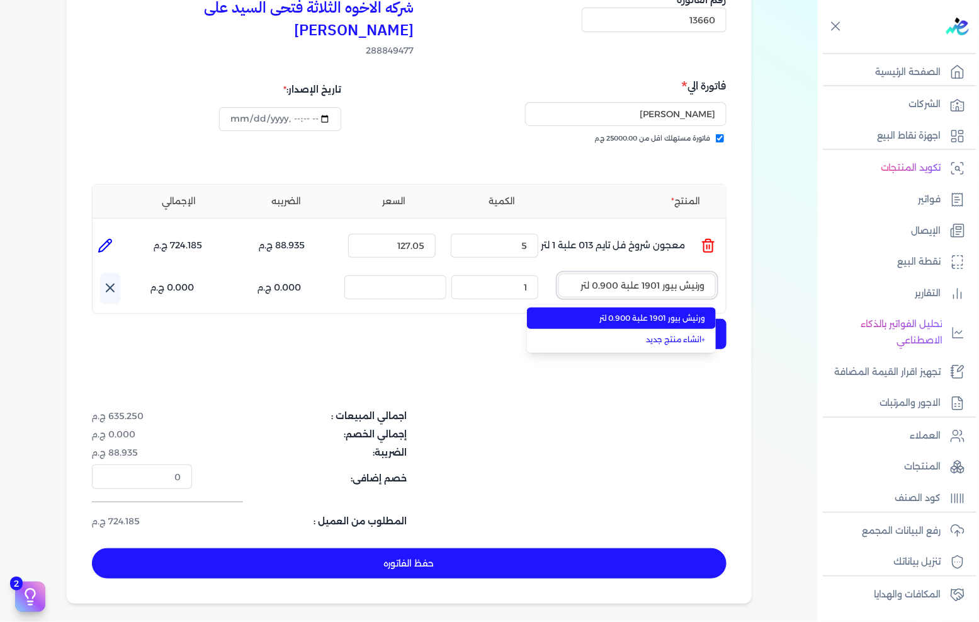
type input "ورنيش بيور 1901 علبة 0.900 لتر"
click at [630, 312] on span "ورنيش بيور 1901 علبة 0.900 لتر" at bounding box center [629, 317] width 154 height 11
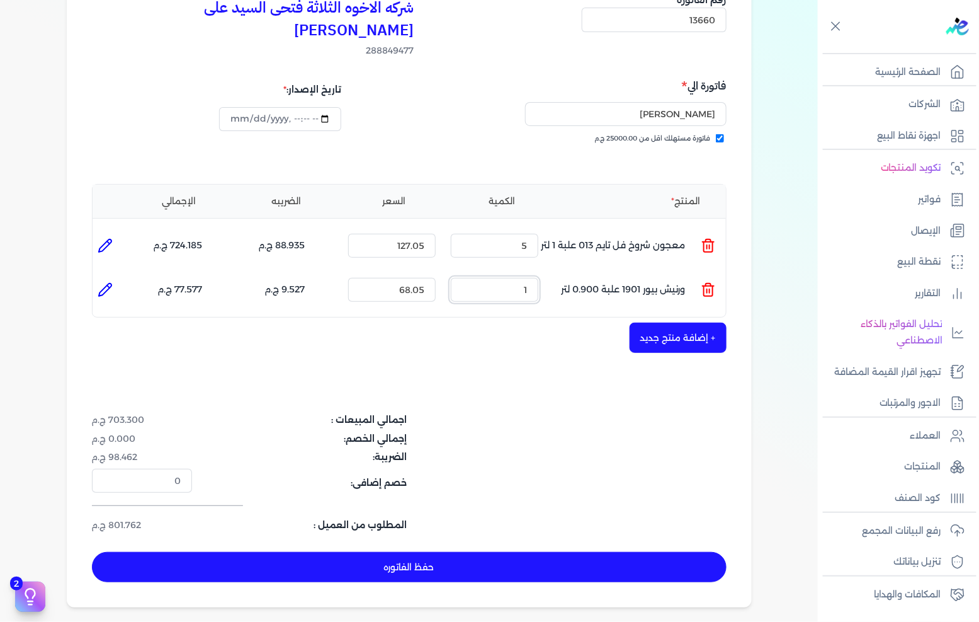
drag, startPoint x: 505, startPoint y: 274, endPoint x: 666, endPoint y: 249, distance: 163.1
click at [663, 273] on ul "المنتج : ورنيش بيور 1901 علبة 0.900 لتر الكمية : 1 السعر : 68.05 الضريبه : 9.52…" at bounding box center [410, 290] width 634 height 34
type input "12"
click at [551, 552] on button "حفظ الفاتوره" at bounding box center [409, 567] width 635 height 30
type input "2025-09-20"
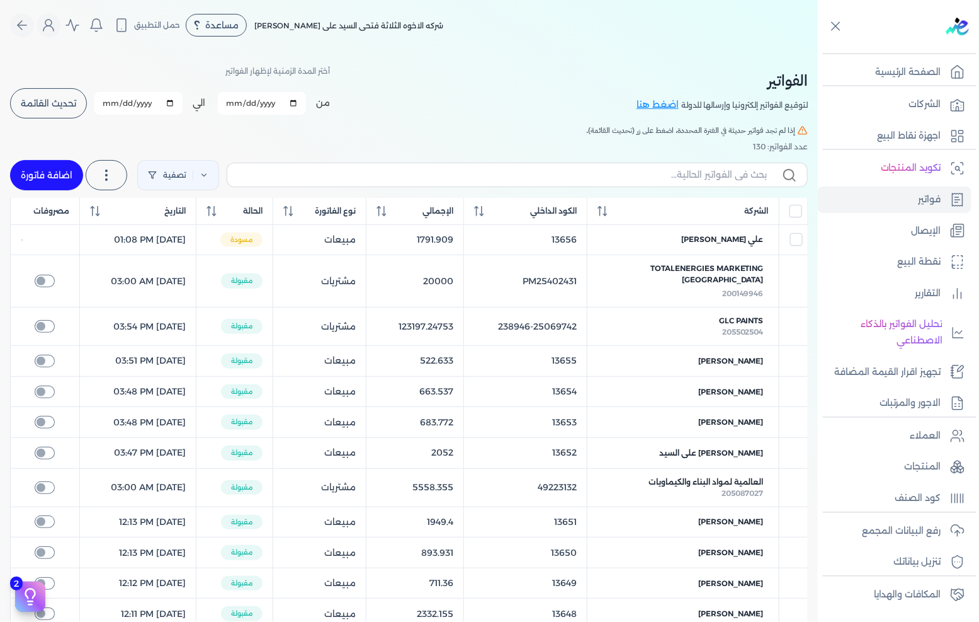
drag, startPoint x: 65, startPoint y: 174, endPoint x: 979, endPoint y: 144, distance: 914.5
click at [63, 173] on link "اضافة فاتورة" at bounding box center [46, 175] width 73 height 30
select select "EGP"
select select "B"
select select "EGS"
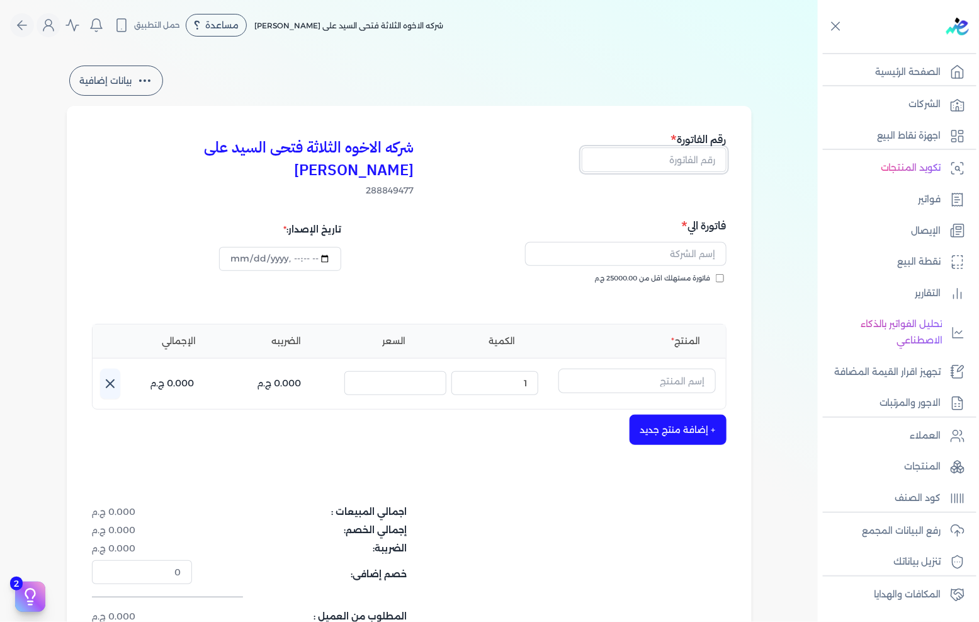
drag, startPoint x: 660, startPoint y: 161, endPoint x: 669, endPoint y: 158, distance: 9.2
click at [660, 161] on input "text" at bounding box center [654, 159] width 145 height 24
type input "13661"
click at [658, 273] on div "فاتورة مستهلك اقل من 25000.00 ج.م" at bounding box center [570, 290] width 309 height 35
click at [659, 273] on span "فاتورة مستهلك اقل من 25000.00 ج.م" at bounding box center [653, 278] width 116 height 10
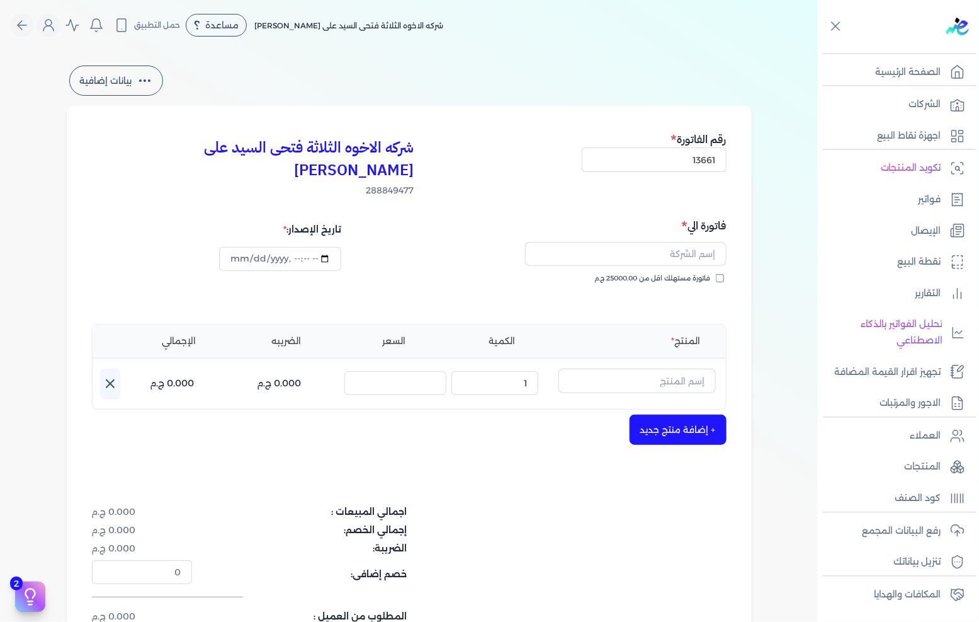
click at [716, 274] on input "فاتورة مستهلك اقل من 25000.00 ج.م" at bounding box center [720, 278] width 8 height 8
checkbox input "true"
drag, startPoint x: 708, startPoint y: 229, endPoint x: 714, endPoint y: 233, distance: 7.3
click at [708, 242] on input "text" at bounding box center [626, 254] width 202 height 24
type input "مجدي عبد القادر خليل"
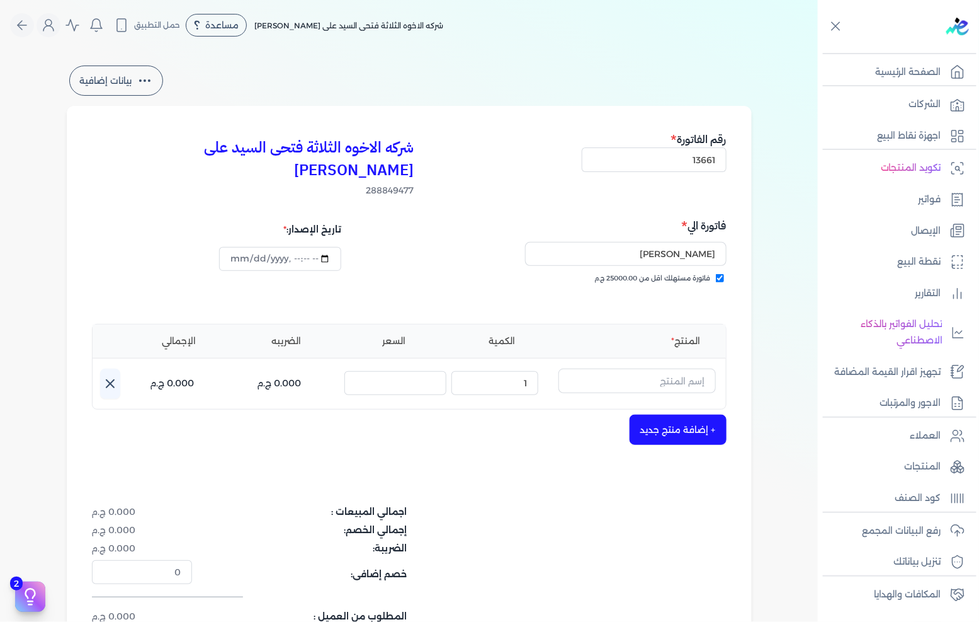
click at [570, 283] on div "فاتورة مستهلك اقل من 25000.00 ج.م" at bounding box center [570, 290] width 309 height 35
click at [609, 278] on div "فاتورة مستهلك اقل من 25000.00 ج.م" at bounding box center [570, 290] width 309 height 35
click at [624, 368] on input "text" at bounding box center [637, 380] width 157 height 24
click at [479, 431] on div "شركه الاخوه الثلاثة فتحى السيد على عمران وشركاه 288849477 رقم الفاتورة 13661 فا…" at bounding box center [409, 402] width 685 height 593
click at [652, 368] on input "text" at bounding box center [637, 380] width 157 height 24
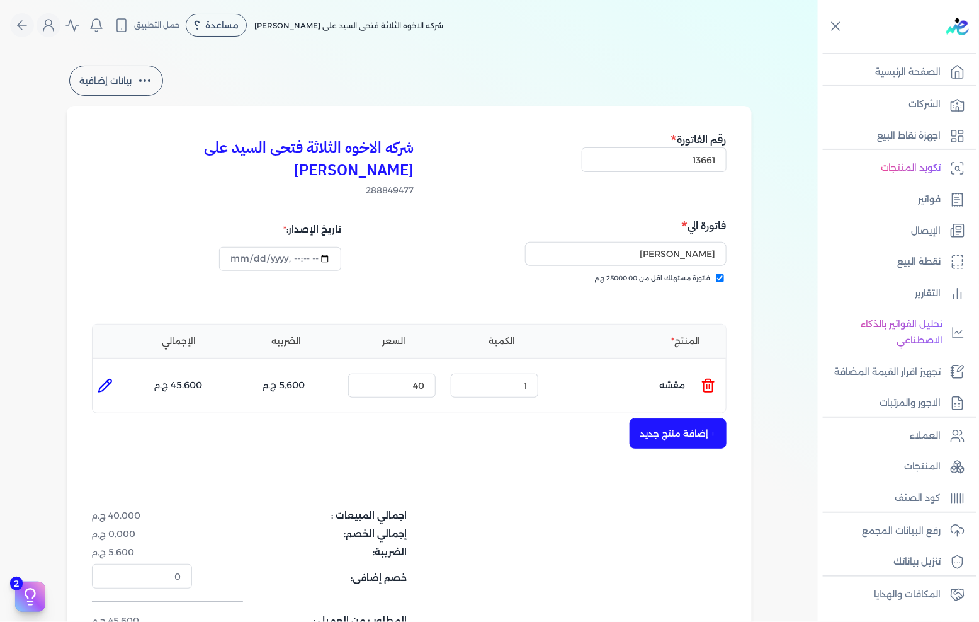
click at [705, 378] on icon at bounding box center [708, 385] width 15 height 15
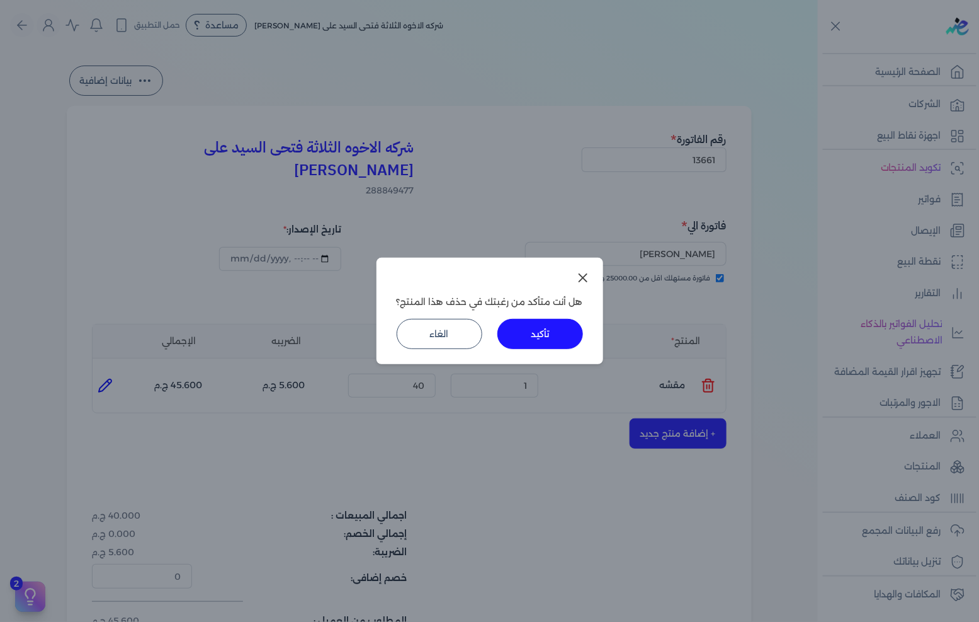
drag, startPoint x: 540, startPoint y: 324, endPoint x: 549, endPoint y: 328, distance: 9.4
click at [540, 324] on button "تأكيد" at bounding box center [541, 334] width 86 height 30
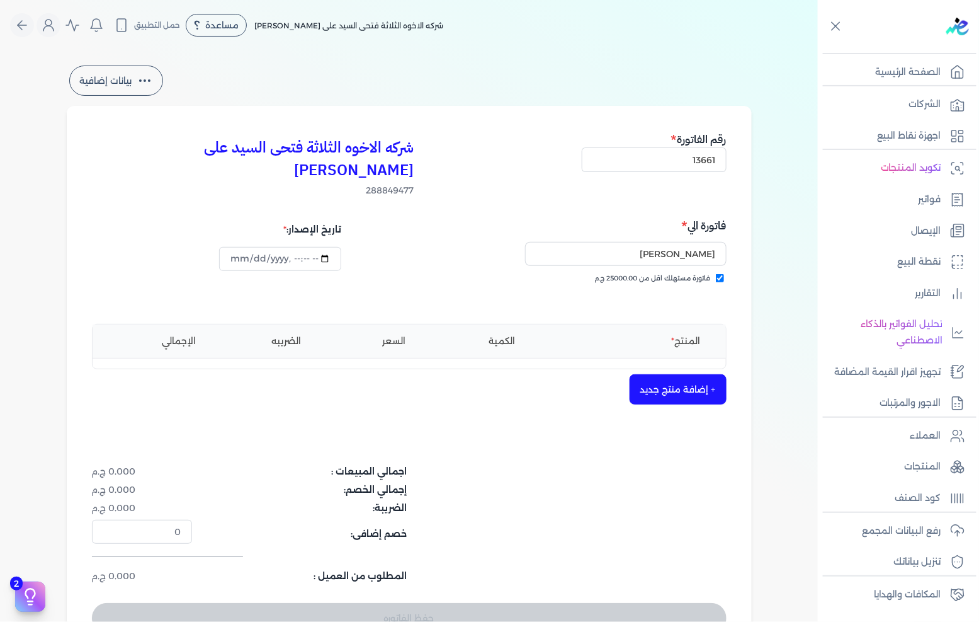
click at [672, 381] on div "+ إضافة منتج جديد" at bounding box center [409, 389] width 635 height 30
click at [638, 374] on button "+ إضافة منتج جديد" at bounding box center [678, 389] width 97 height 30
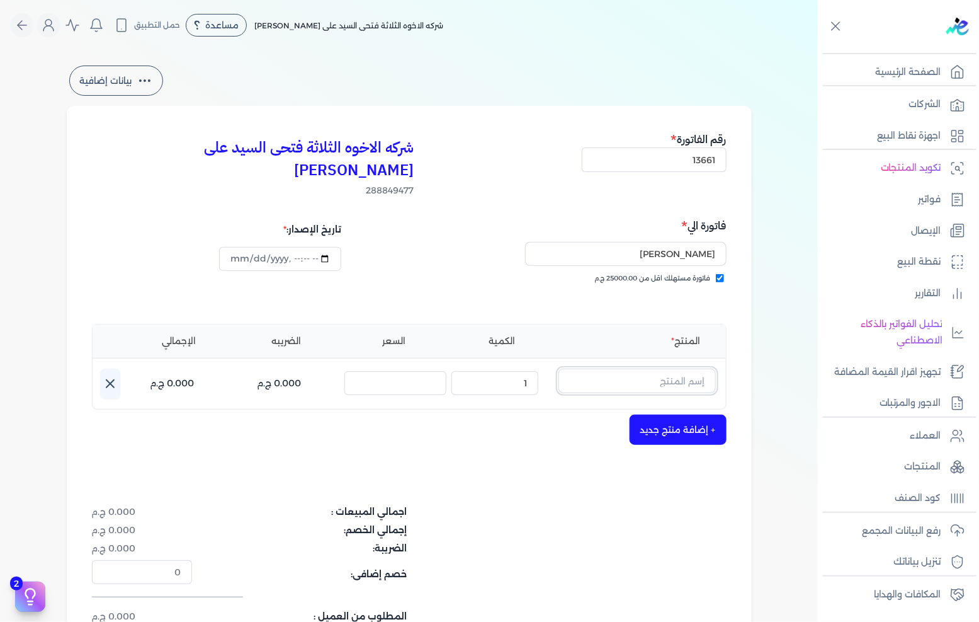
drag, startPoint x: 638, startPoint y: 359, endPoint x: 643, endPoint y: 355, distance: 6.7
click at [643, 368] on input "text" at bounding box center [637, 380] width 157 height 24
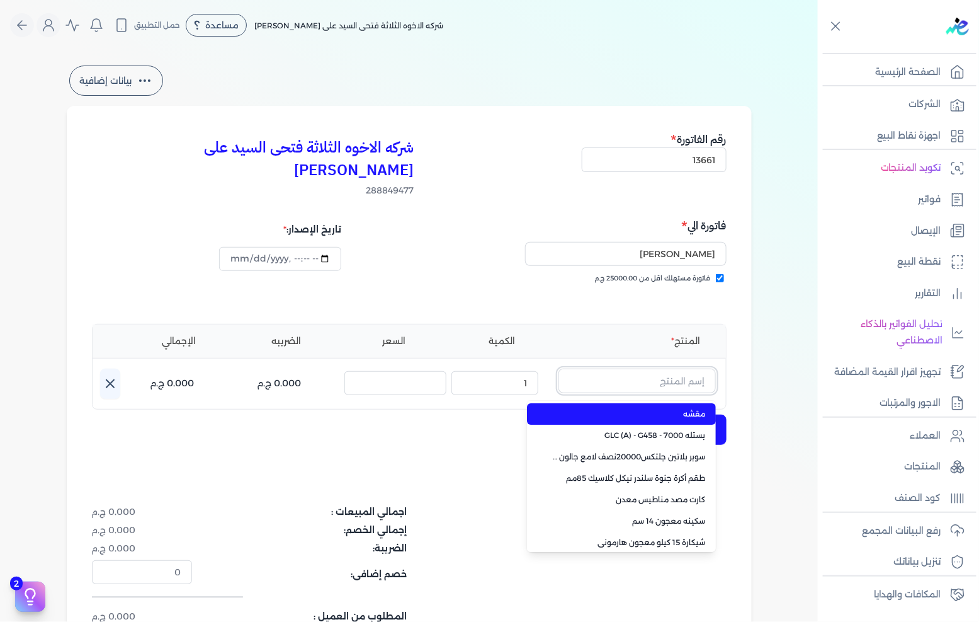
paste input "ورنيش بيور 1901 جالون 2.25 لتر"
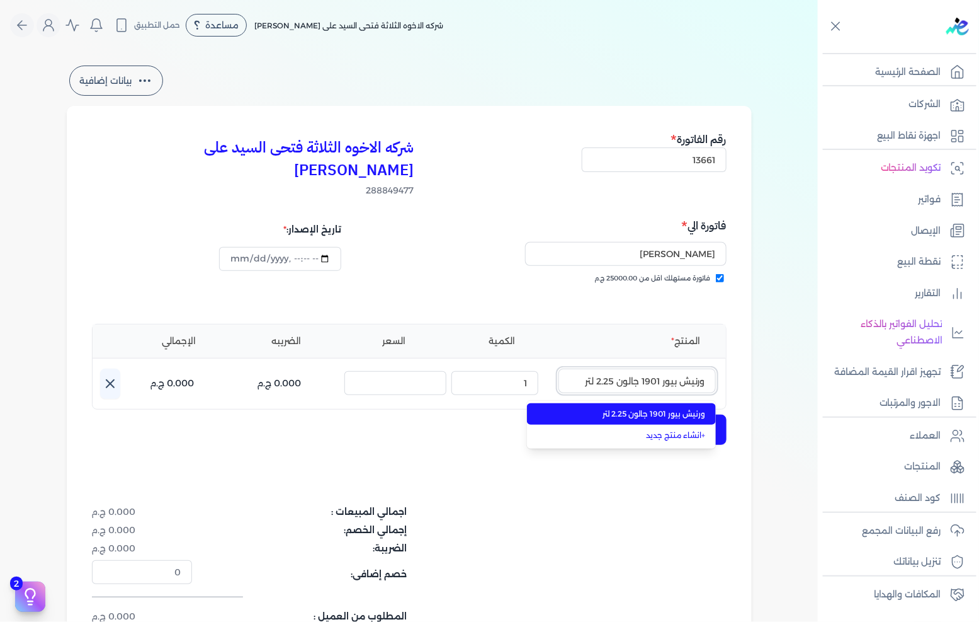
type input "ورنيش بيور 1901 جالون 2.25 لتر"
drag, startPoint x: 663, startPoint y: 396, endPoint x: 566, endPoint y: 382, distance: 98.6
click at [663, 408] on span "ورنيش بيور 1901 جالون 2.25 لتر" at bounding box center [629, 413] width 154 height 11
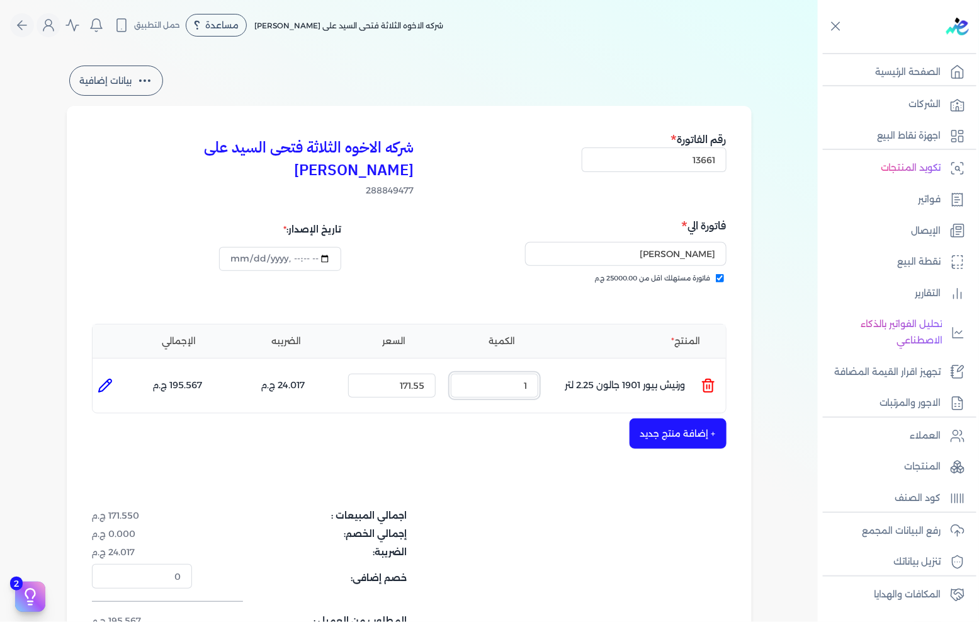
drag, startPoint x: 591, startPoint y: 363, endPoint x: 675, endPoint y: 363, distance: 84.4
click at [675, 368] on ul "المنتج : ورنيش بيور 1901 جالون 2.25 لتر الكمية : 1 السعر : 171.55 الضريبه : 24.…" at bounding box center [410, 385] width 634 height 34
type input "0"
type input "7"
click at [665, 418] on button "+ إضافة منتج جديد" at bounding box center [678, 433] width 97 height 30
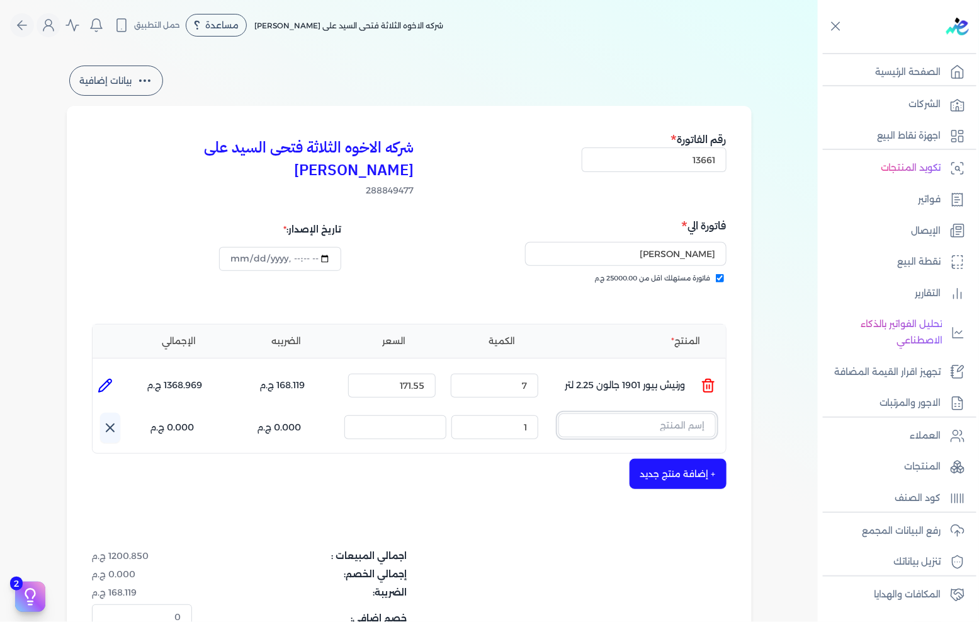
click at [657, 413] on input "text" at bounding box center [637, 425] width 157 height 24
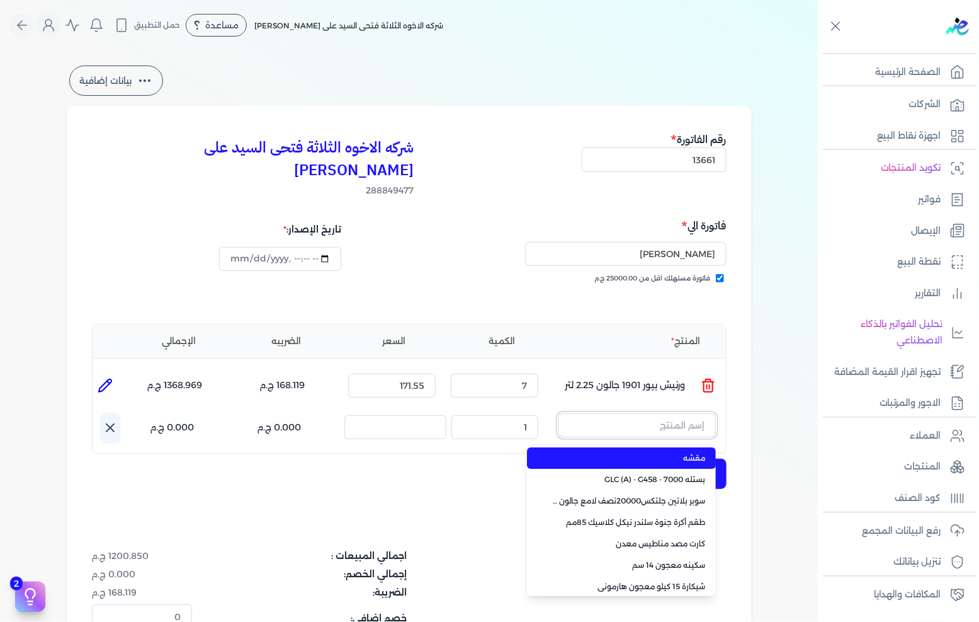
paste input "سوبر بلاتين جلتكس15000حريري بستلة 9 لتر Base A"
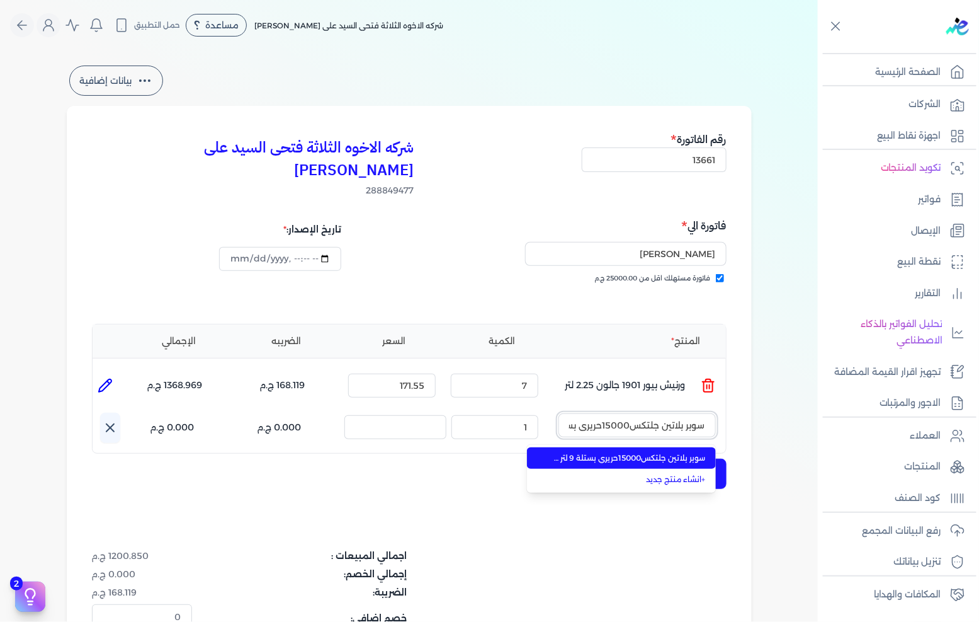
scroll to position [0, -66]
type input "سوبر بلاتين جلتكس15000حريري بستلة 9 لتر Base A"
click at [649, 452] on span "سوبر بلاتين جلتكس15000حريري بستلة 9 لتر Base A" at bounding box center [629, 457] width 154 height 11
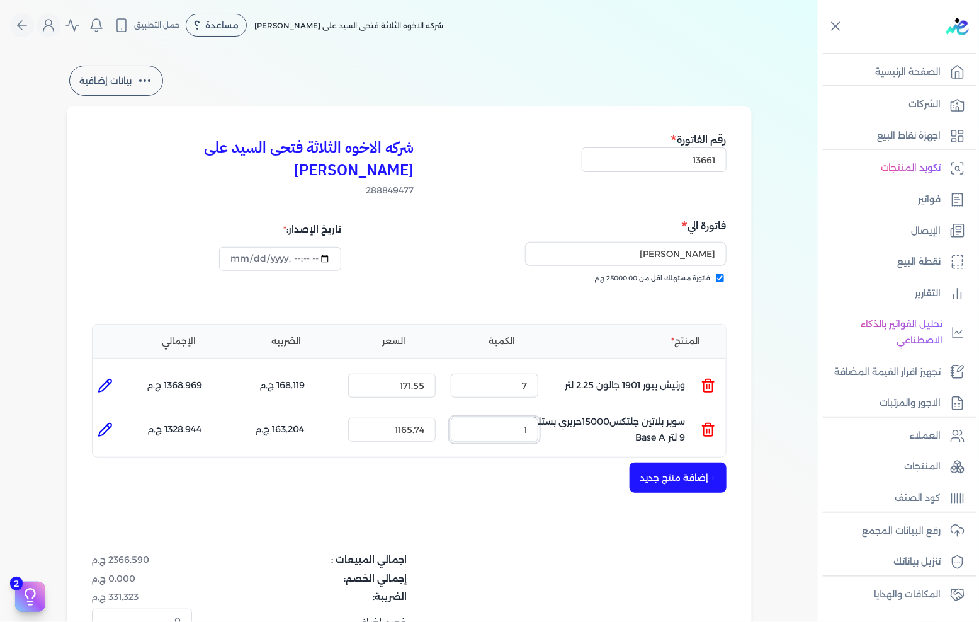
drag, startPoint x: 512, startPoint y: 410, endPoint x: 581, endPoint y: 409, distance: 68.7
click at [581, 413] on ul "المنتج : سوبر بلاتين جلتكس15000حريري بستلة 9 لتر Base A الكمية : 1 السعر : 1165…" at bounding box center [410, 430] width 634 height 34
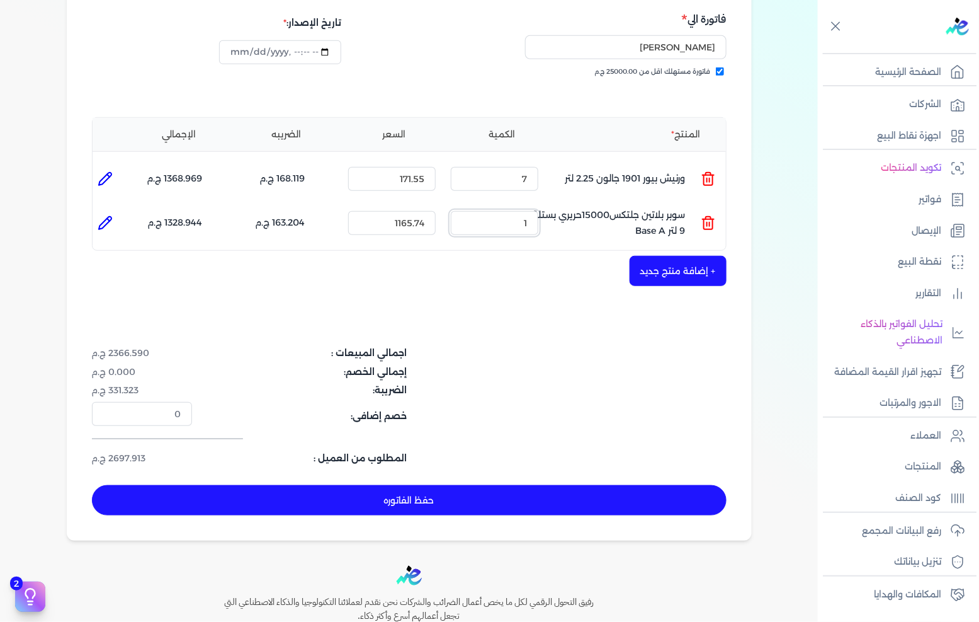
scroll to position [280, 0]
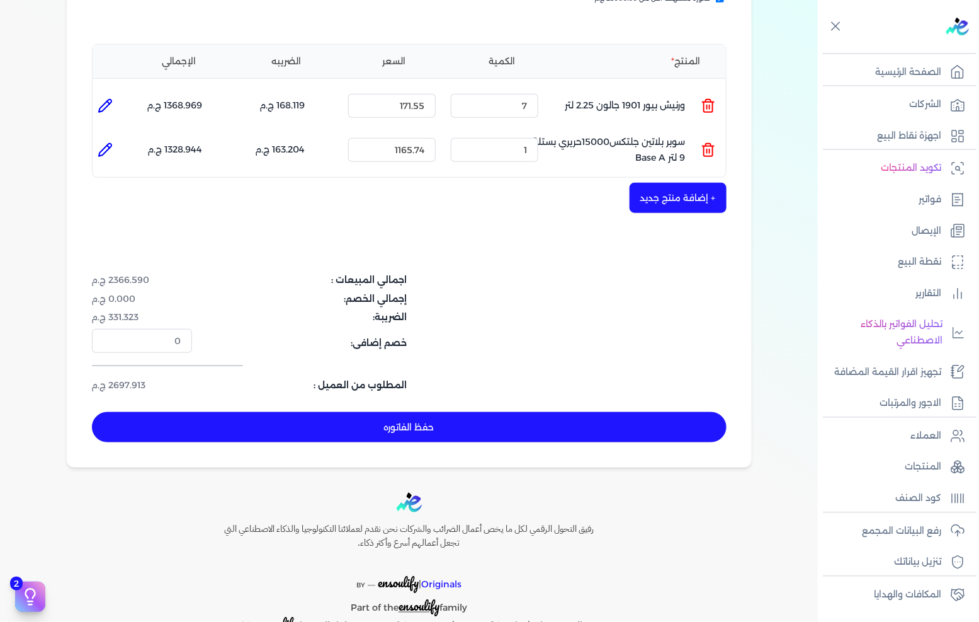
click at [501, 329] on dl "خصم إضافى: 0" at bounding box center [303, 341] width 423 height 24
drag, startPoint x: 495, startPoint y: 88, endPoint x: 836, endPoint y: 11, distance: 349.5
click at [769, 23] on div "بيانات إضافية شركه الاخوه الثلاثة فتحى السيد على عمران وشركاه 288849477 رقم الف…" at bounding box center [410, 125] width 726 height 684
type input "2"
type input "0"
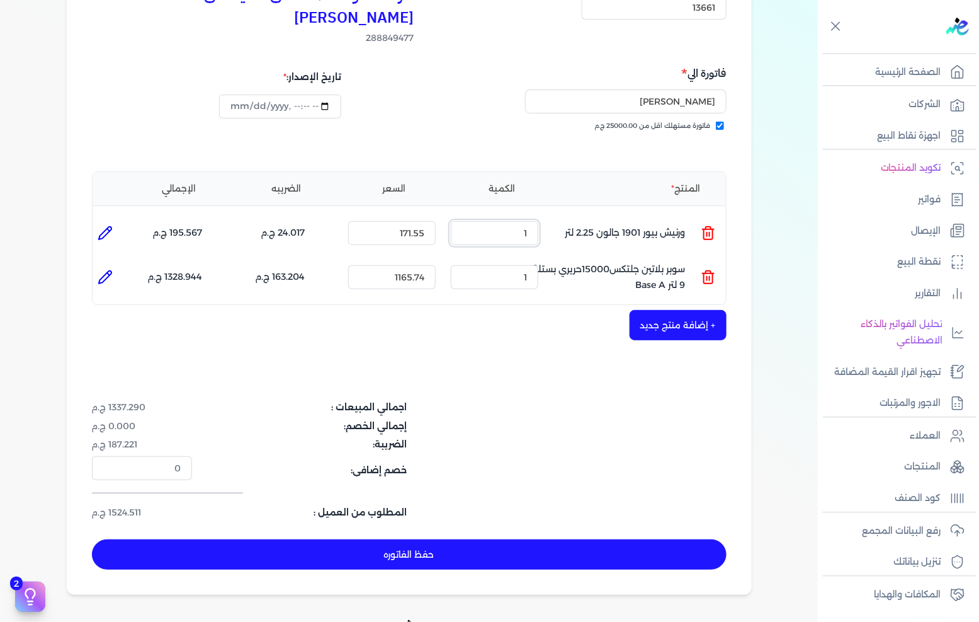
scroll to position [292, 0]
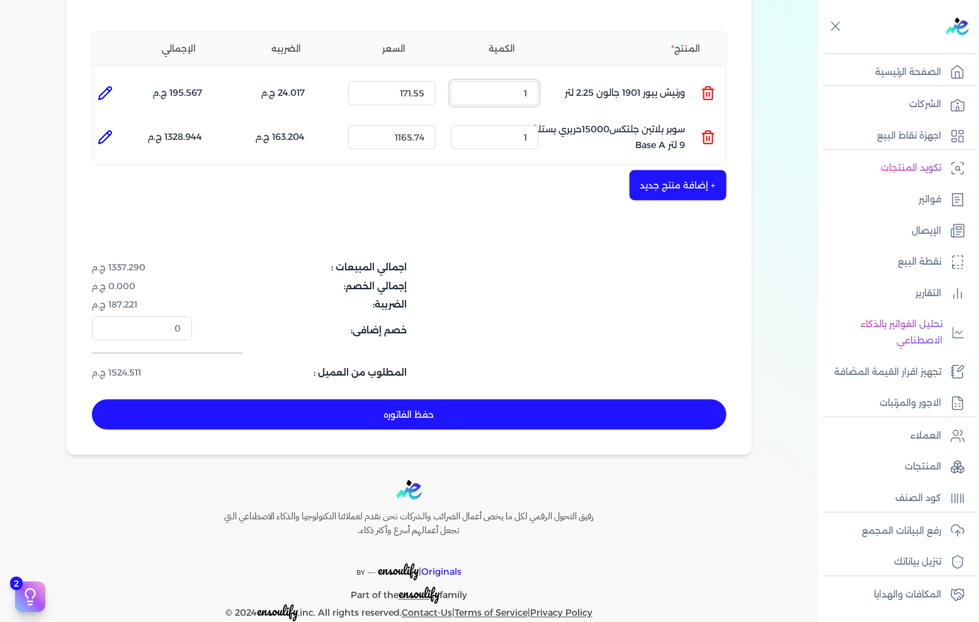
type input "1"
click at [610, 399] on button "حفظ الفاتوره" at bounding box center [409, 414] width 635 height 30
type input "2025-09-20"
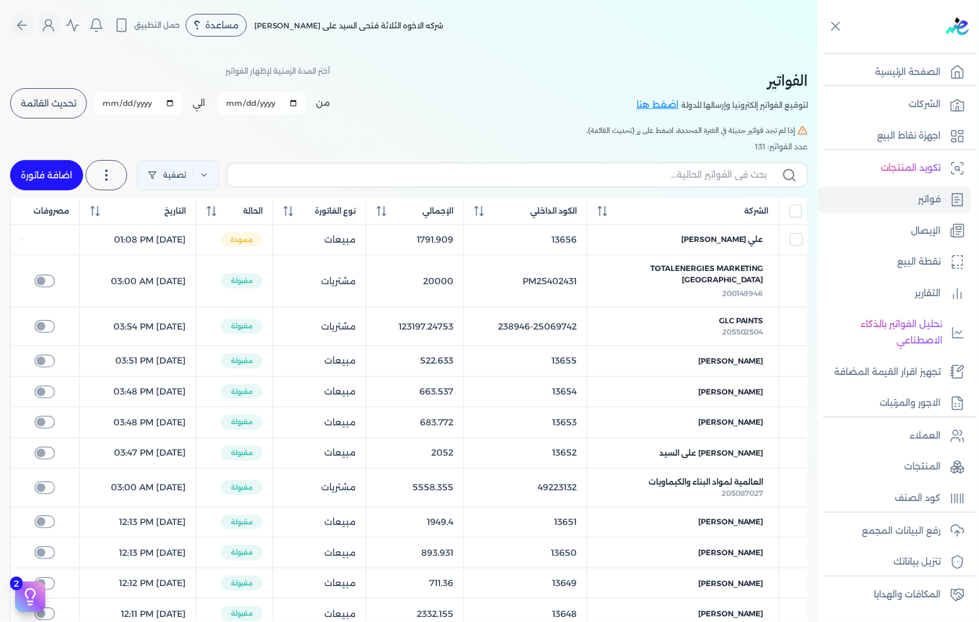
click at [61, 169] on link "اضافة فاتورة" at bounding box center [46, 175] width 73 height 30
select select "EGP"
select select "B"
select select "EGS"
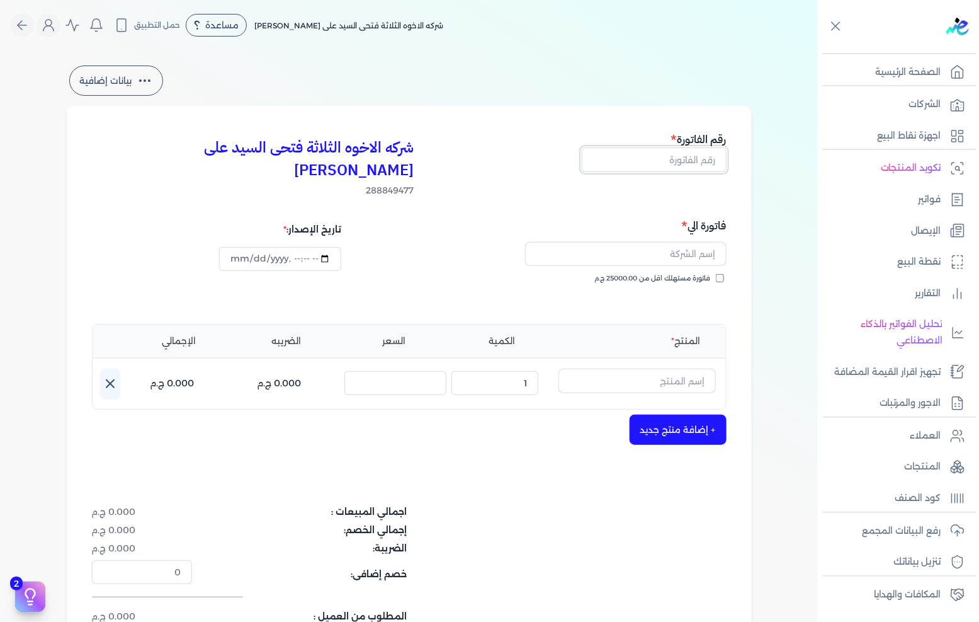
click at [644, 159] on input "text" at bounding box center [654, 159] width 145 height 24
type input "13662"
click at [652, 273] on span "فاتورة مستهلك اقل من 25000.00 ج.م" at bounding box center [653, 278] width 116 height 10
click at [716, 274] on input "فاتورة مستهلك اقل من 25000.00 ج.م" at bounding box center [720, 278] width 8 height 8
checkbox input "true"
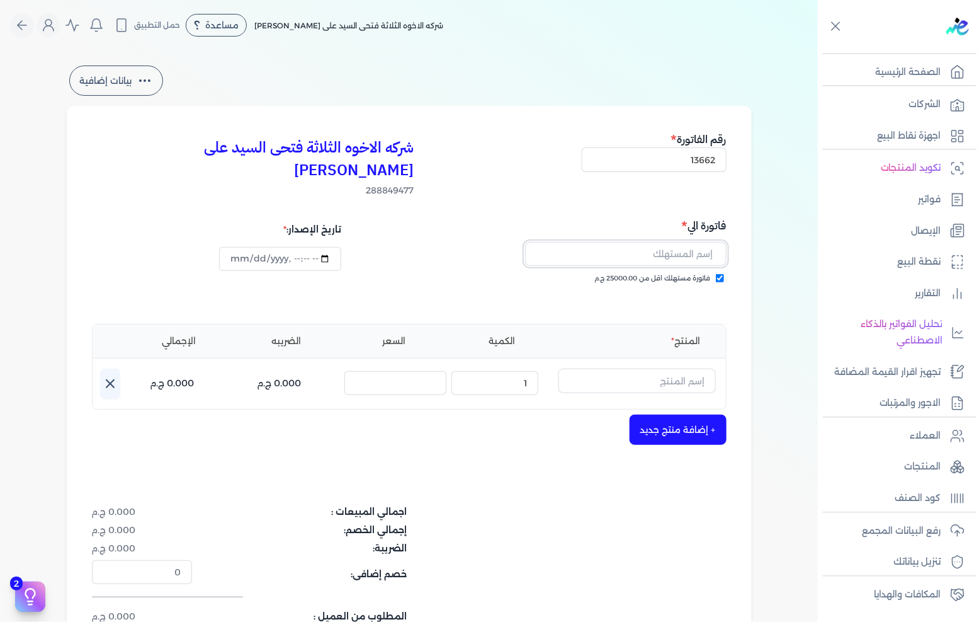
click at [644, 242] on input "text" at bounding box center [626, 254] width 202 height 24
type input "مصطفي رضوان علي"
click at [657, 368] on input "text" at bounding box center [637, 380] width 157 height 24
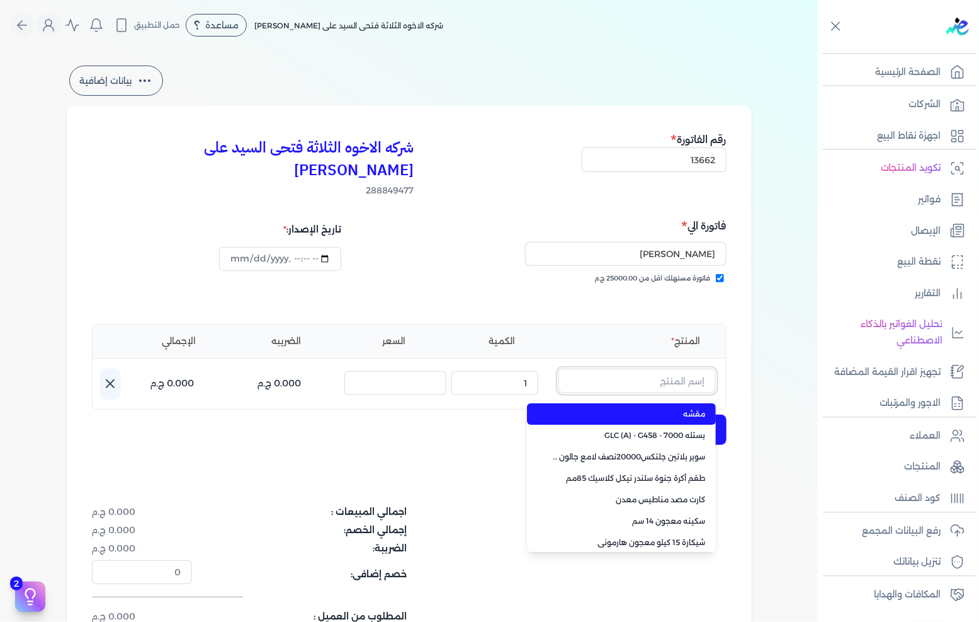
paste input "امبيانس كلر فلفتووا بيز جالون 2.700 لتر"
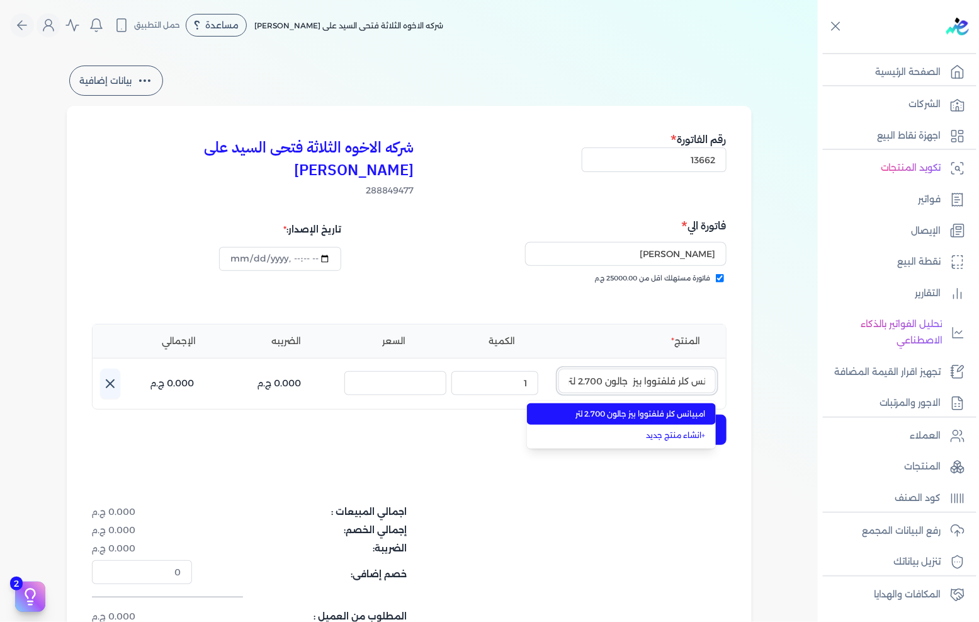
type input "امبيانس كلر فلفتووا بيز جالون 2.700 لتر"
click at [646, 408] on span "امبيانس كلر فلفتووا بيز جالون 2.700 لتر" at bounding box center [629, 413] width 154 height 11
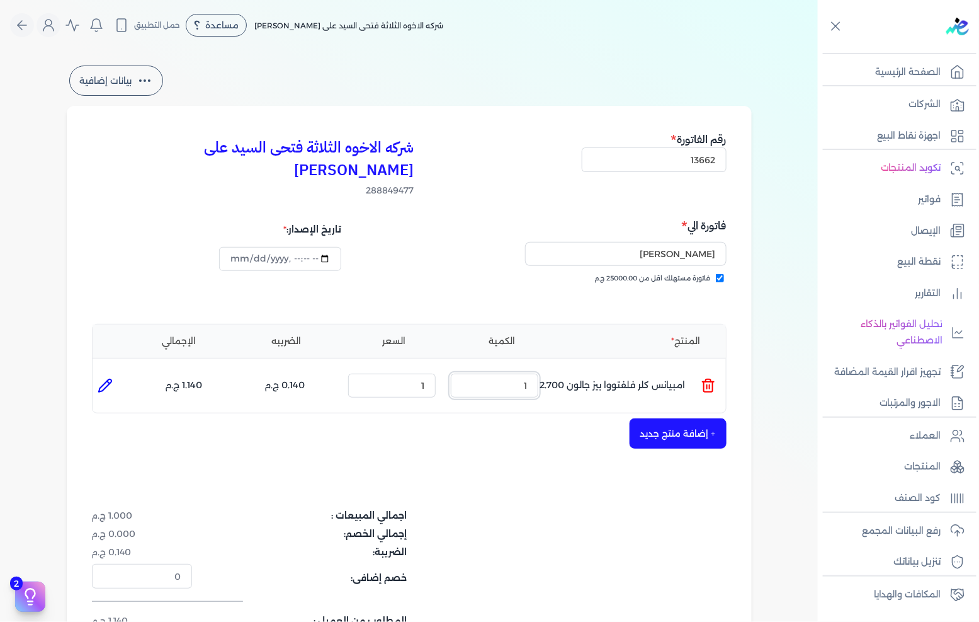
drag, startPoint x: 496, startPoint y: 357, endPoint x: 671, endPoint y: 363, distance: 175.2
click at [671, 368] on ul "المنتج : امبيانس كلر فلفتووا بيز جالون 2.700 لتر الكمية : 1 السعر : 1 الضريبه :…" at bounding box center [410, 385] width 634 height 34
type input "3"
drag, startPoint x: 388, startPoint y: 363, endPoint x: 966, endPoint y: 369, distance: 578.3
click at [742, 363] on div "شركه الاخوه الثلاثة فتحى السيد على عمران وشركاه 288849477 رقم الفاتورة 13662 فا…" at bounding box center [409, 404] width 685 height 597
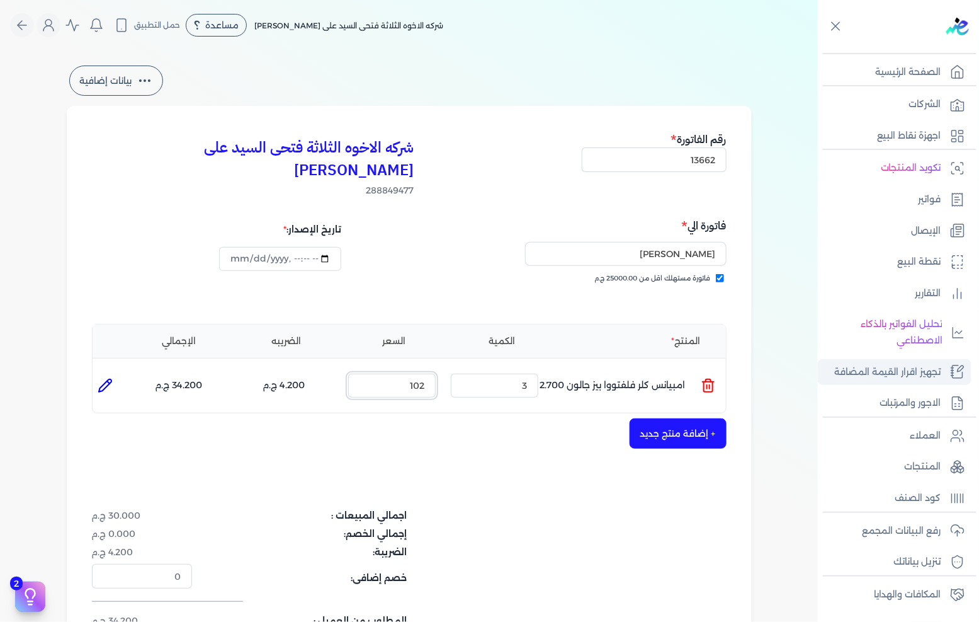
type input "1020"
type input "0"
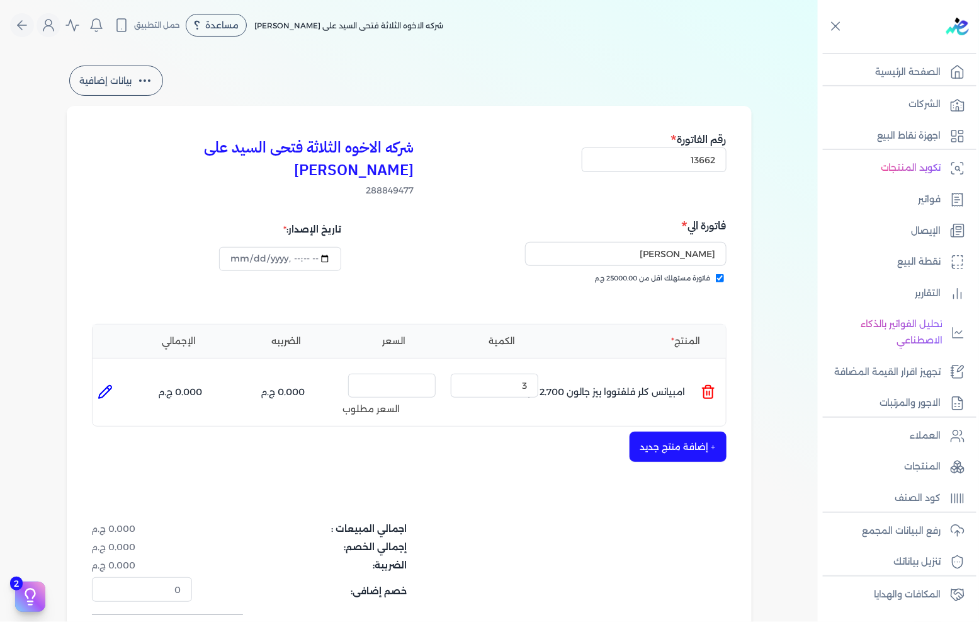
click at [104, 385] on icon at bounding box center [105, 391] width 13 height 13
type input "امبيانس كلر فلفتووا بيز جالون 2.700 لتر"
type input "3"
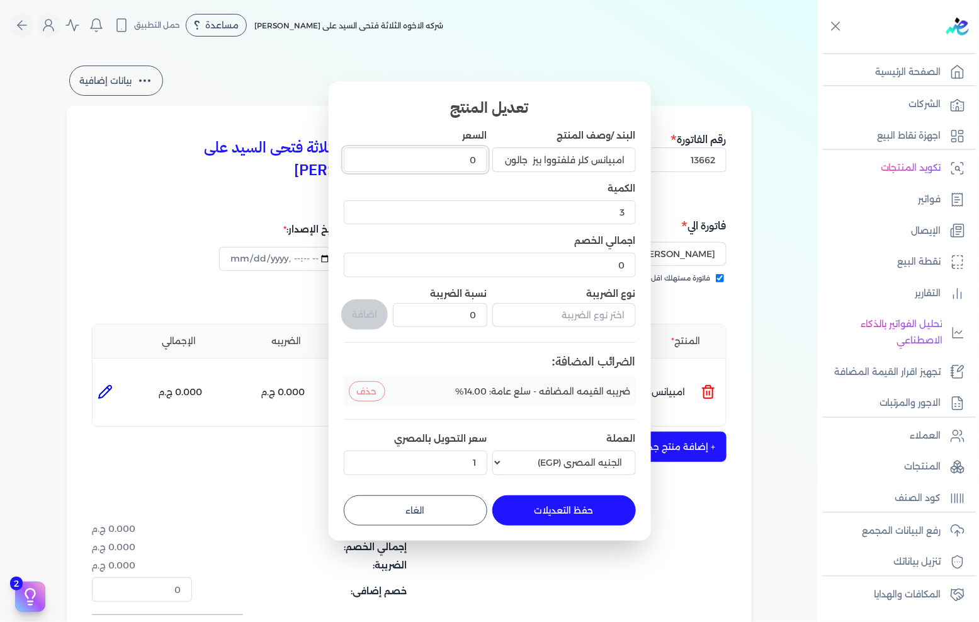
click at [425, 157] on input "0" at bounding box center [416, 159] width 144 height 24
click at [426, 156] on input "0" at bounding box center [416, 159] width 144 height 24
type input "1020"
type input "1020.91"
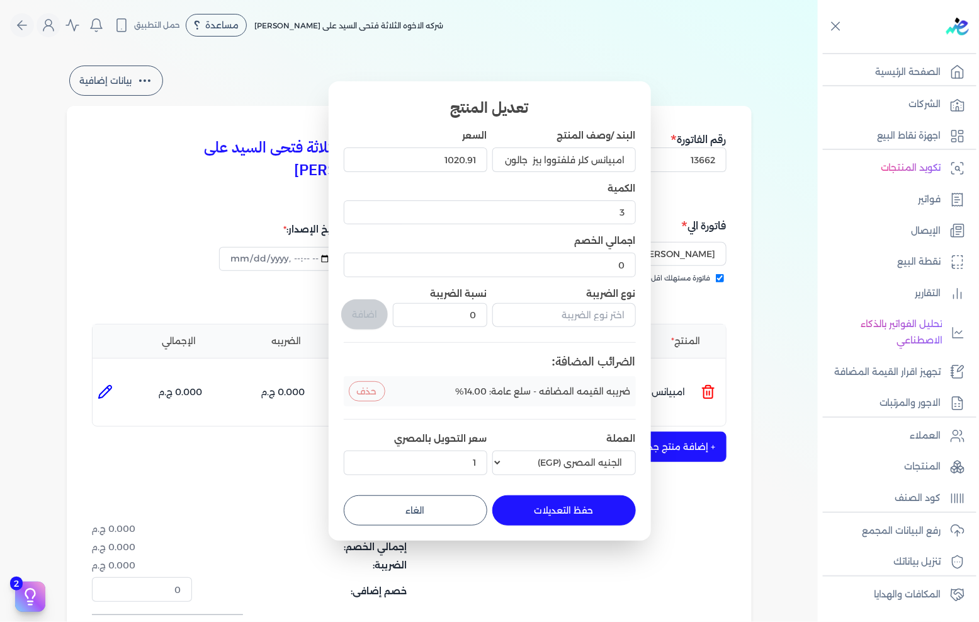
click at [564, 511] on button "حفظ التعديلات" at bounding box center [565, 510] width 144 height 30
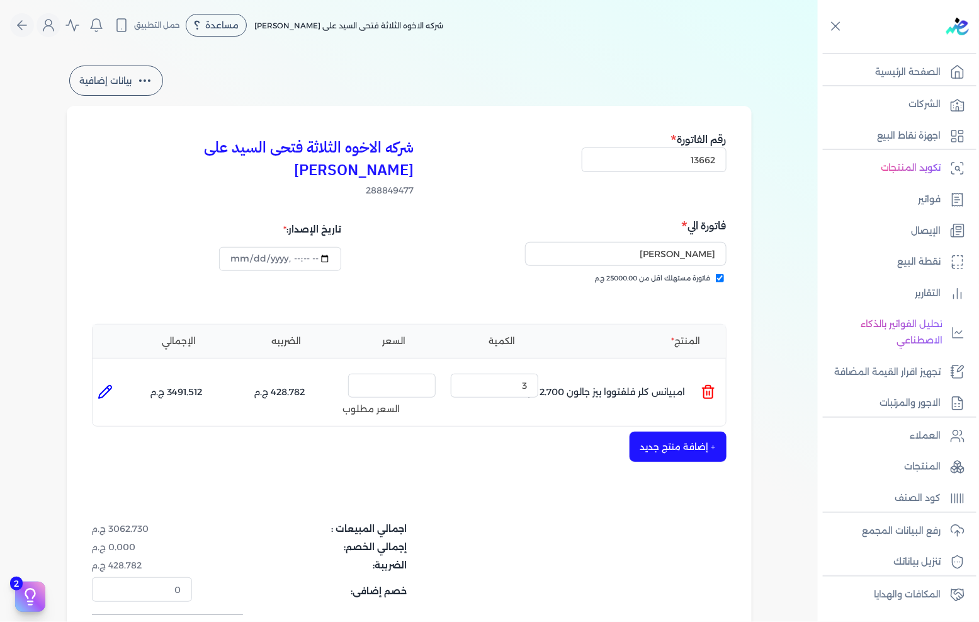
type input "0"
type input "1"
type input "1020.91"
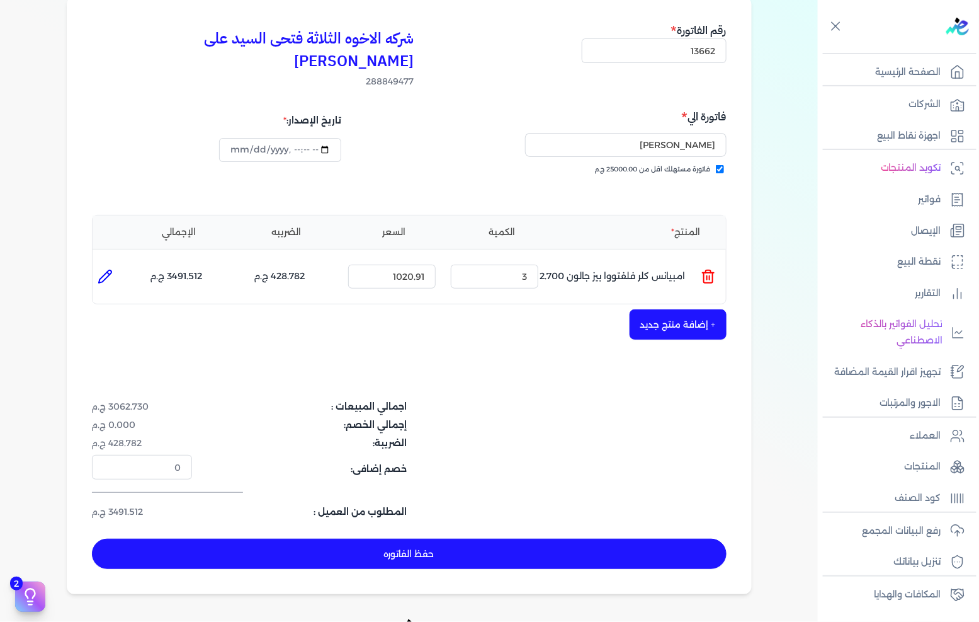
scroll to position [248, 0]
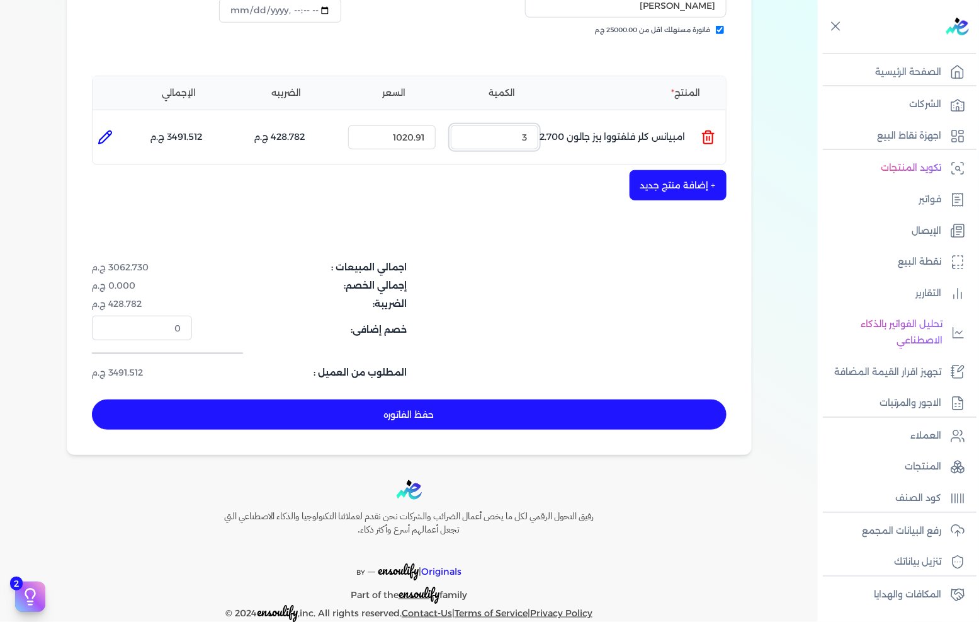
drag, startPoint x: 499, startPoint y: 121, endPoint x: 758, endPoint y: 82, distance: 261.8
click at [739, 84] on div "شركه الاخوه الثلاثة فتحى السيد على عمران وشركاه 288849477 رقم الفاتورة 13662 فا…" at bounding box center [409, 156] width 685 height 597
type input "1"
click at [697, 170] on button "+ إضافة منتج جديد" at bounding box center [678, 185] width 97 height 30
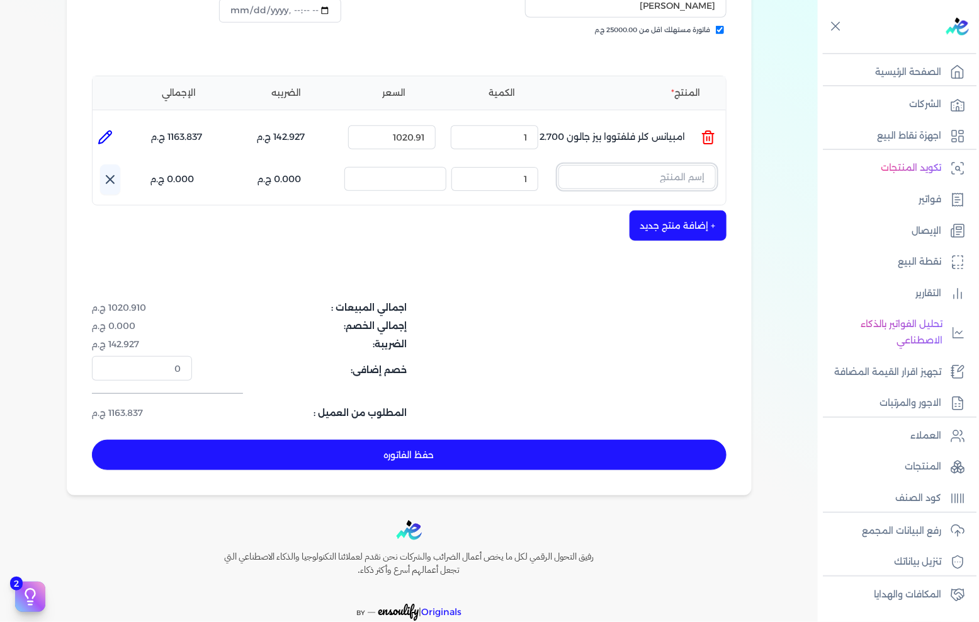
drag, startPoint x: 613, startPoint y: 145, endPoint x: 613, endPoint y: 151, distance: 6.3
click at [613, 165] on input "text" at bounding box center [637, 177] width 157 height 24
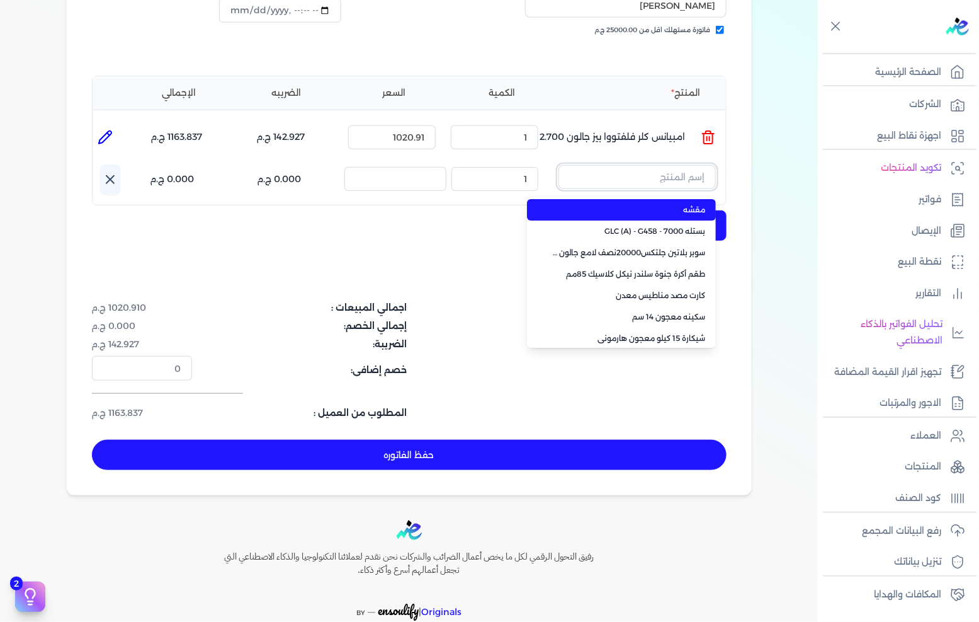
paste input "صبغات سي سي اخضر فاتح 601 عبوة 40 ملي"
type input "صبغات سي سي اخضر فاتح 601 عبوة 40 ملي"
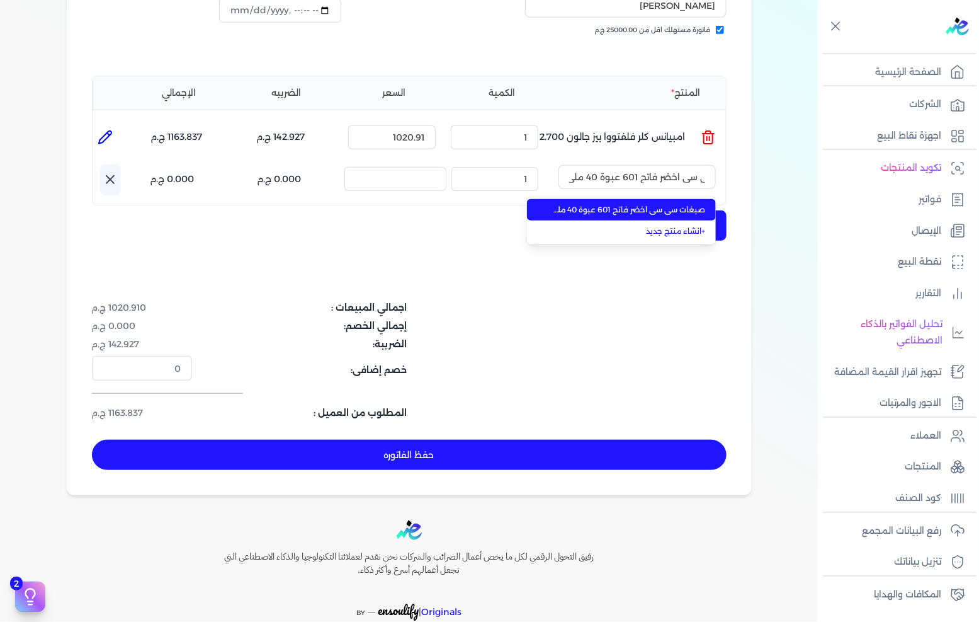
click at [621, 199] on li "صبغات سي سي اخضر فاتح 601 عبوة 40 ملي" at bounding box center [621, 209] width 189 height 21
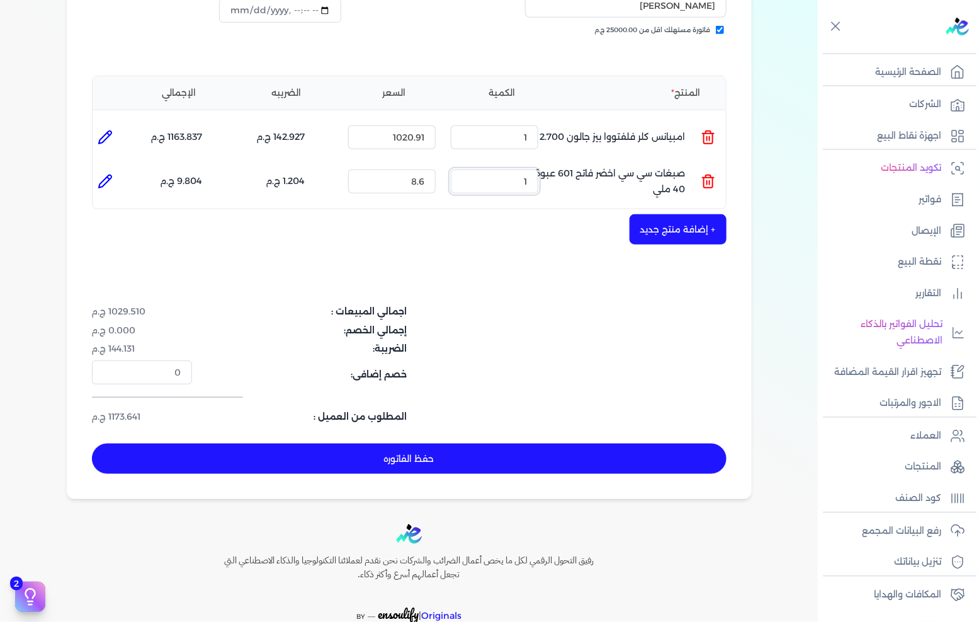
drag, startPoint x: 498, startPoint y: 159, endPoint x: 557, endPoint y: 157, distance: 59.9
click at [557, 164] on ul "المنتج : صبغات سي سي اخضر فاتح 601 عبوة 40 ملي الكمية : 1 السعر : 8.6 الضريبه :…" at bounding box center [410, 181] width 634 height 34
type input "30"
click at [400, 443] on button "حفظ الفاتوره" at bounding box center [409, 458] width 635 height 30
type input "2025-09-20"
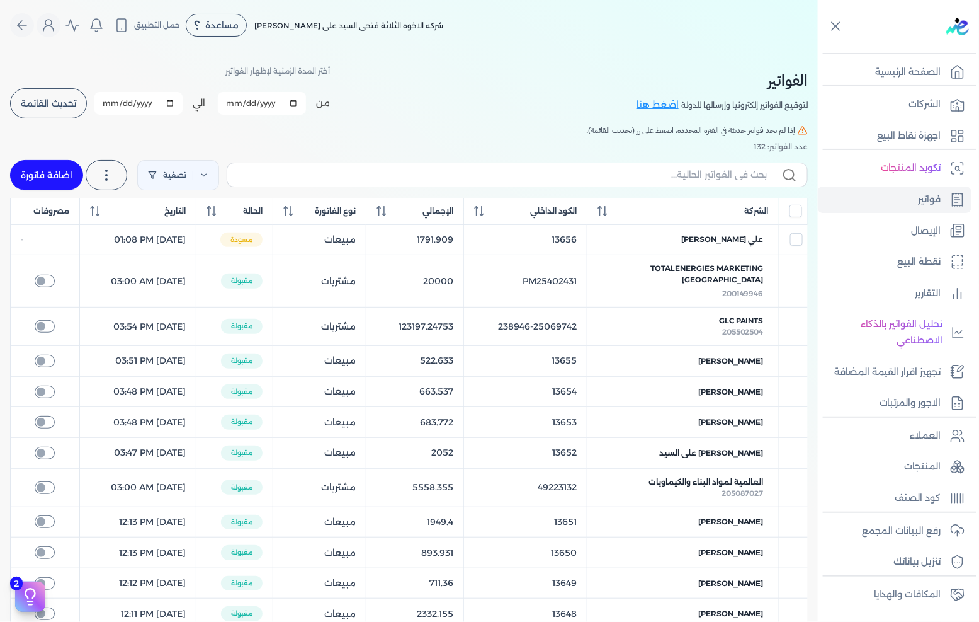
click at [74, 164] on link "اضافة فاتورة" at bounding box center [46, 175] width 73 height 30
select select "EGP"
select select "B"
select select "EGS"
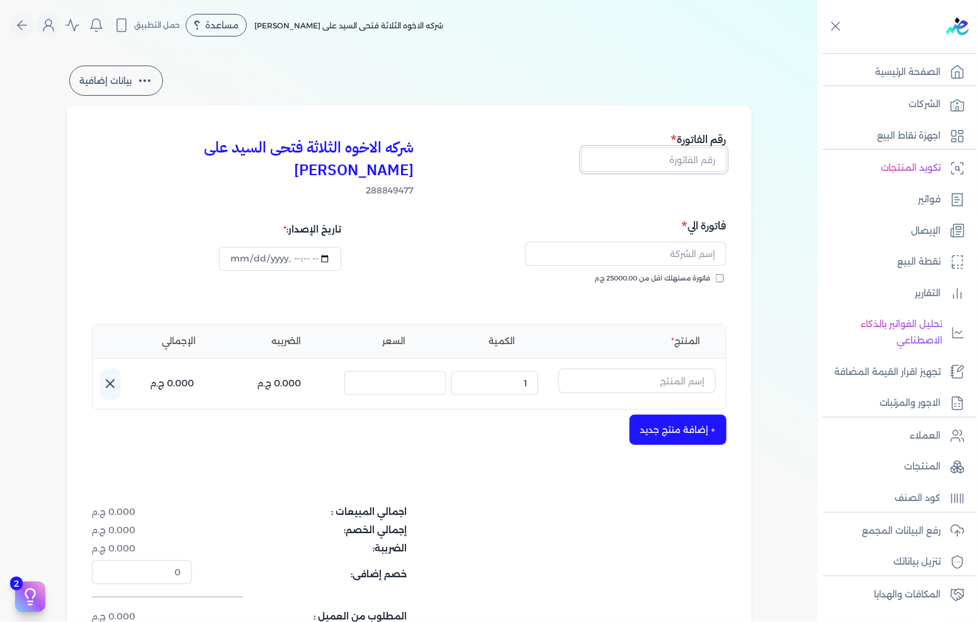
drag, startPoint x: 671, startPoint y: 157, endPoint x: 738, endPoint y: 164, distance: 66.5
click at [671, 157] on input "text" at bounding box center [654, 159] width 145 height 24
type input "13663"
click at [666, 273] on span "فاتورة مستهلك اقل من 25000.00 ج.م" at bounding box center [653, 278] width 116 height 10
click at [716, 274] on input "فاتورة مستهلك اقل من 25000.00 ج.م" at bounding box center [720, 278] width 8 height 8
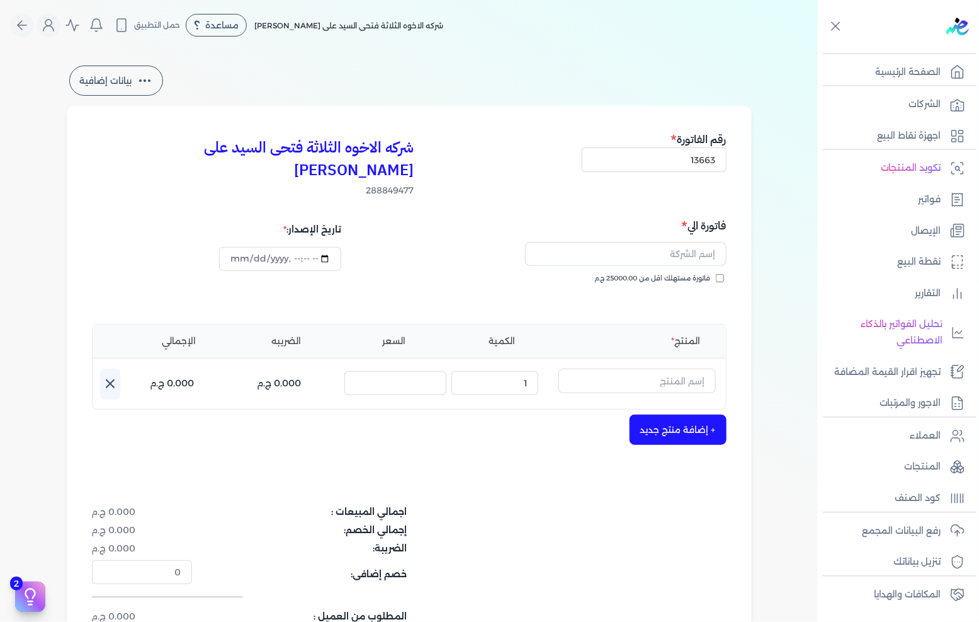
checkbox input "true"
click at [669, 242] on input "text" at bounding box center [626, 254] width 202 height 24
type input "محمد احمد ابراهيم"
click at [484, 515] on div "اجمالي المبيعات : 0.000 ج.م إجمالي الخصم: 0.000 ج.م الضريبة: 0.000 ج.م خصم إضاف…" at bounding box center [303, 564] width 423 height 118
click at [620, 368] on input "text" at bounding box center [637, 380] width 157 height 24
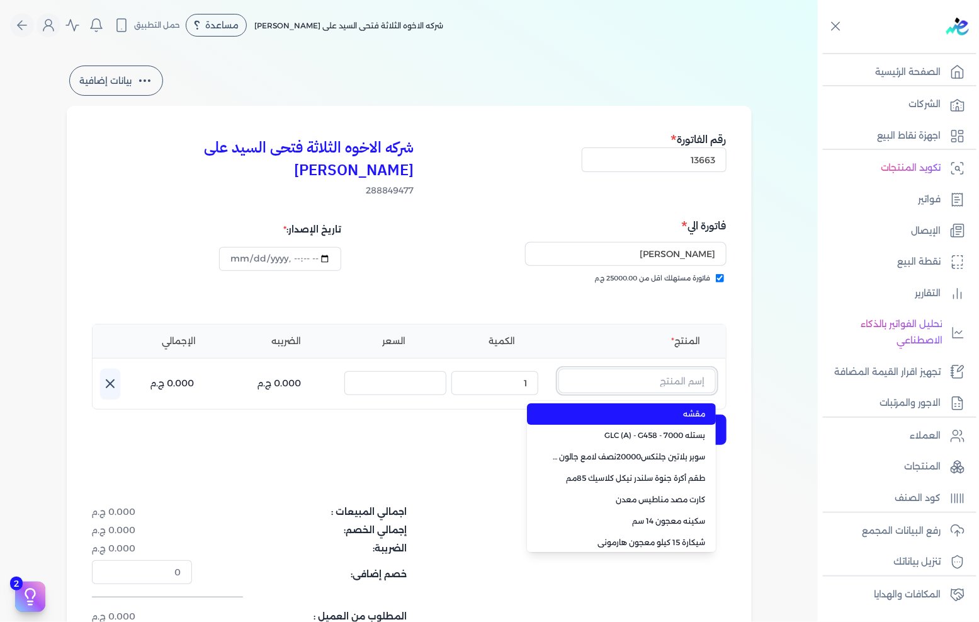
paste input "ستارت ميتاليك ذهبي علبة 0.190 لتر"
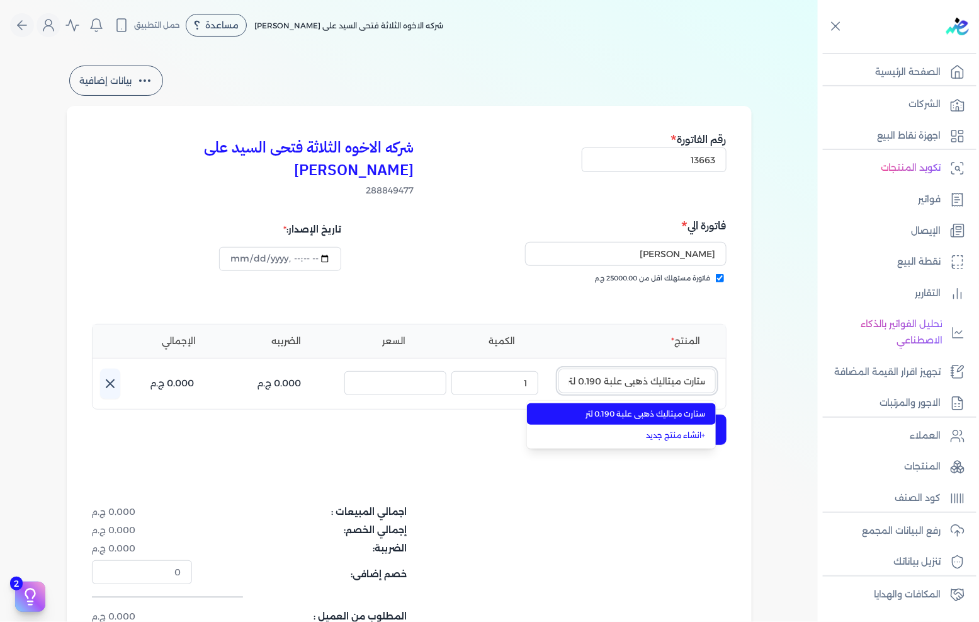
type input "ستارت ميتاليك ذهبي علبة 0.190 لتر"
click at [628, 408] on span "ستارت ميتاليك ذهبي علبة 0.190 لتر" at bounding box center [629, 413] width 154 height 11
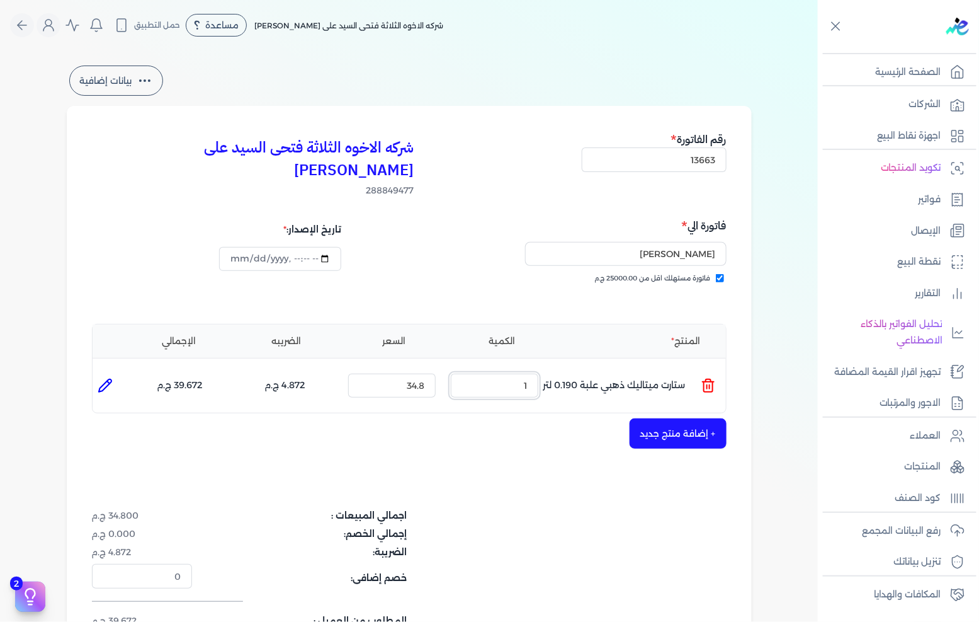
drag, startPoint x: 507, startPoint y: 368, endPoint x: 709, endPoint y: 343, distance: 203.8
click at [624, 368] on ul "المنتج : ستارت ميتاليك ذهبي علبة 0.190 لتر الكمية : 1 السعر : 34.8 الضريبه : 4.…" at bounding box center [410, 385] width 634 height 34
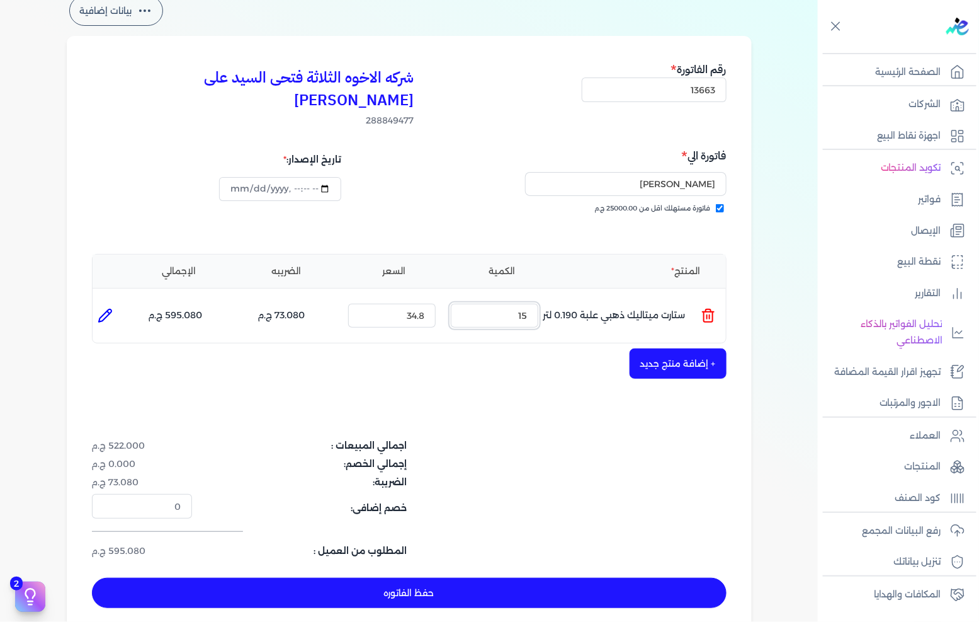
scroll to position [210, 0]
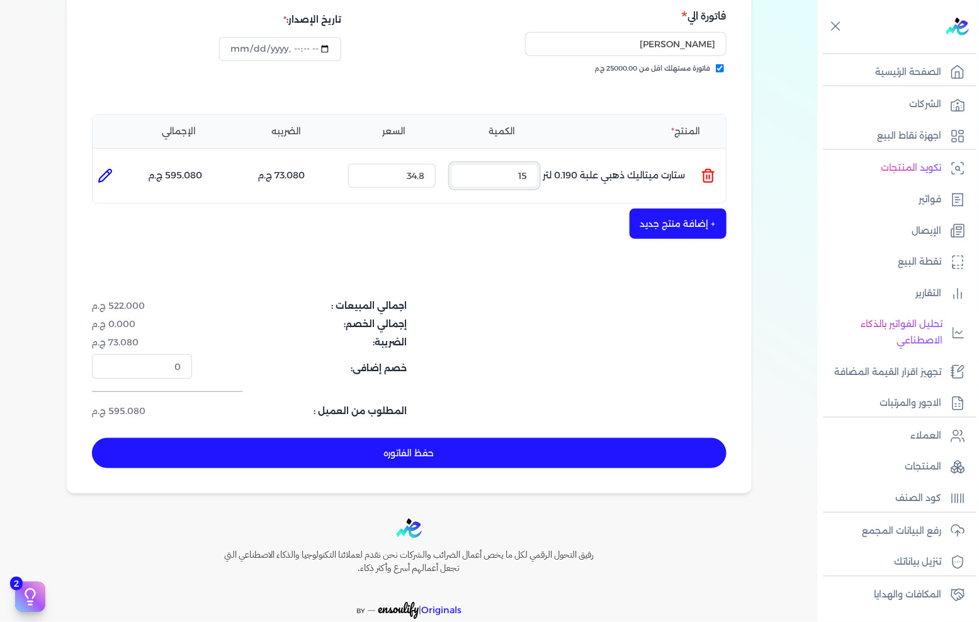
type input "15"
click at [665, 209] on button "+ إضافة منتج جديد" at bounding box center [678, 223] width 97 height 30
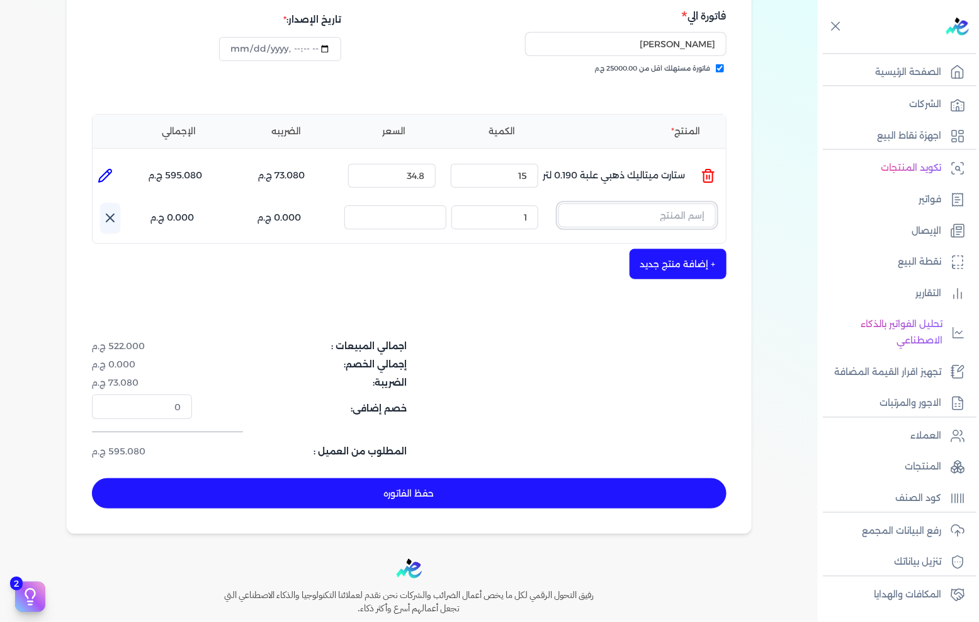
click at [630, 203] on input "text" at bounding box center [637, 215] width 157 height 24
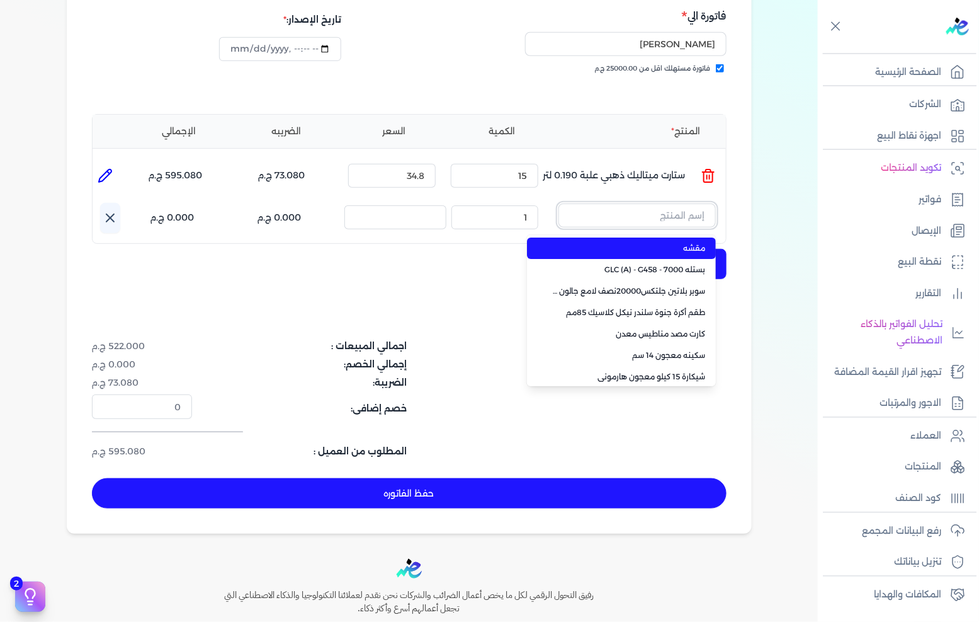
paste input "ستارت بلاستيك بستلة 8 لتر"
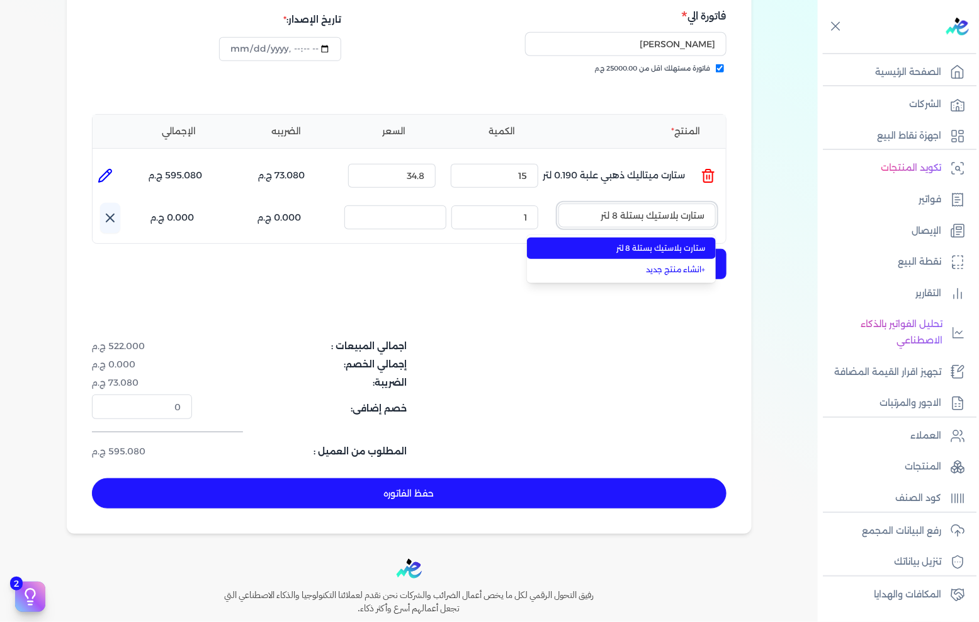
type input "ستارت بلاستيك بستلة 8 لتر"
click at [626, 243] on span "ستارت بلاستيك بستلة 8 لتر" at bounding box center [629, 248] width 154 height 11
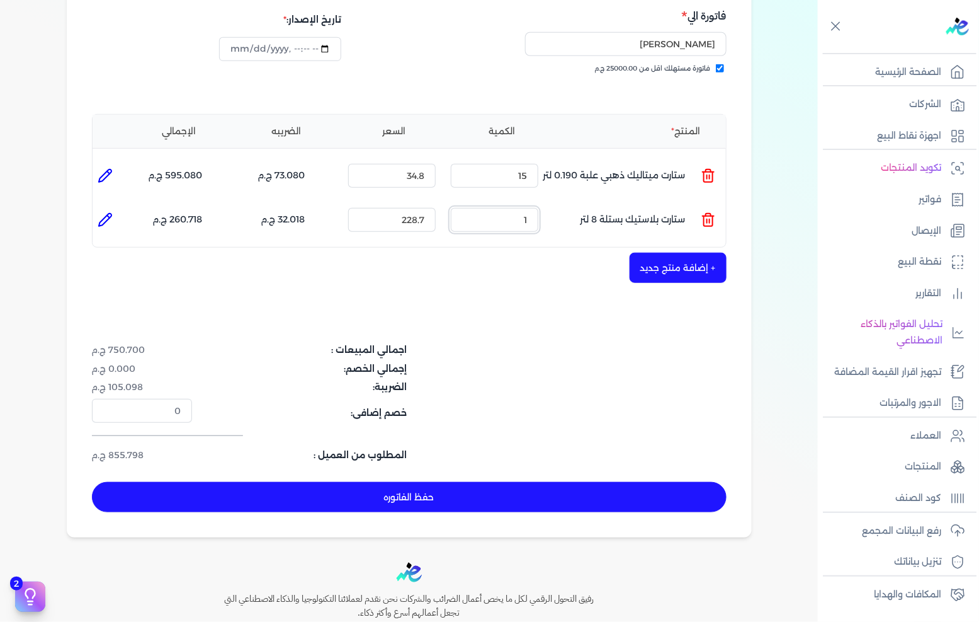
drag, startPoint x: 486, startPoint y: 195, endPoint x: 635, endPoint y: 176, distance: 149.8
click at [602, 203] on ul "المنتج : ستارت بلاستيك بستلة 8 لتر الكمية : 1 السعر : 228.7 الضريبه : 32.018 ج.…" at bounding box center [410, 220] width 634 height 34
drag, startPoint x: 505, startPoint y: 187, endPoint x: 707, endPoint y: 170, distance: 202.9
click at [704, 170] on div "المنتج الكمية السعر الضريبه الإجمالي المنتج : ستارت ميتاليك ذهبي علبة 0.190 لتر…" at bounding box center [409, 181] width 635 height 134
drag, startPoint x: 504, startPoint y: 204, endPoint x: 613, endPoint y: 185, distance: 110.6
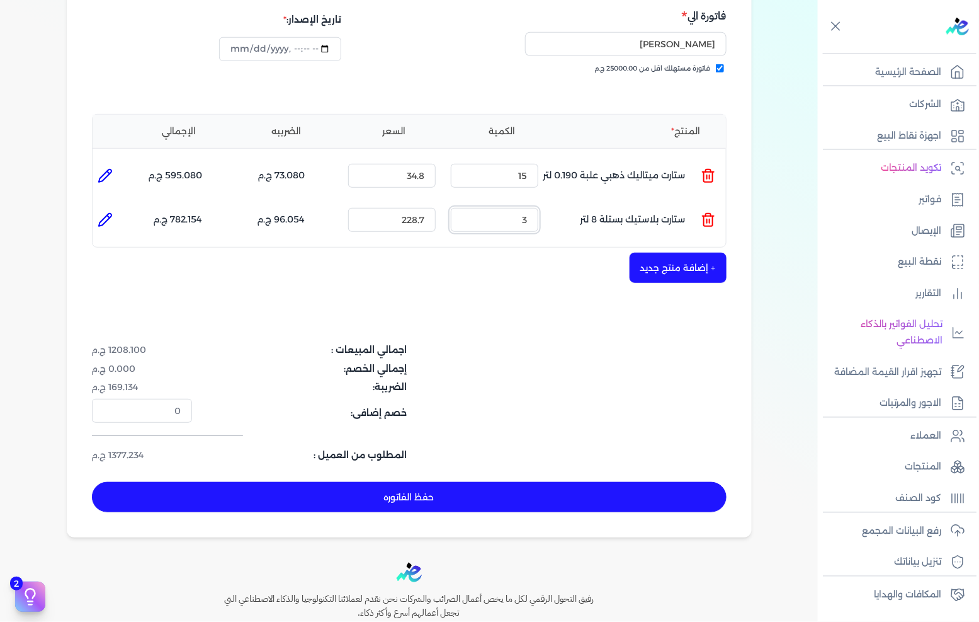
click at [612, 203] on ul "المنتج : ستارت بلاستيك بستلة 8 لتر الكمية : 3 السعر : 228.7 الضريبه : 96.054 ج.…" at bounding box center [410, 220] width 634 height 34
drag, startPoint x: 508, startPoint y: 203, endPoint x: 714, endPoint y: 198, distance: 206.7
click at [714, 203] on ul "المنتج : ستارت بلاستيك بستلة 8 لتر الكمية : 5 السعر : 228.7 الضريبه : 160.090 ج…" at bounding box center [410, 220] width 634 height 34
type input "4"
click at [521, 482] on button "حفظ الفاتوره" at bounding box center [409, 497] width 635 height 30
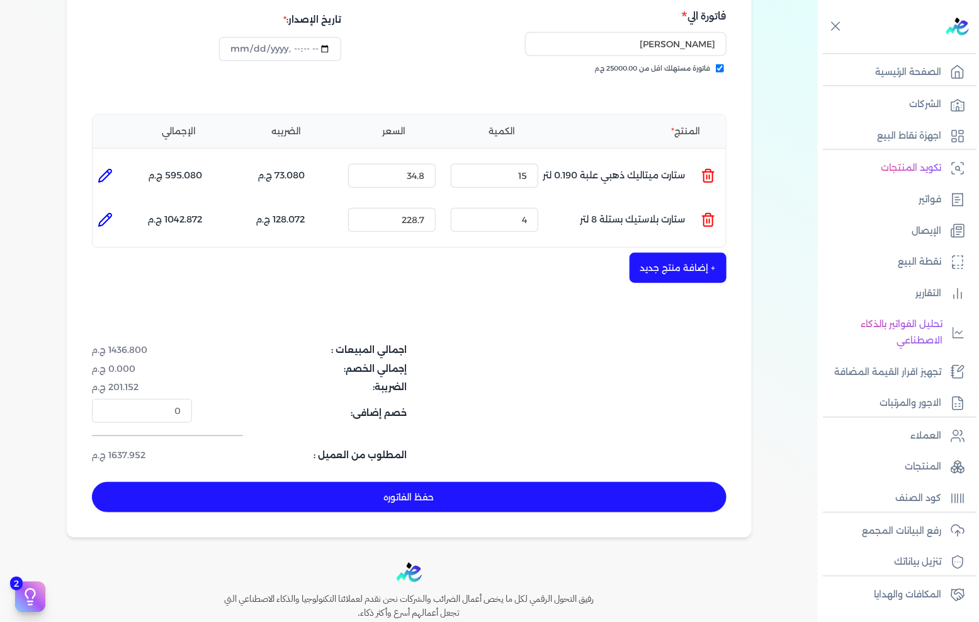
type input "2025-09-20"
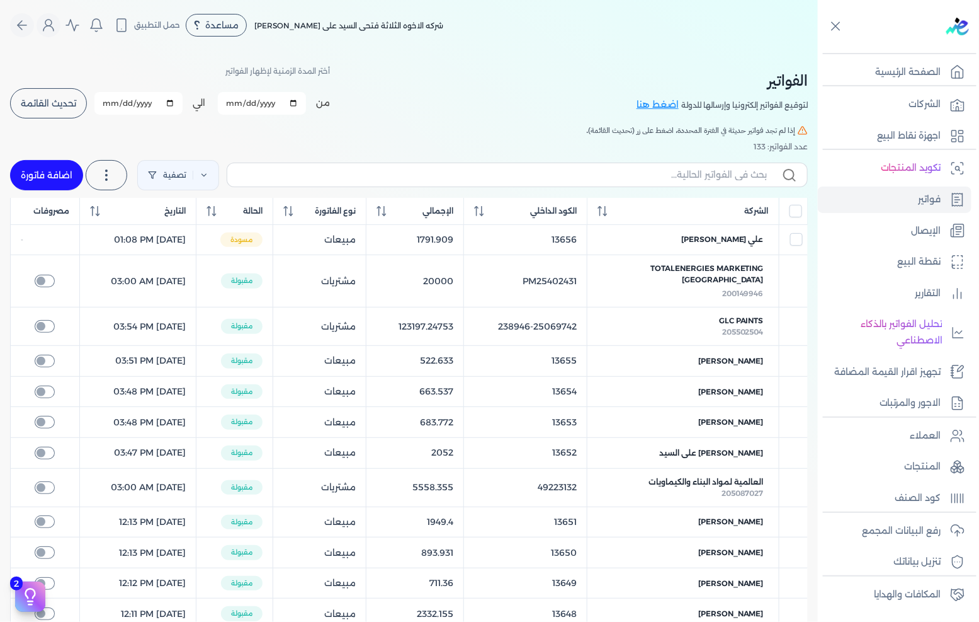
click at [64, 169] on link "اضافة فاتورة" at bounding box center [46, 175] width 73 height 30
select select "EGP"
select select "B"
select select "EGS"
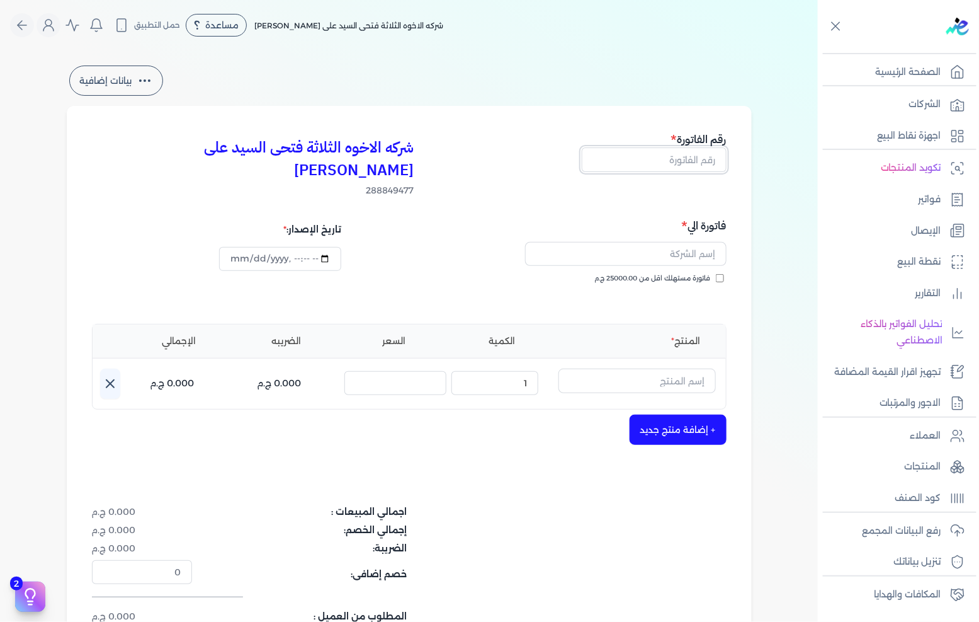
drag, startPoint x: 659, startPoint y: 159, endPoint x: 979, endPoint y: 173, distance: 319.6
click at [659, 159] on input "text" at bounding box center [654, 159] width 145 height 24
type input "13664"
click at [663, 273] on span "فاتورة مستهلك اقل من 25000.00 ج.م" at bounding box center [653, 278] width 116 height 10
click at [716, 274] on input "فاتورة مستهلك اقل من 25000.00 ج.م" at bounding box center [720, 278] width 8 height 8
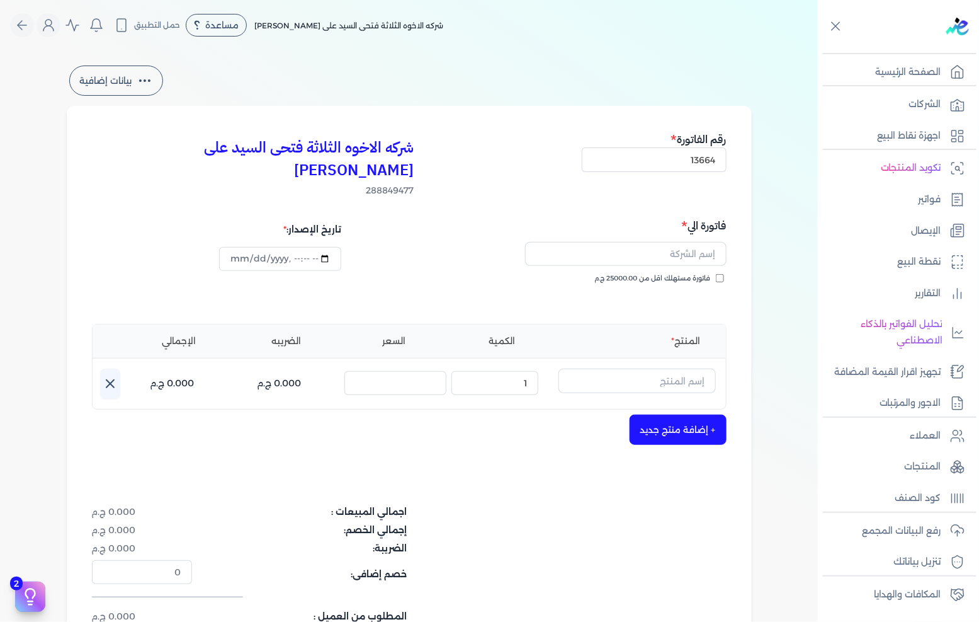
checkbox input "true"
click at [653, 242] on input "text" at bounding box center [626, 254] width 202 height 24
type input "محمود حسن عبد القادر"
click at [663, 368] on input "text" at bounding box center [637, 380] width 157 height 24
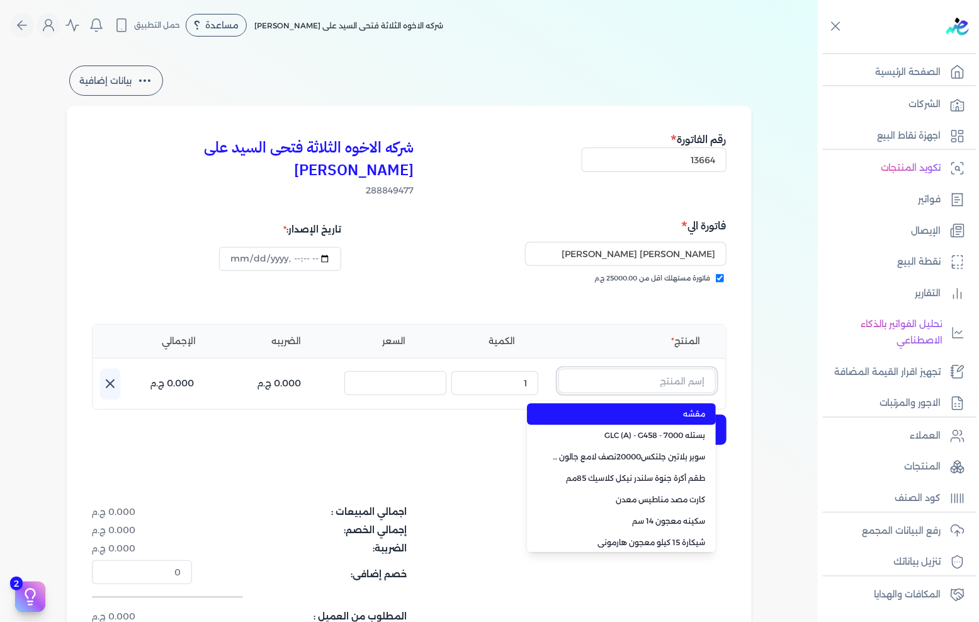
paste input "جلتكس 15000 بستلة 9 لتر"
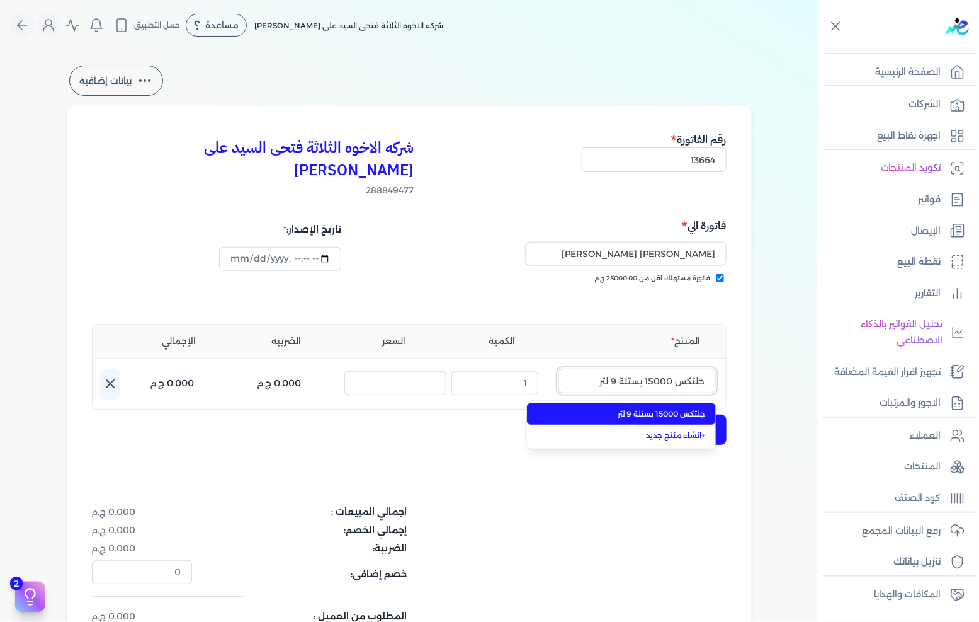
type input "جلتكس 15000 بستلة 9 لتر"
click at [647, 408] on span "جلتكس 15000 بستلة 9 لتر" at bounding box center [629, 413] width 154 height 11
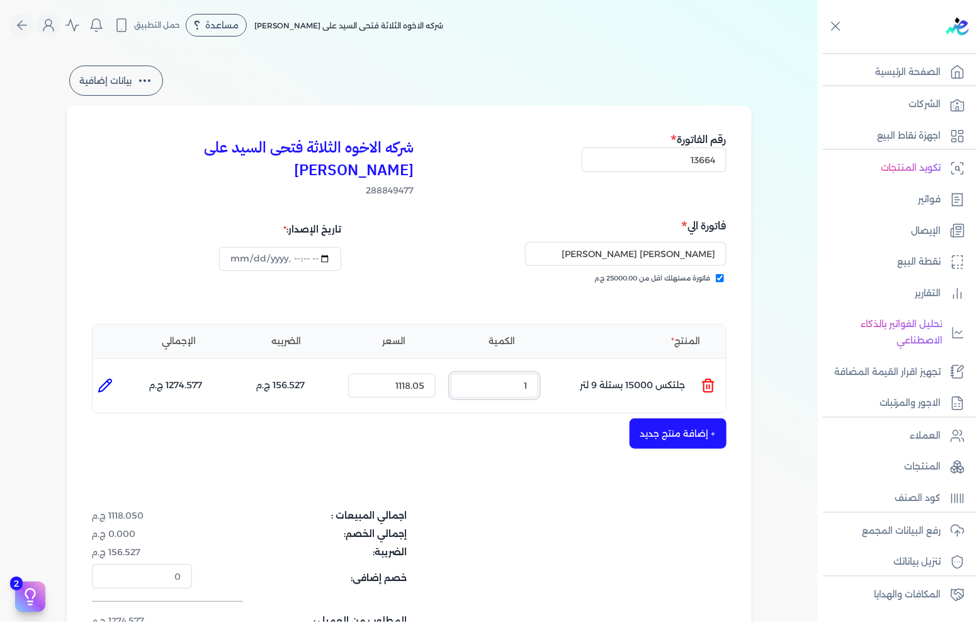
drag, startPoint x: 498, startPoint y: 360, endPoint x: 714, endPoint y: 338, distance: 217.8
click at [655, 368] on ul "المنتج : جلتكس 15000 بستلة 9 لتر الكمية : 1 السعر : 1118.05 الضريبه : 156.527 ج…" at bounding box center [410, 385] width 634 height 34
type input "2"
type input "0"
type input "1"
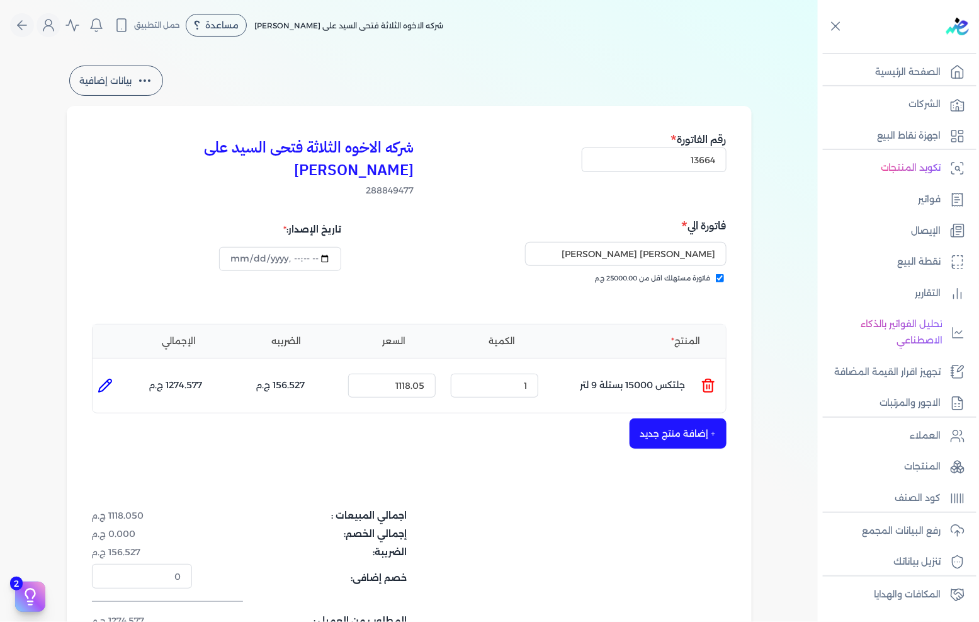
click at [645, 418] on button "+ إضافة منتج جديد" at bounding box center [678, 433] width 97 height 30
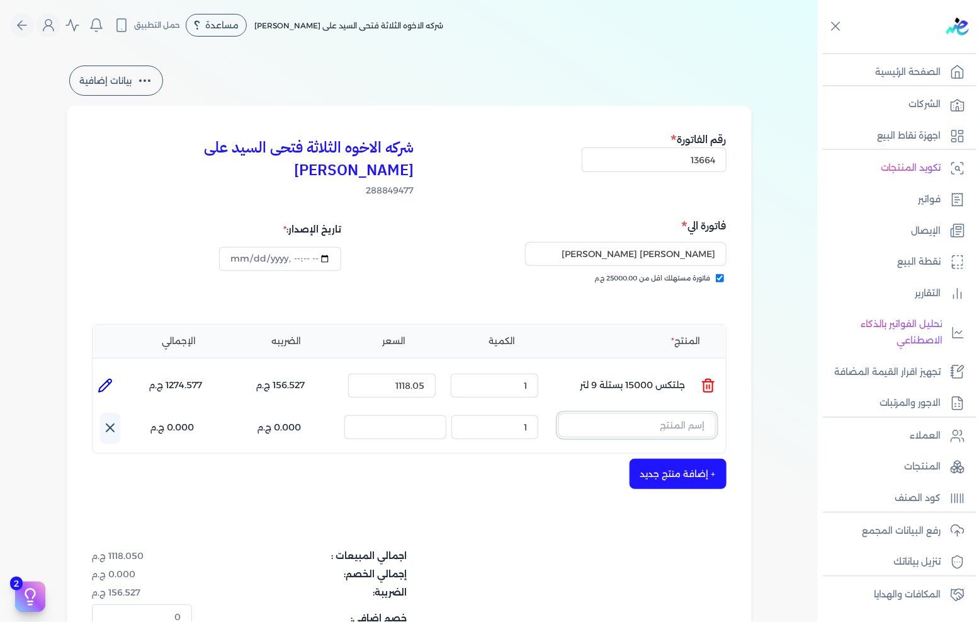
click at [619, 413] on input "text" at bounding box center [637, 425] width 157 height 24
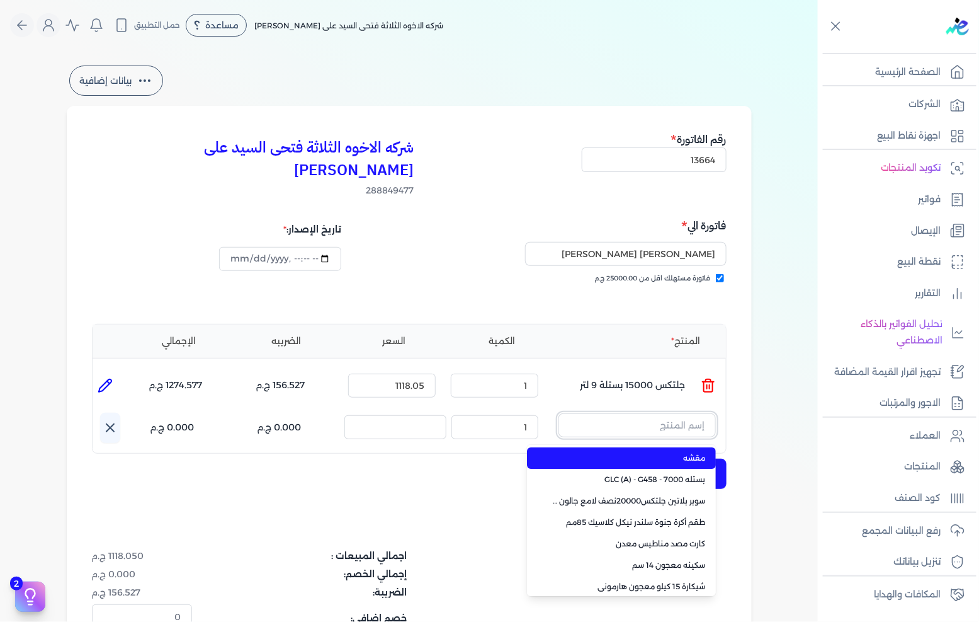
paste input "ورنيش ستاندر 690 علبة 0,700 كجم"
type input "ورنيش ستاندر 690 علبة 0,700 كجم"
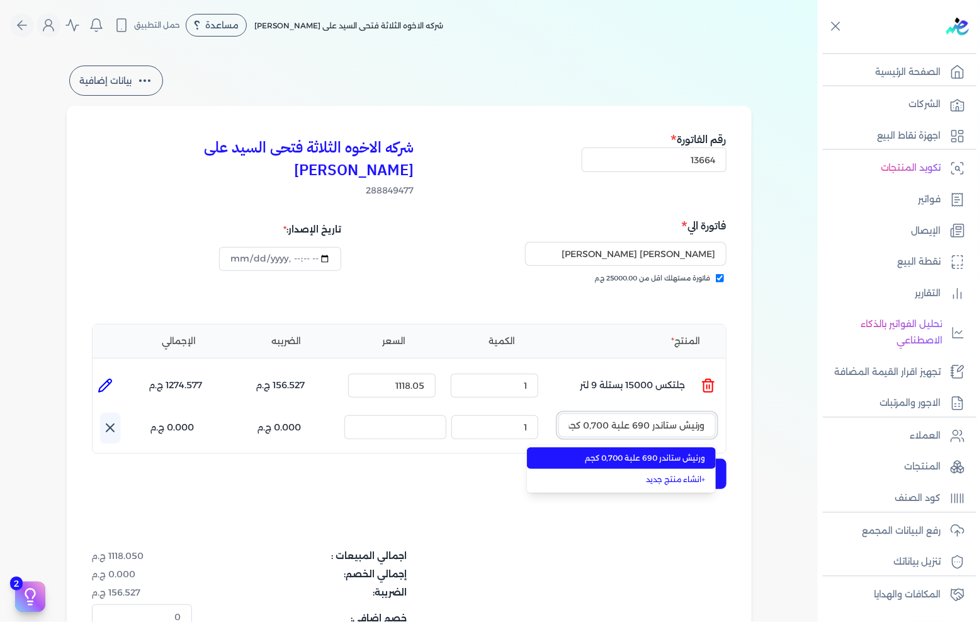
scroll to position [0, -3]
click at [615, 452] on span "ورنيش ستاندر 690 علبة 0,700 كجم" at bounding box center [629, 457] width 154 height 11
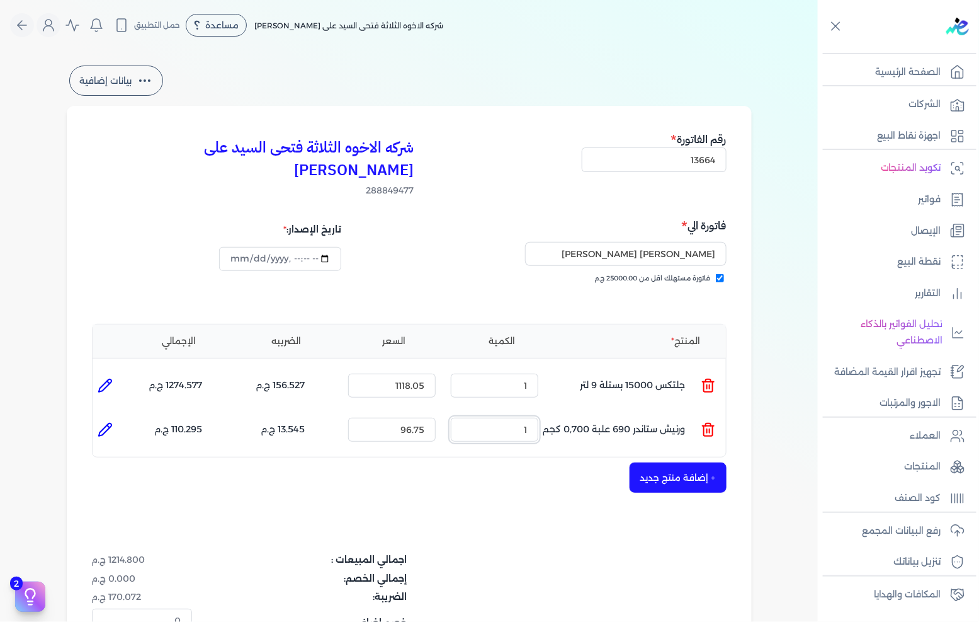
drag, startPoint x: 505, startPoint y: 407, endPoint x: 602, endPoint y: 385, distance: 99.3
click at [583, 413] on ul "المنتج : ورنيش ستاندر 690 علبة 0,700 كجم الكمية : 1 السعر : 96.75 الضريبه : 13.…" at bounding box center [410, 430] width 634 height 34
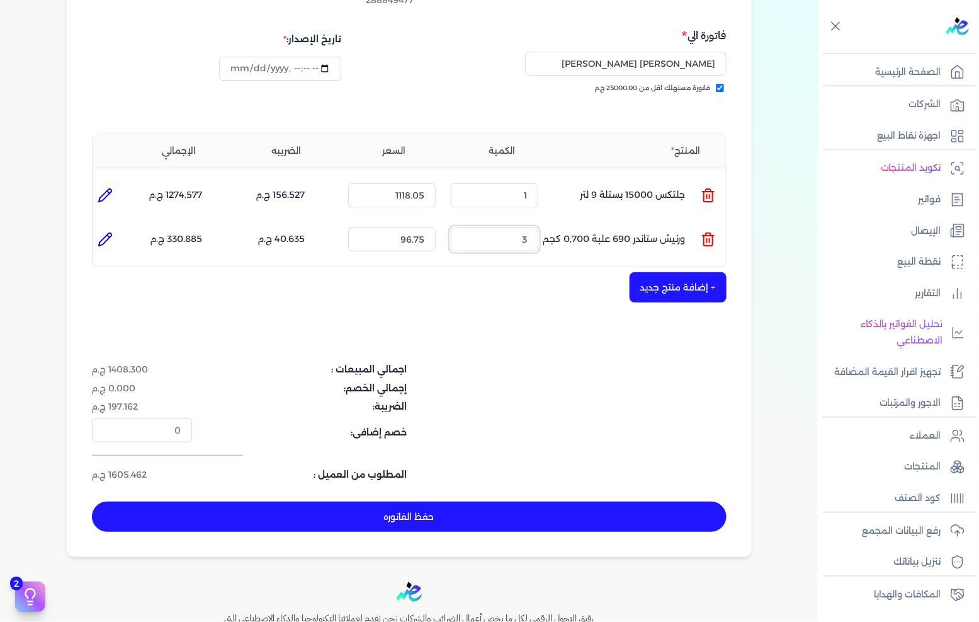
scroll to position [280, 0]
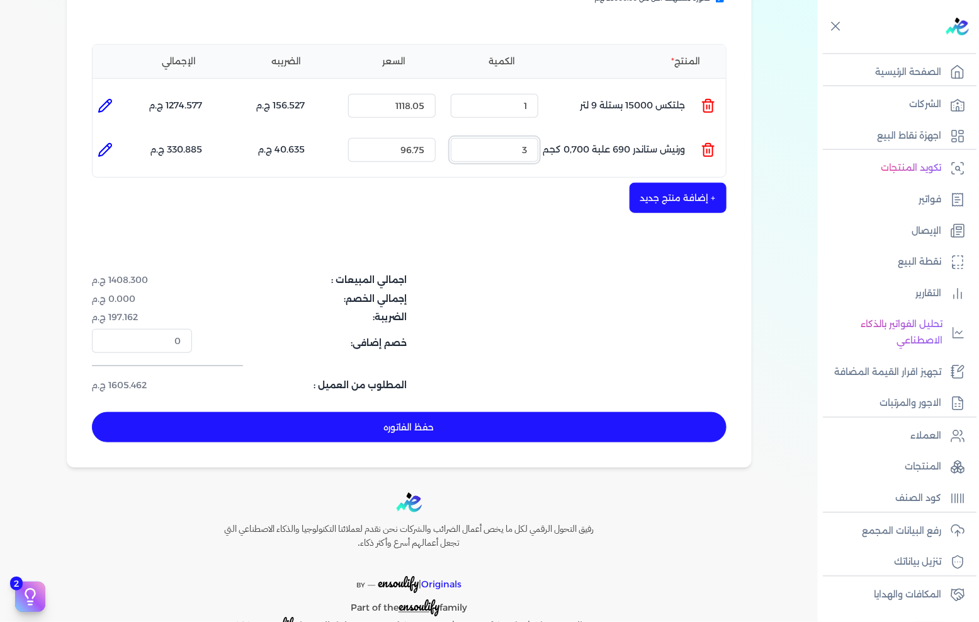
type input "3"
click at [594, 412] on button "حفظ الفاتوره" at bounding box center [409, 427] width 635 height 30
type input "2025-09-20"
